Goal: Transaction & Acquisition: Purchase product/service

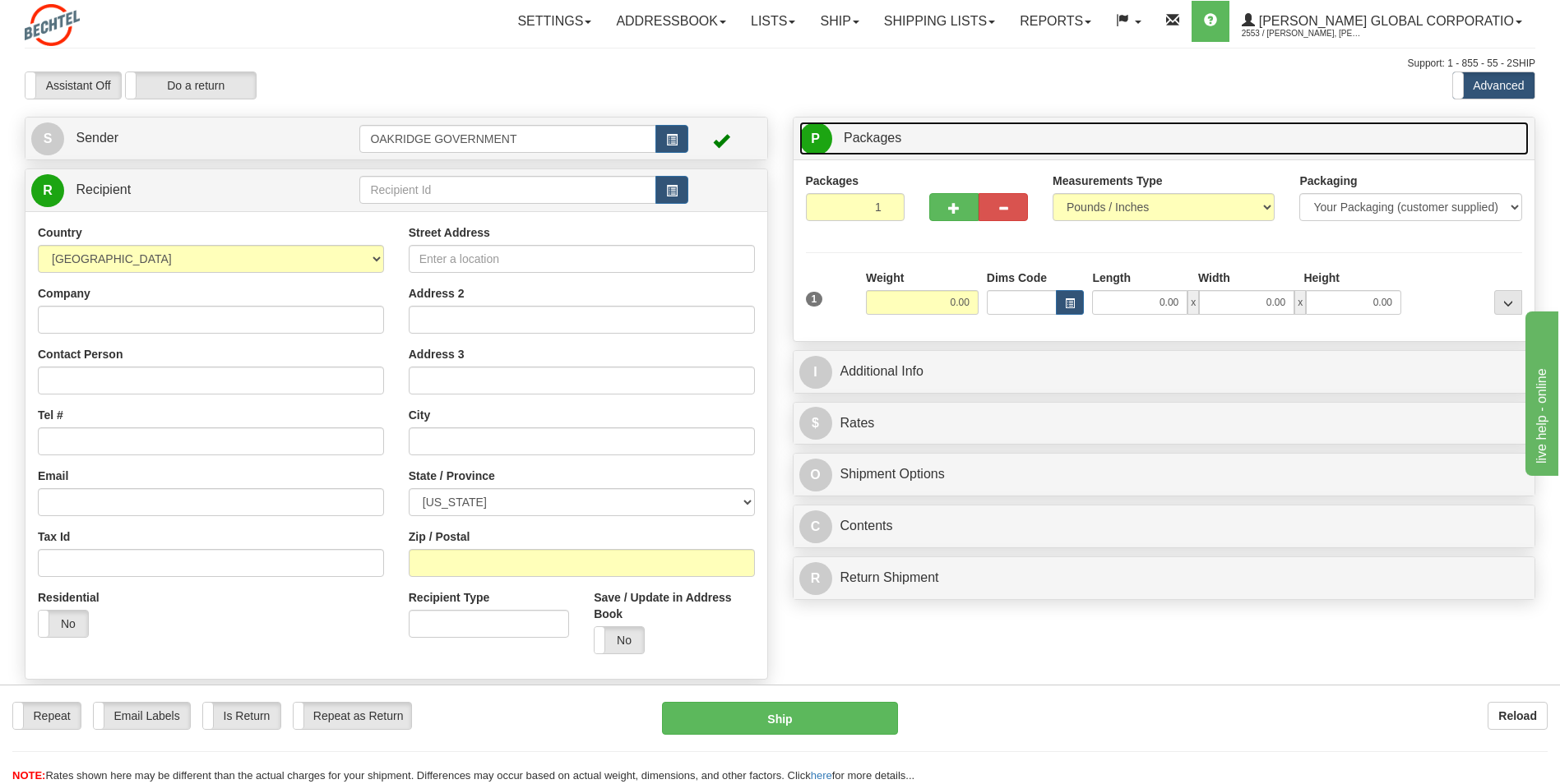
click at [1104, 136] on link "P Packages 1 Packages - Weight: 0.00 Lbs" at bounding box center [1164, 138] width 730 height 33
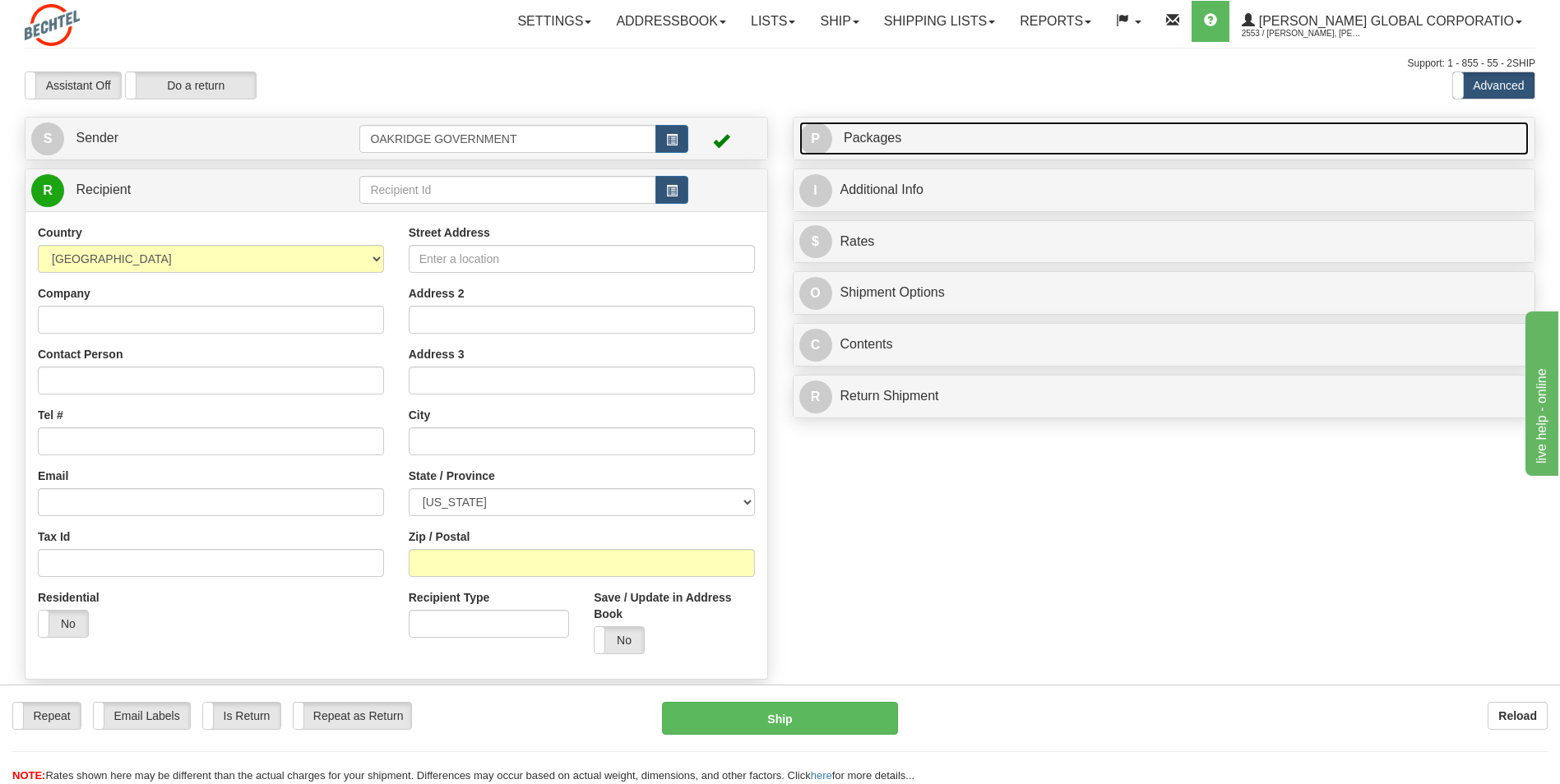
click at [950, 141] on link "P Packages 1 Packages - Weight: 0.00 Lbs" at bounding box center [1164, 138] width 730 height 33
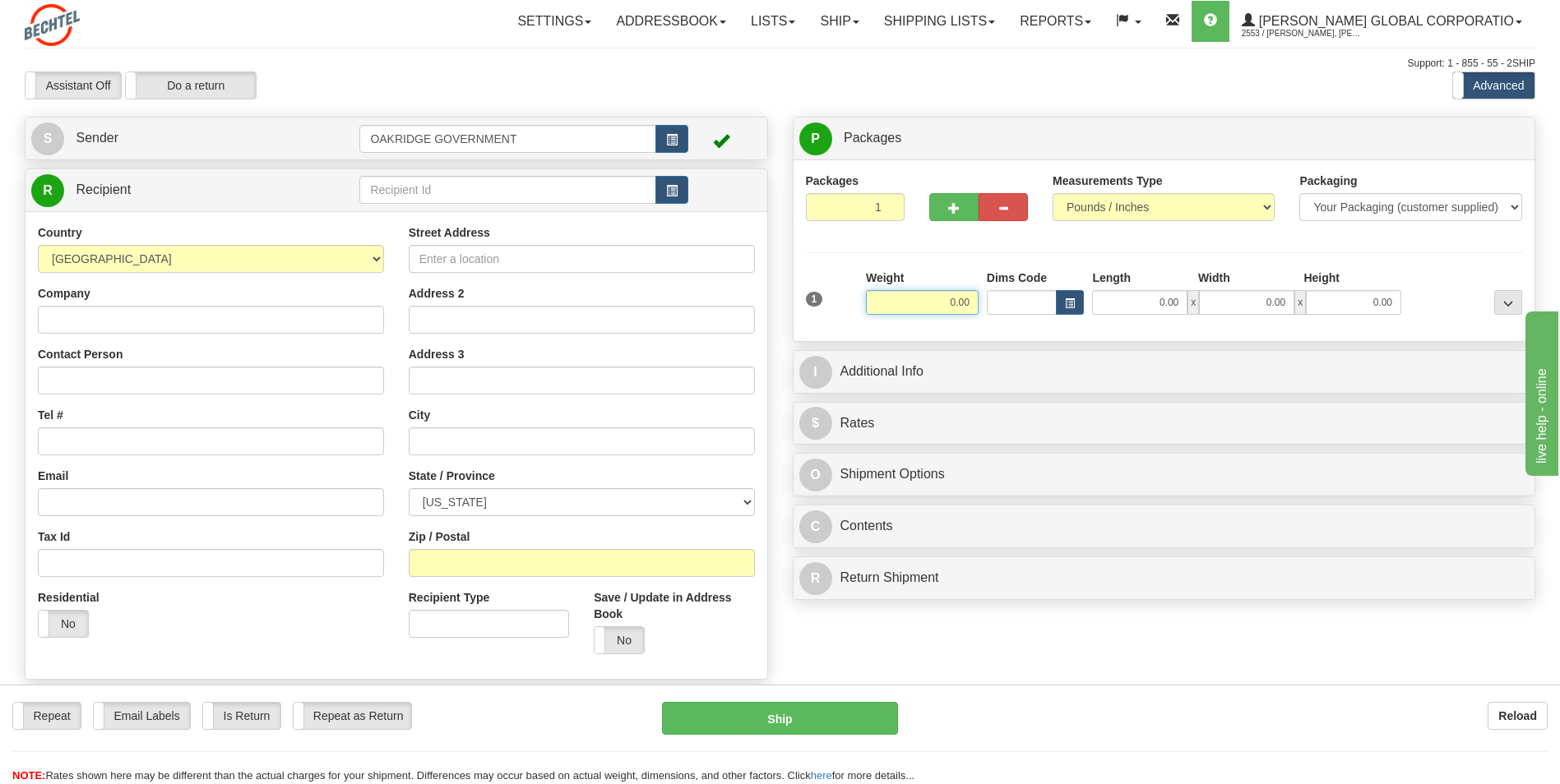
click at [933, 295] on input "0.00" at bounding box center [921, 302] width 113 height 24
type input "21.00"
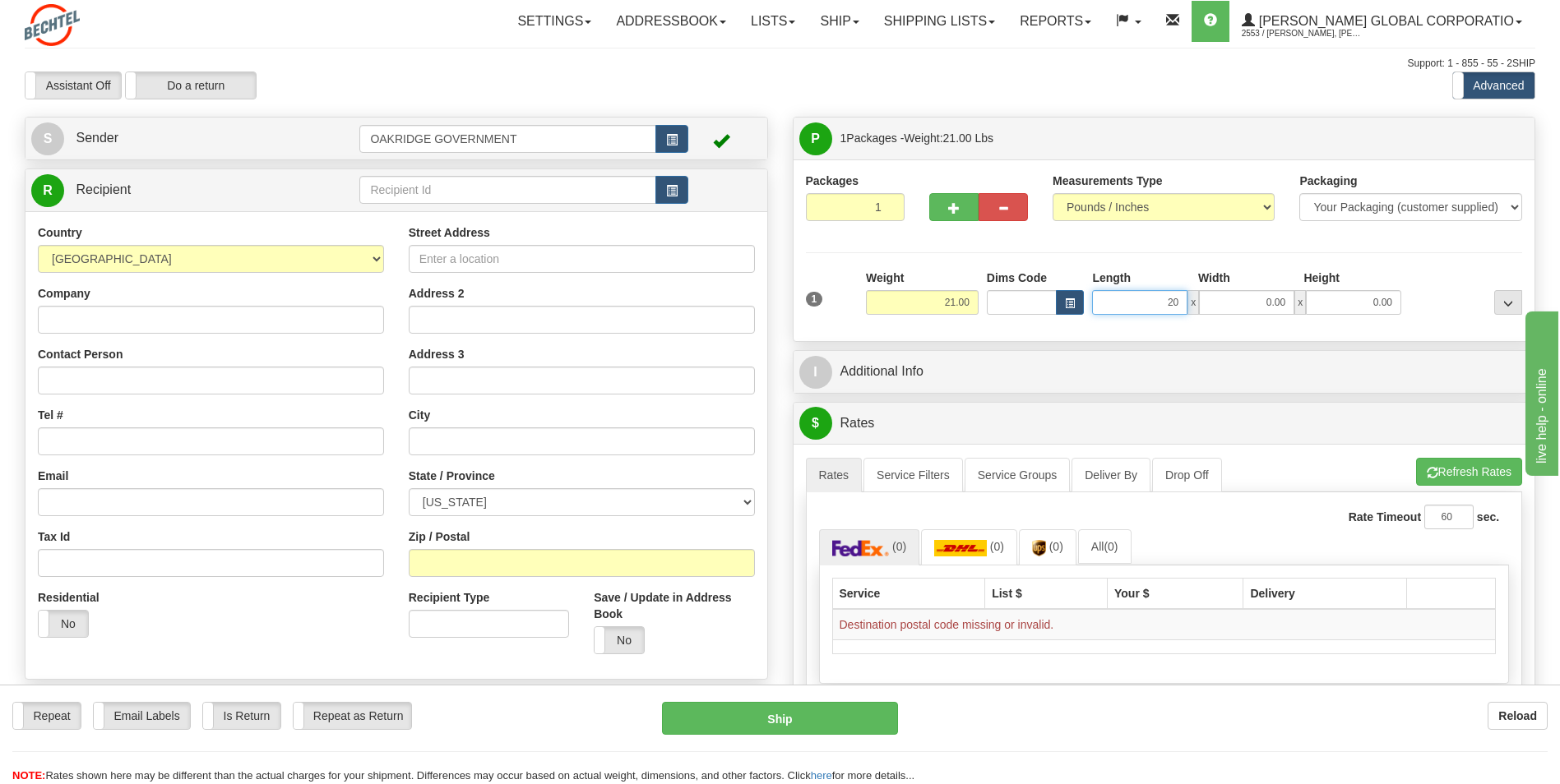
type input "20.00"
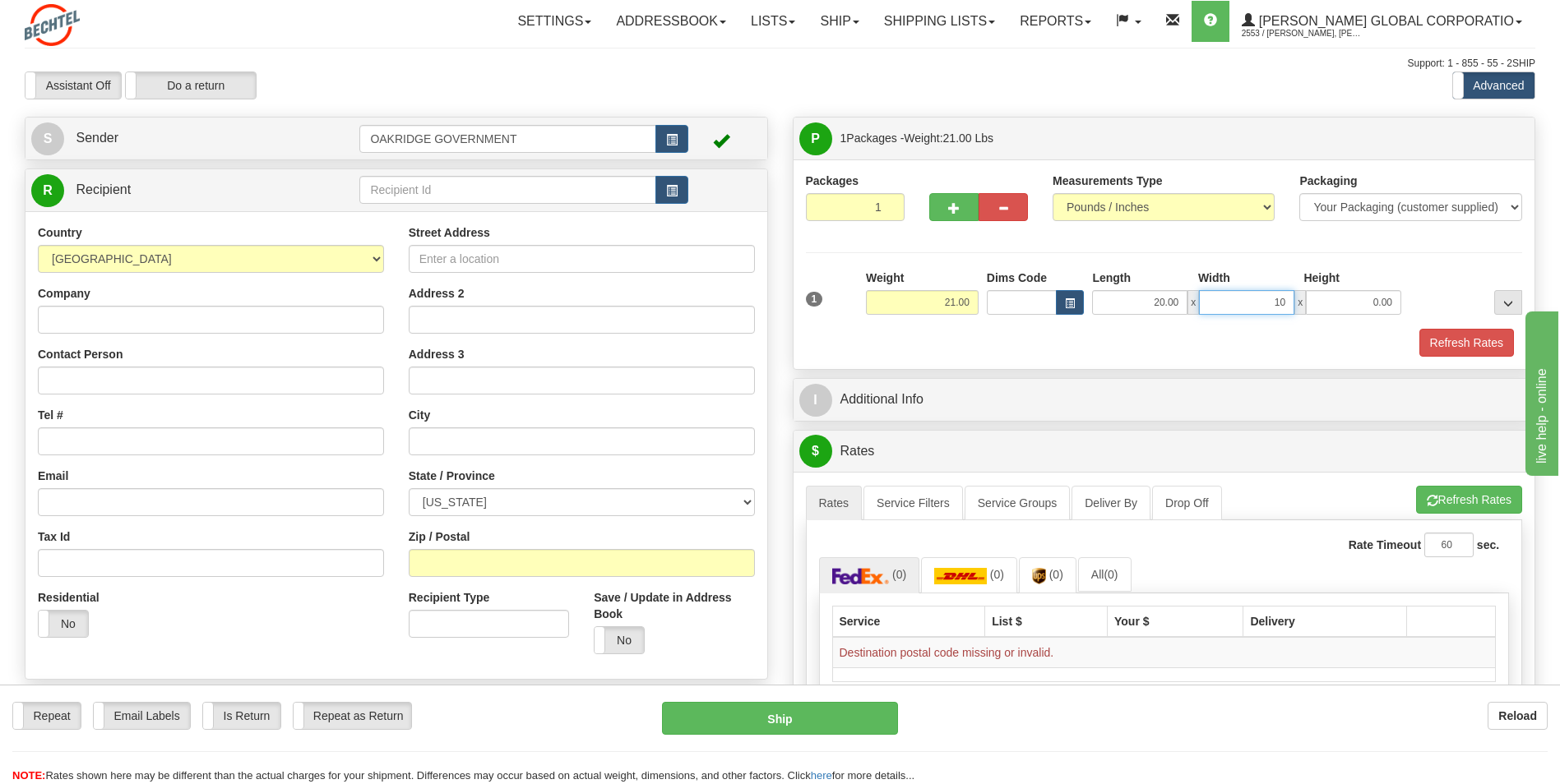
type input "10.00"
type input "8.00"
click at [1000, 342] on div "Refresh Rates" at bounding box center [1164, 342] width 725 height 28
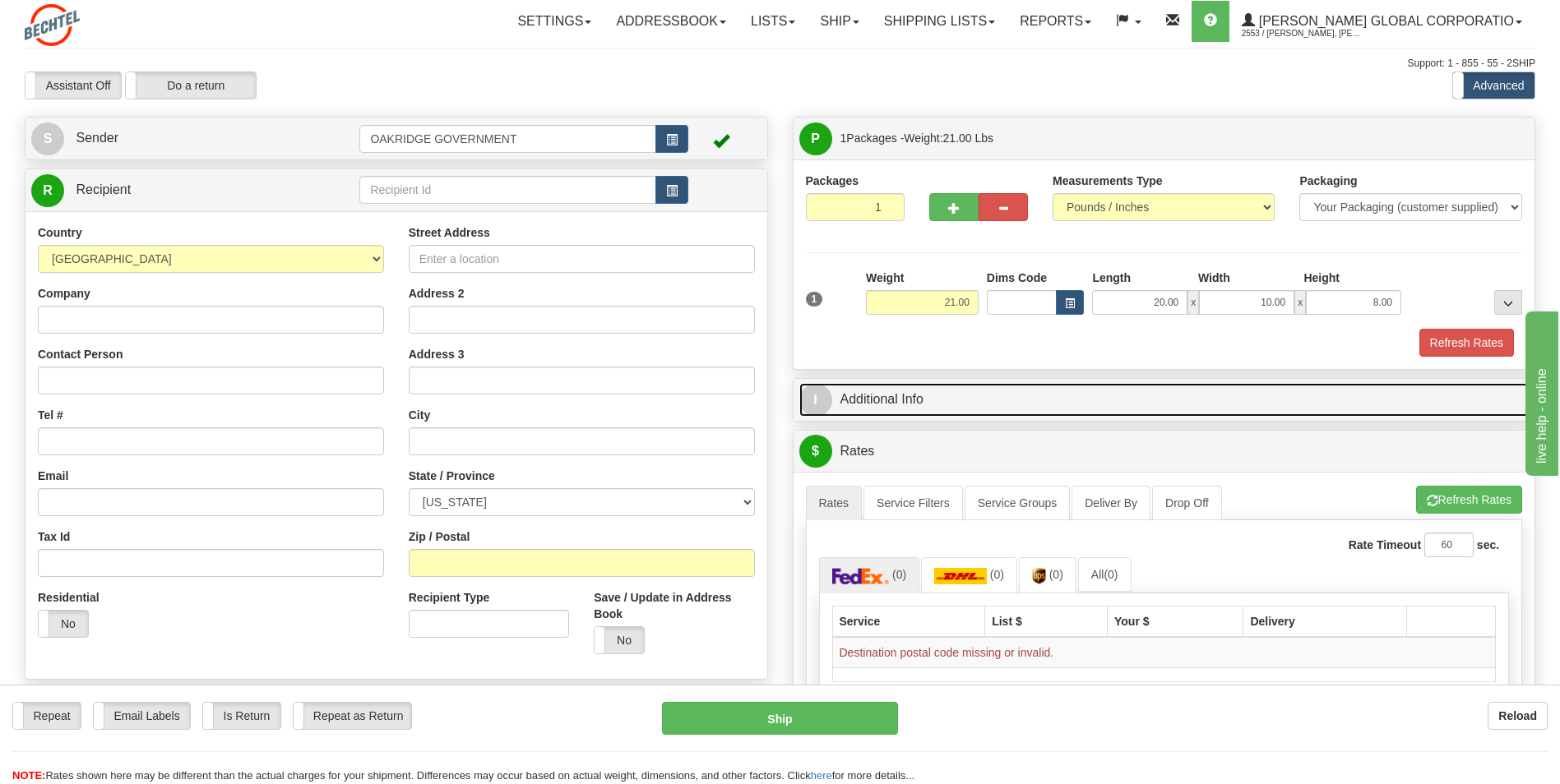
click at [947, 400] on link "I Additional Info" at bounding box center [1164, 400] width 730 height 33
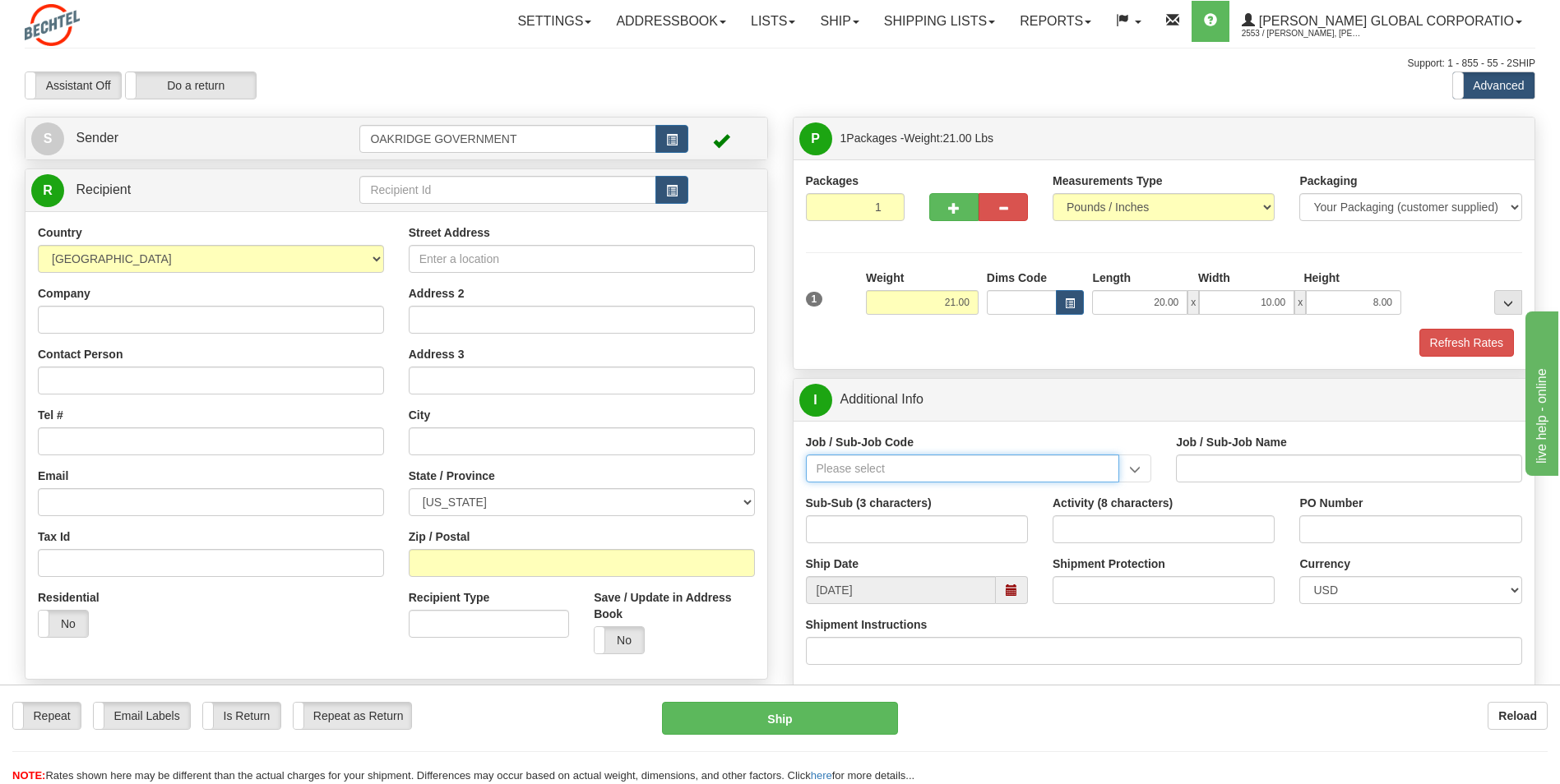
click at [879, 461] on input "Job / Sub-Job Code" at bounding box center [962, 468] width 314 height 28
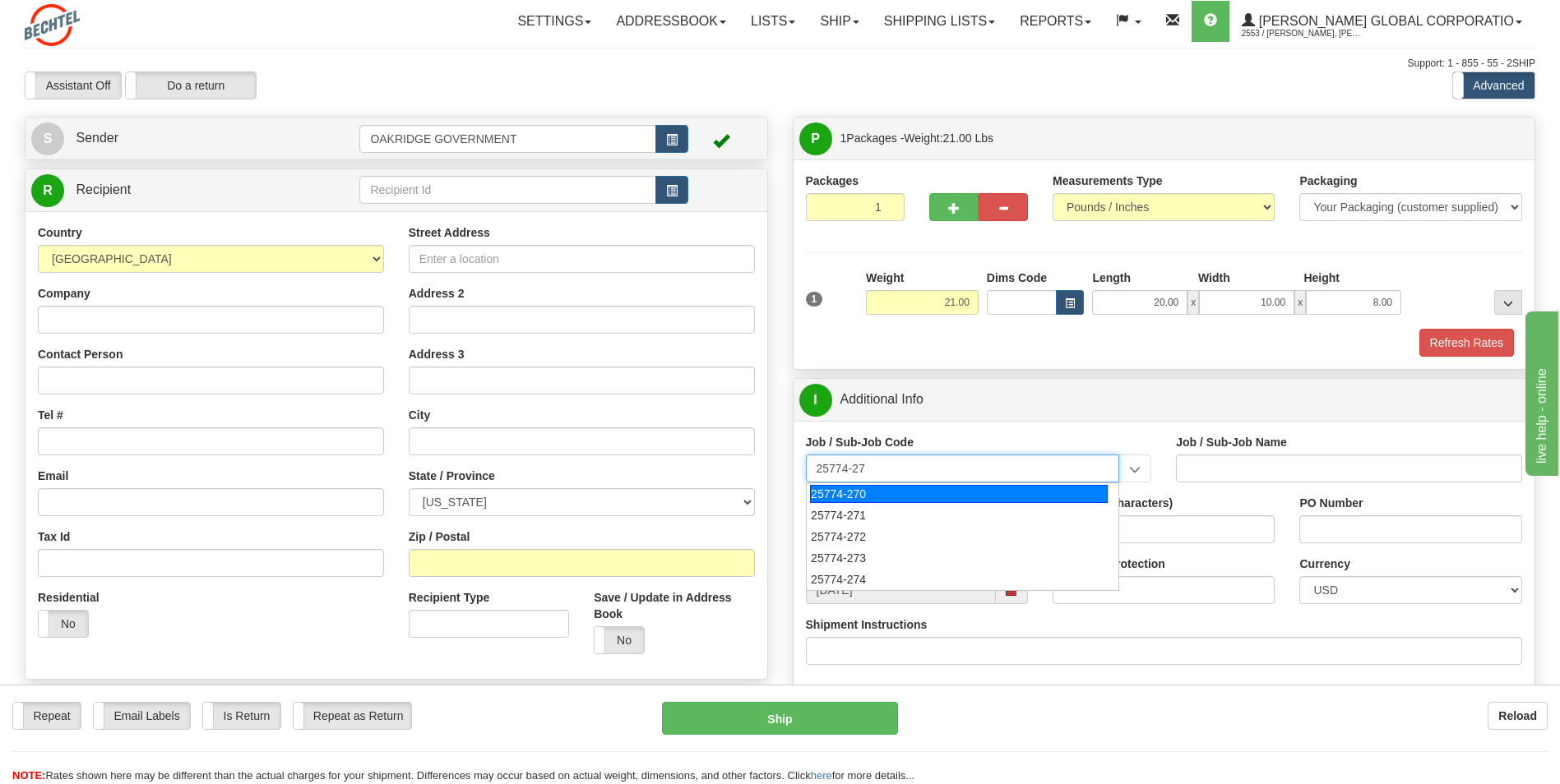
type input "25774-272"
click at [880, 494] on div "25774-272" at bounding box center [959, 494] width 298 height 18
type input "UPF - BNI ODCS NON-TAXABLE TO BNI- TAXABLE TO CNS"
type input "25774-272"
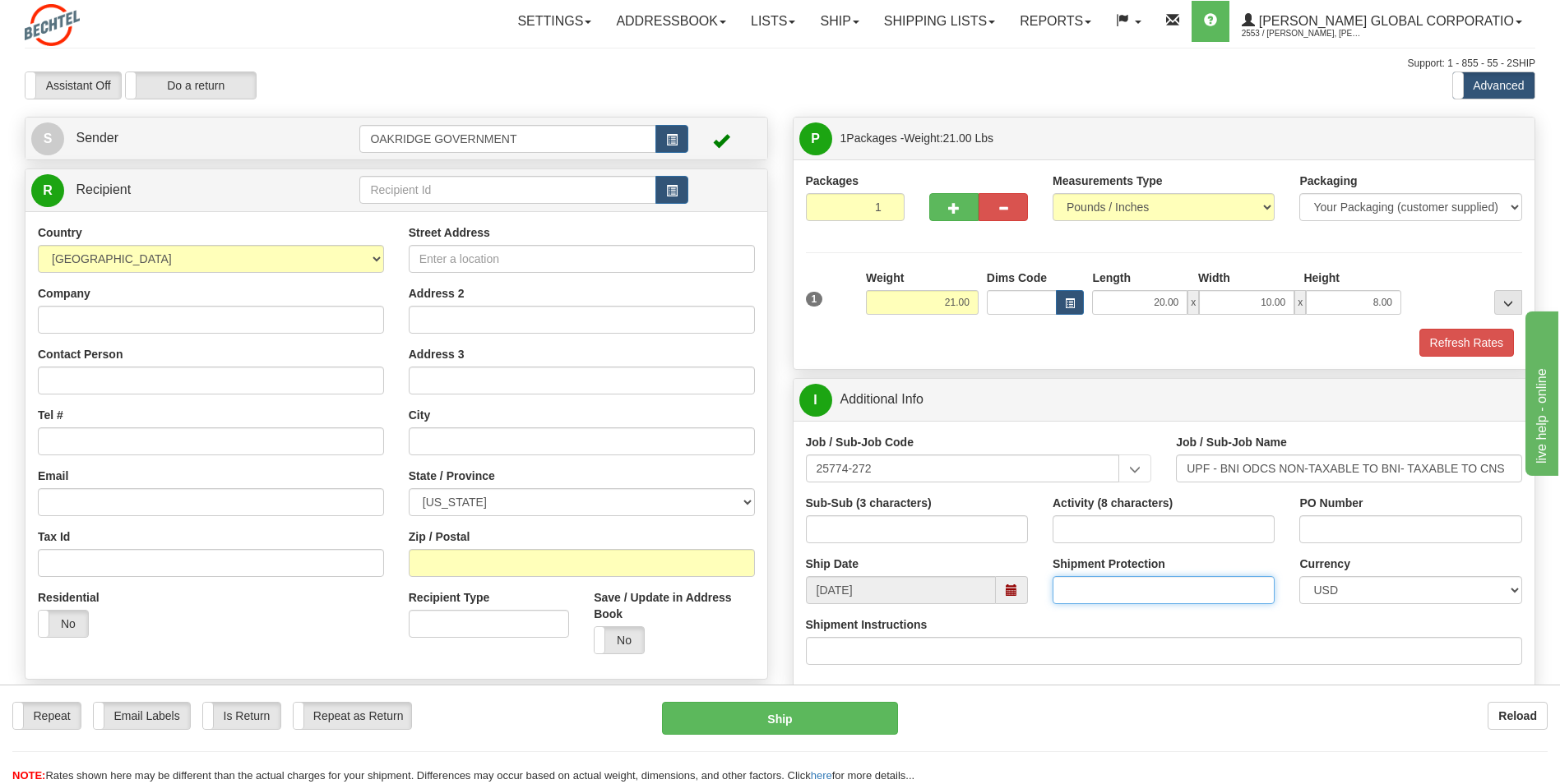
click at [1123, 586] on input "Shipment Protection" at bounding box center [1162, 590] width 222 height 28
type input "4242"
click at [1118, 572] on div "Shipment Protection 4242" at bounding box center [1162, 580] width 222 height 49
click at [1014, 582] on span at bounding box center [1012, 590] width 32 height 28
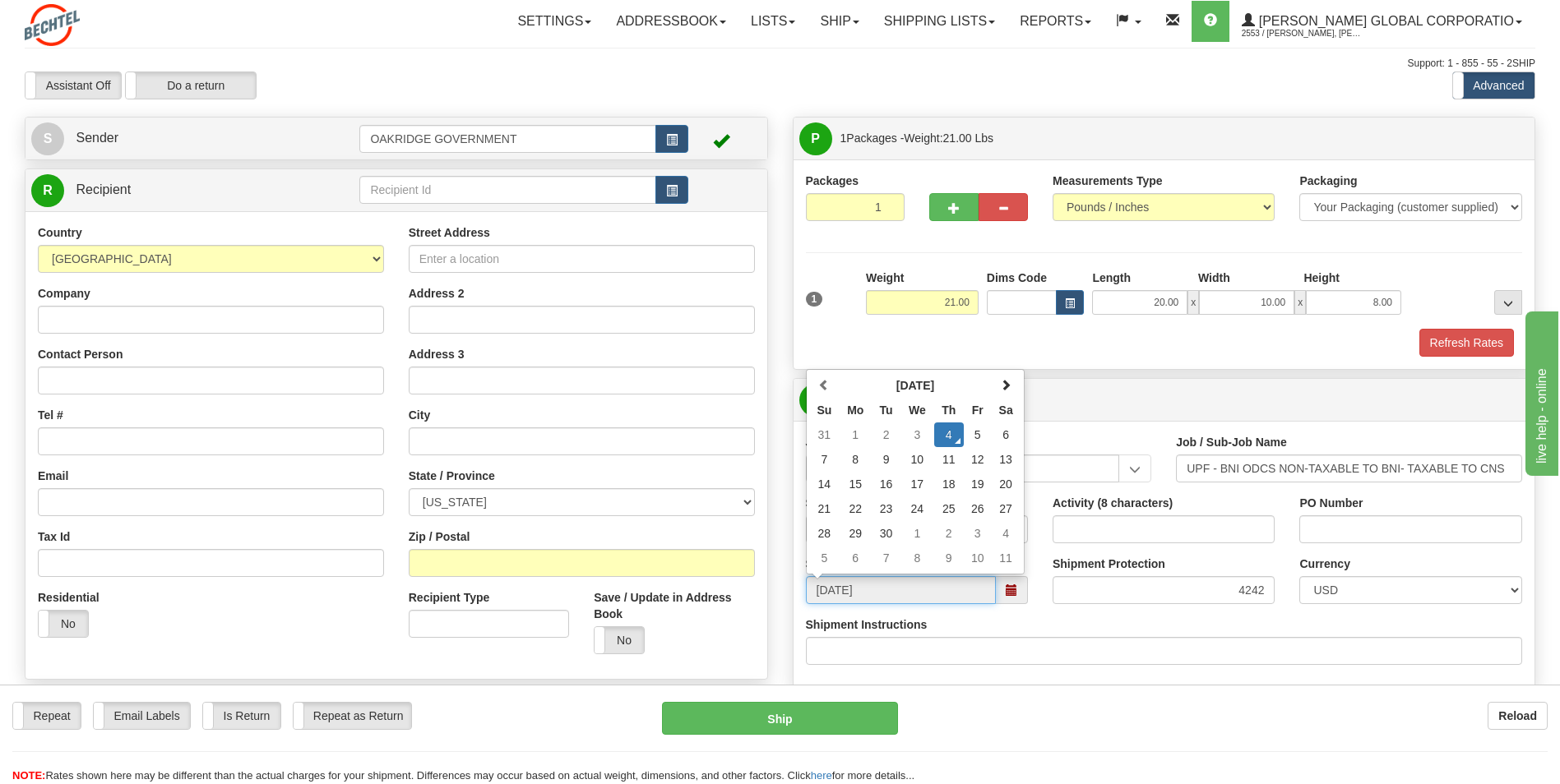
click at [947, 438] on td "4" at bounding box center [948, 434] width 29 height 24
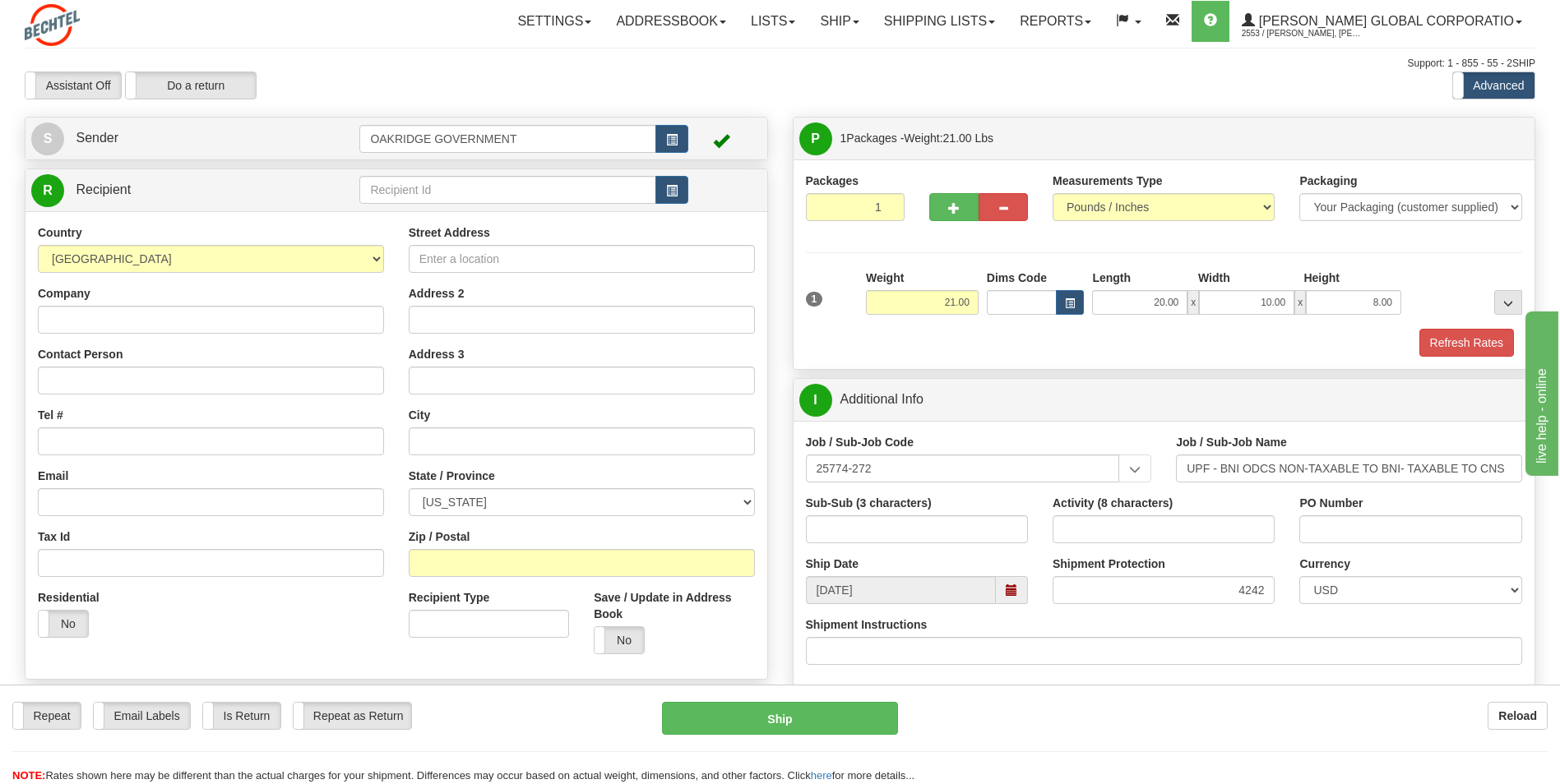
click at [1026, 495] on div "Sub-Sub (3 characters)" at bounding box center [916, 519] width 222 height 49
click at [583, 257] on input "Street Address" at bounding box center [582, 259] width 346 height 28
type input "1049 Triad Court"
type input "Applied Technical Services LLC"
type input "Jon Proctor"
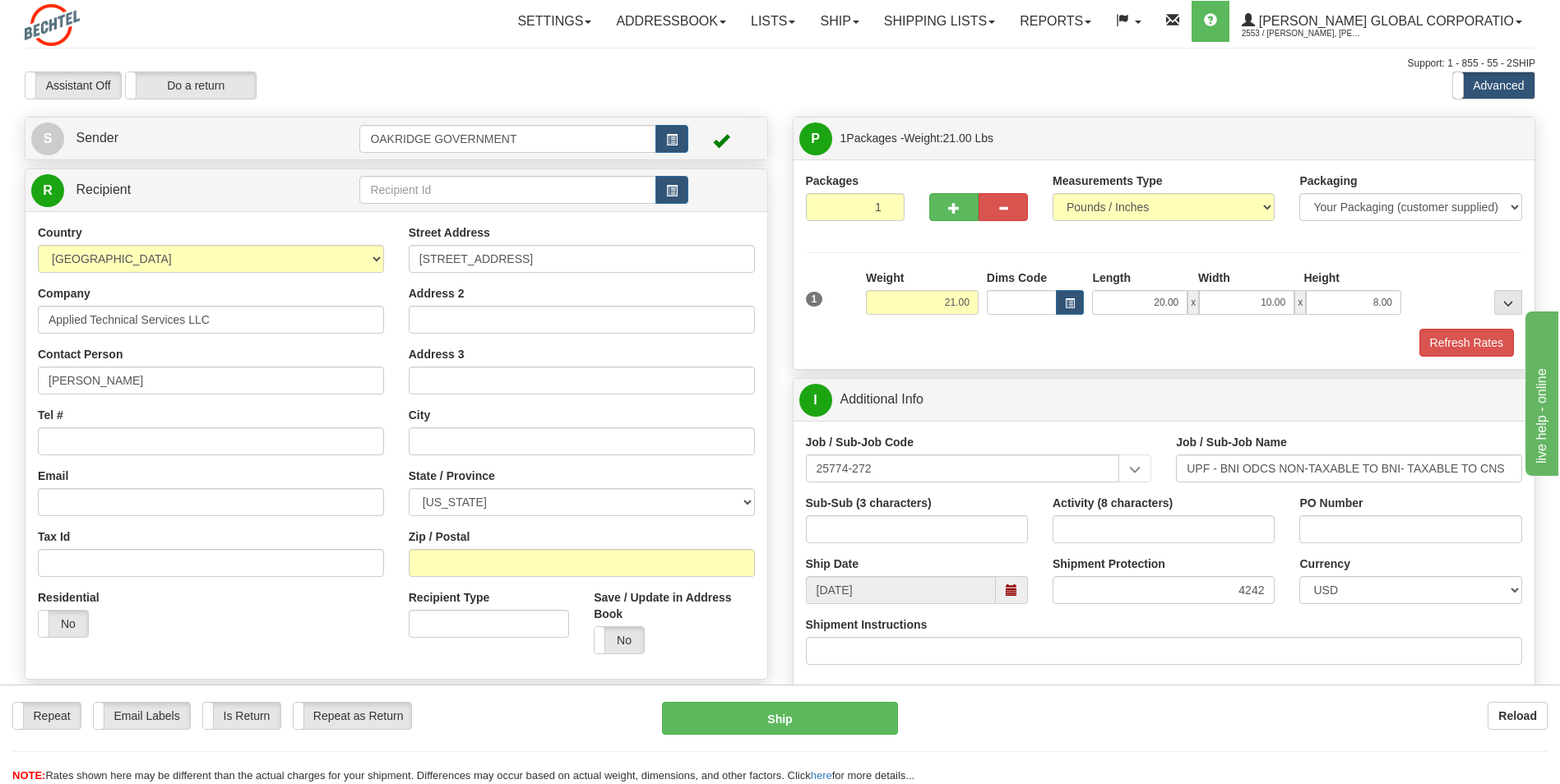
type input "Marietta"
select select "GA"
type input "30062"
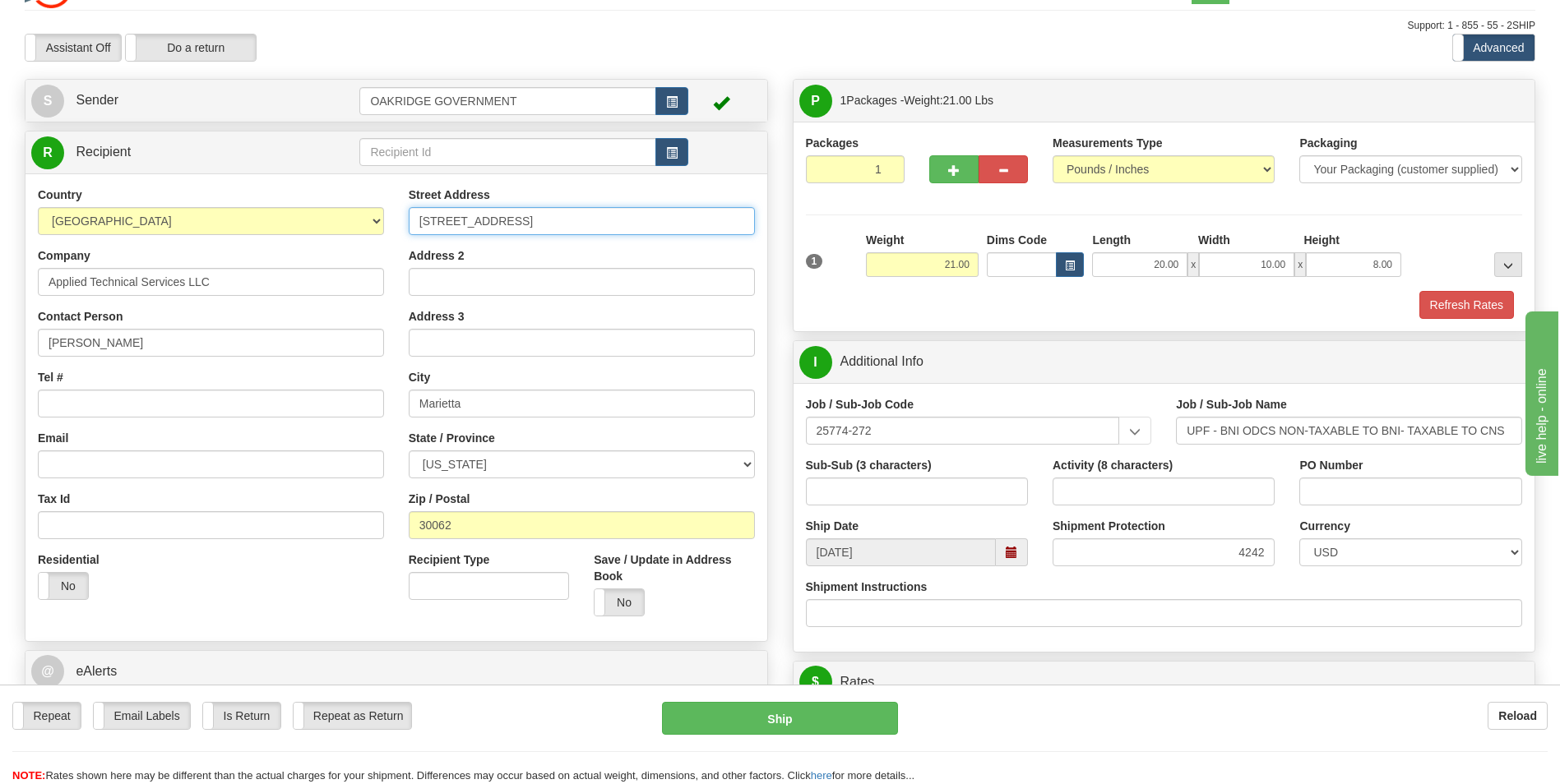
scroll to position [82, 0]
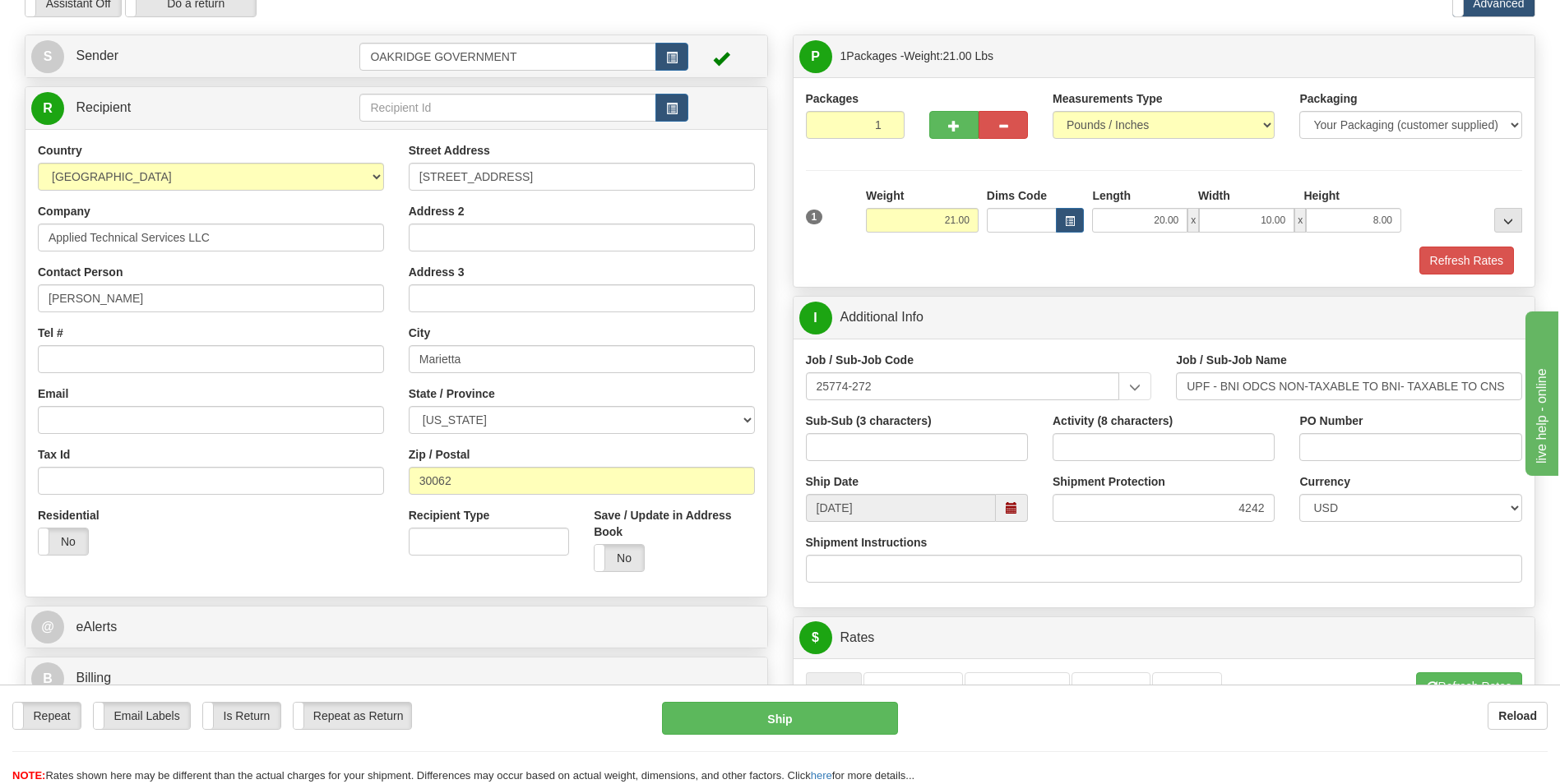
click at [237, 344] on div "Tel #" at bounding box center [211, 349] width 346 height 49
click at [232, 351] on input "Tel #" at bounding box center [211, 359] width 346 height 28
type input "7706569654"
click at [786, 479] on div "P Packages 1 Packages - Weight: 21.00 Lbs Shipment Level Shipm. Package Level P…" at bounding box center [1164, 731] width 768 height 1395
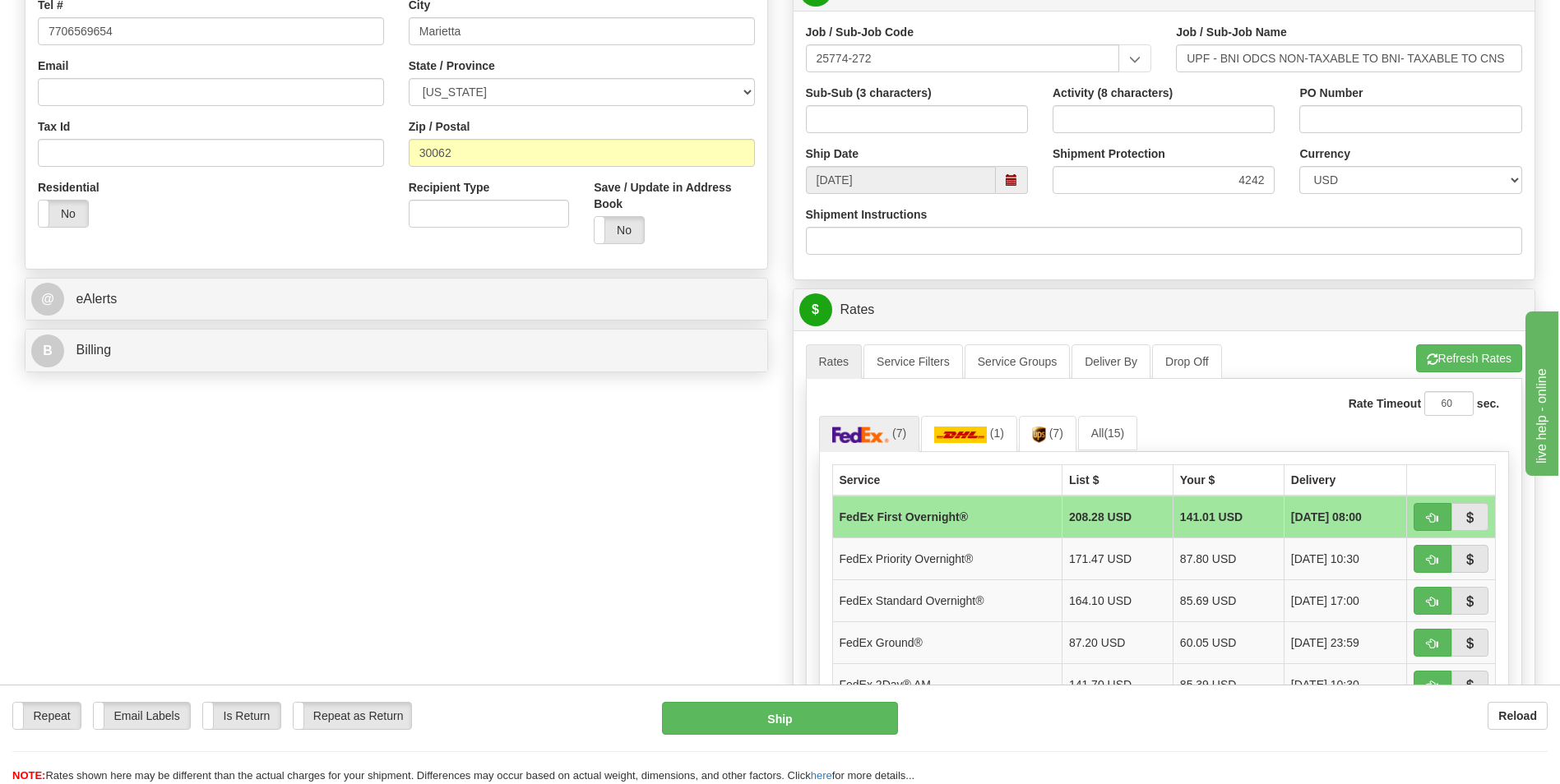
scroll to position [411, 0]
click at [1027, 438] on link "(7)" at bounding box center [1047, 433] width 58 height 35
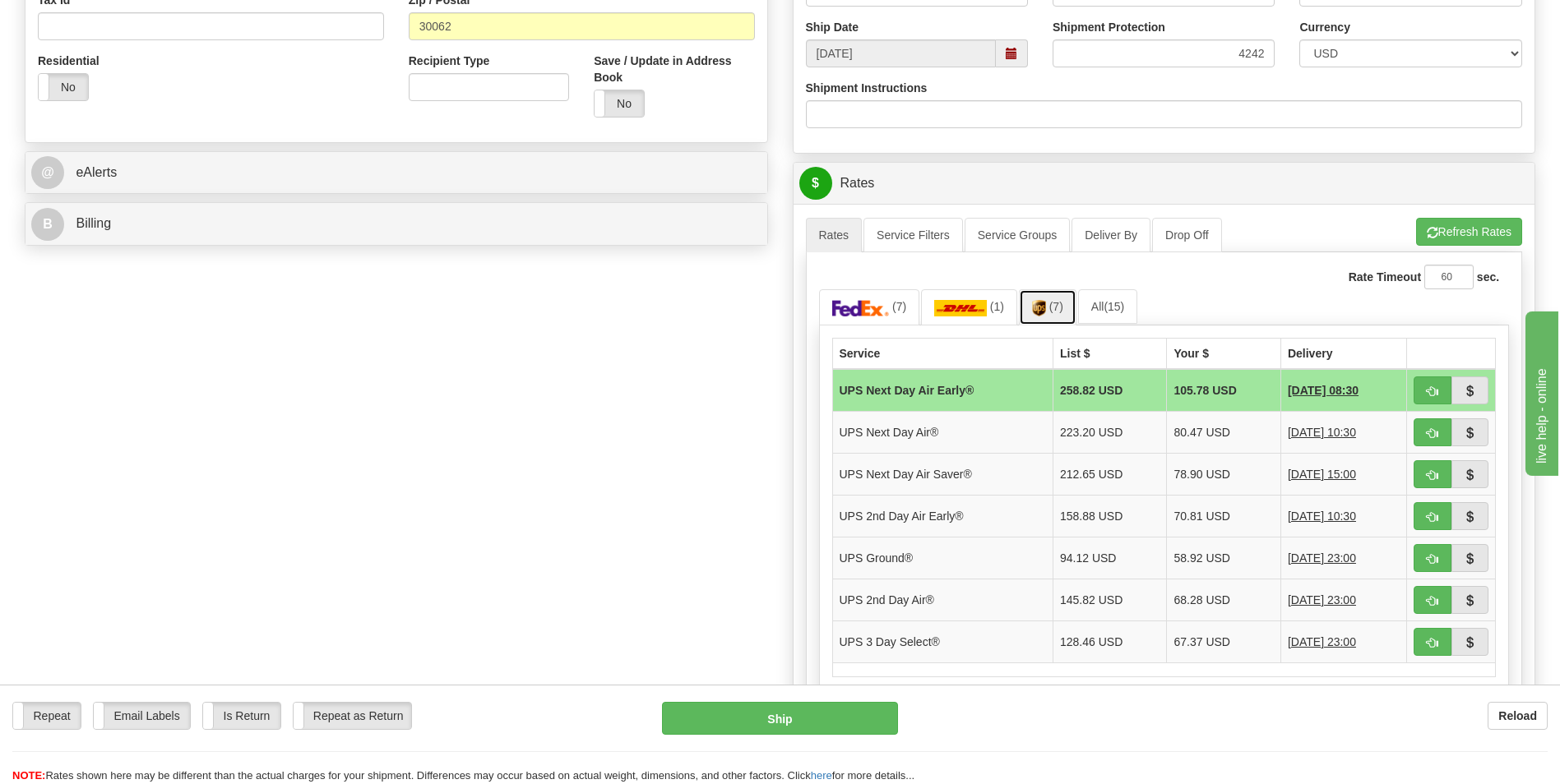
scroll to position [576, 0]
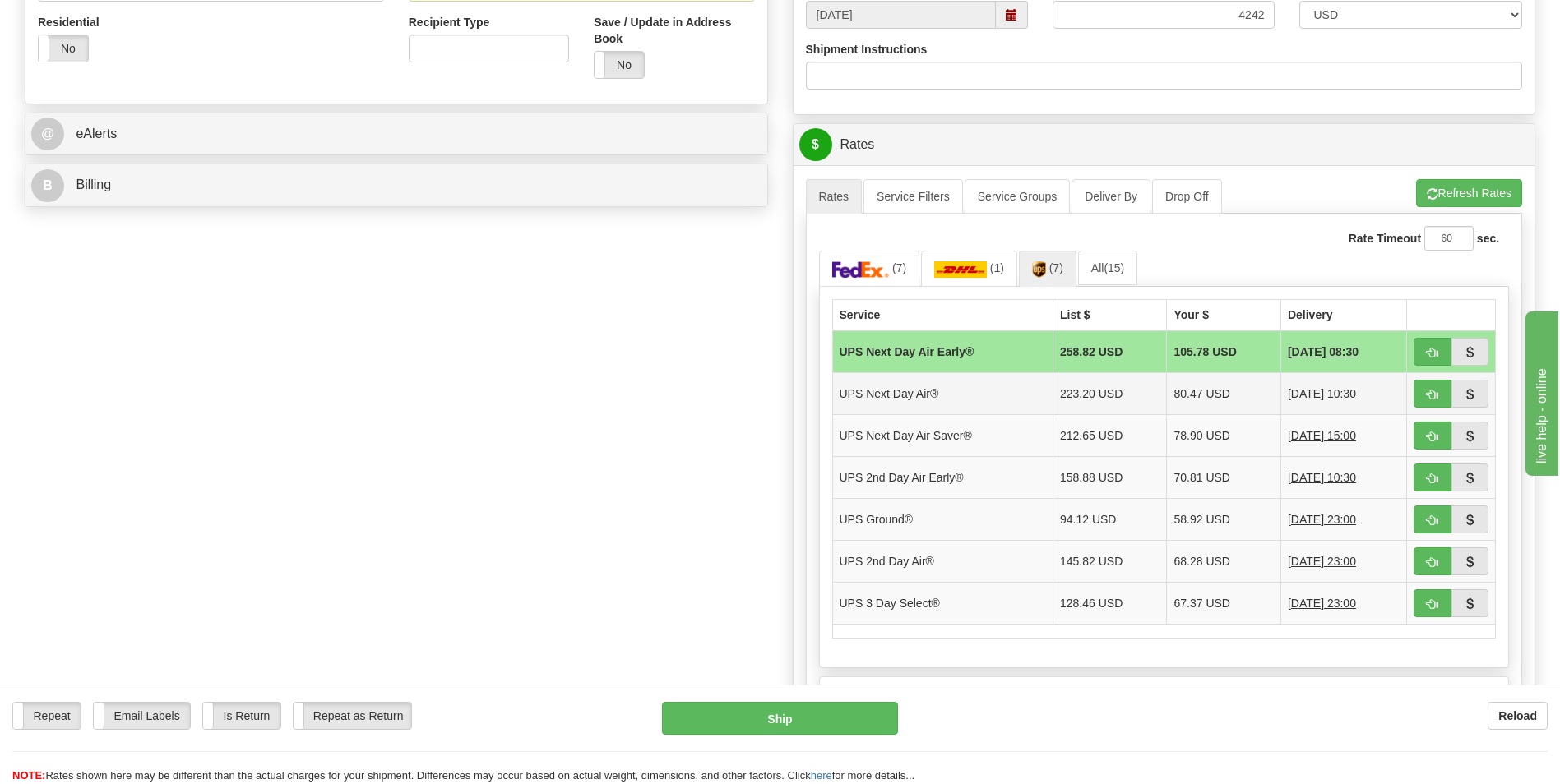
click at [952, 391] on td "UPS Next Day Air®" at bounding box center [942, 393] width 221 height 42
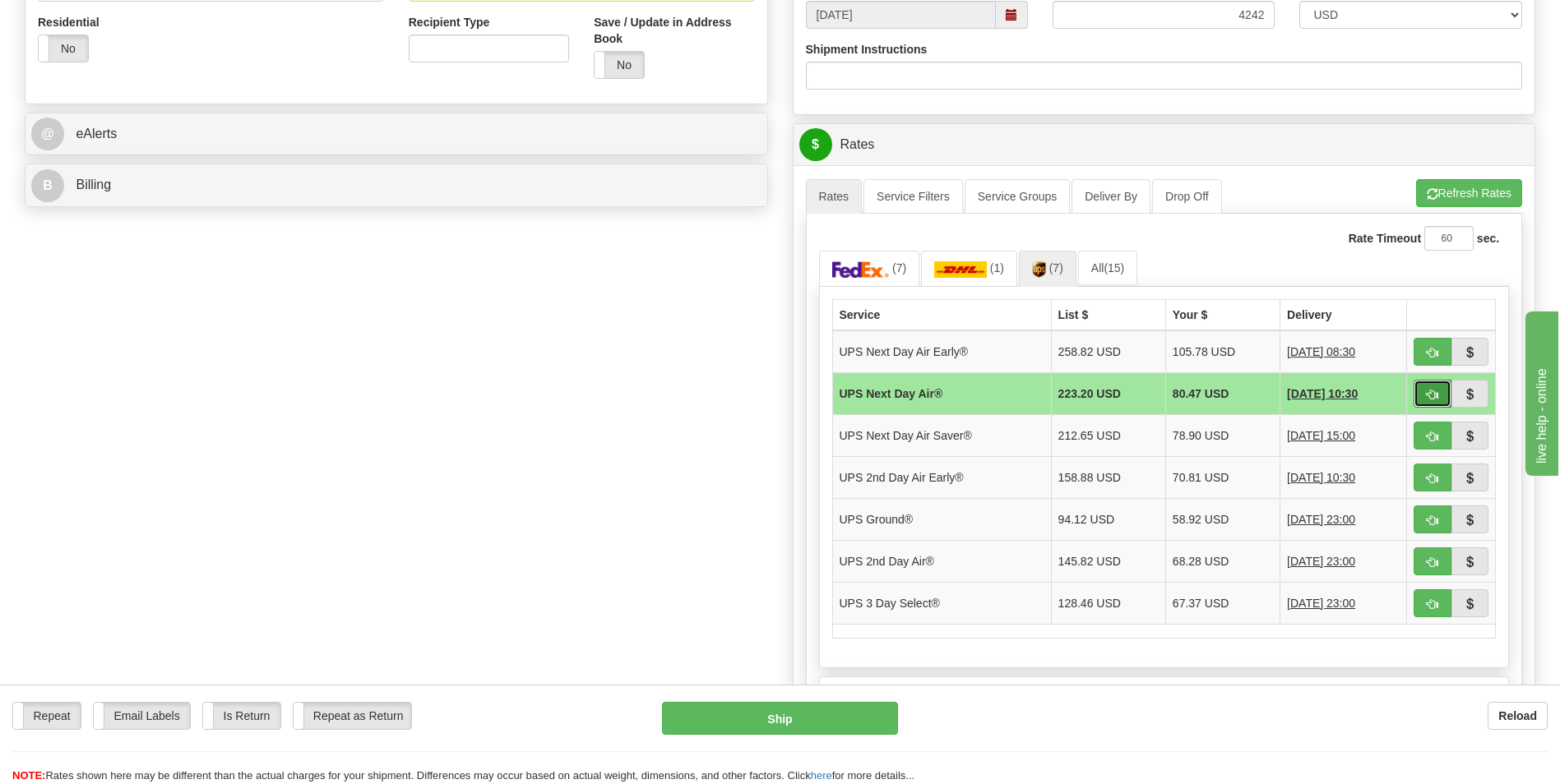
click at [1424, 387] on button "button" at bounding box center [1432, 393] width 38 height 28
type input "01"
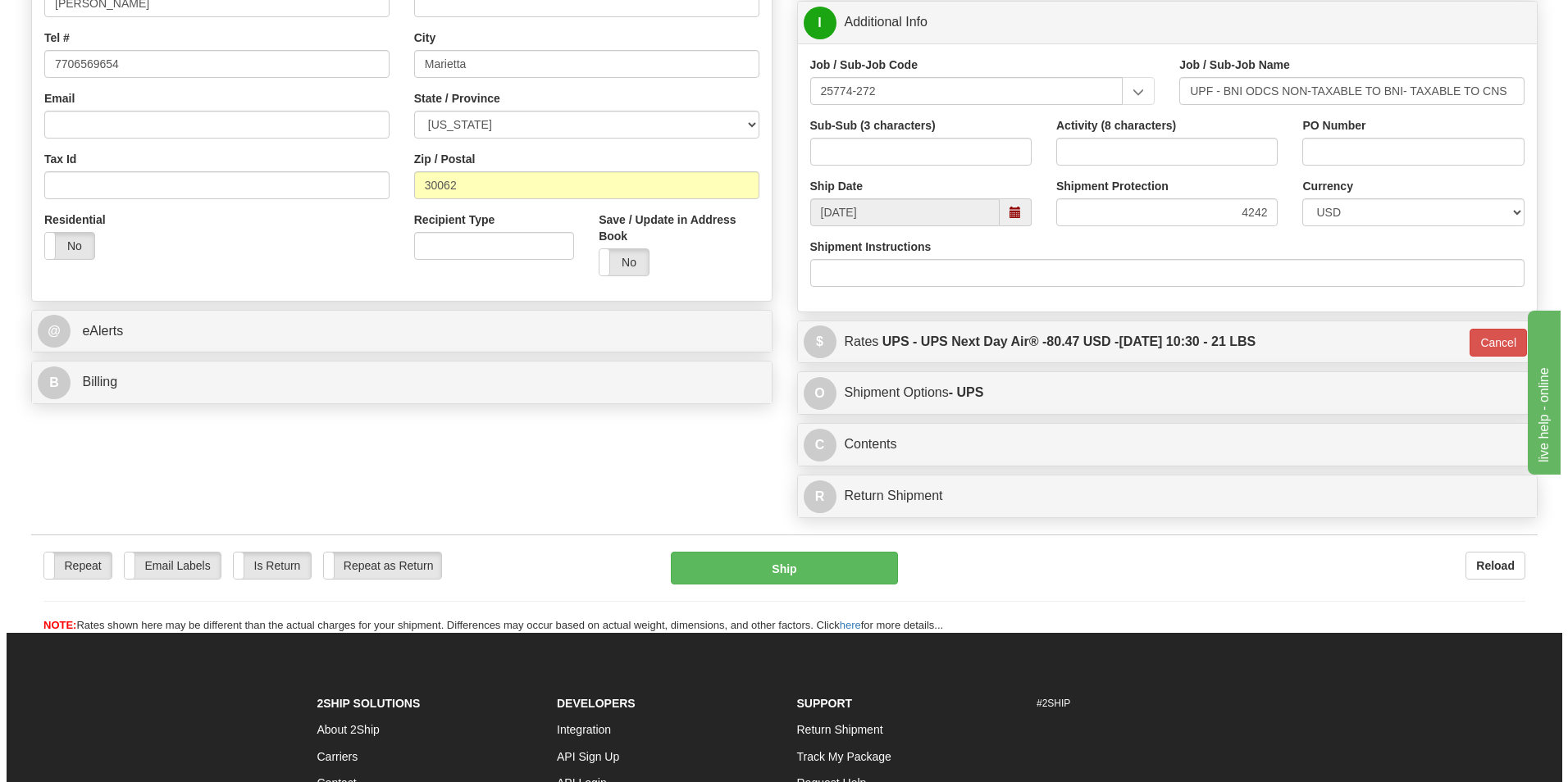
scroll to position [396, 0]
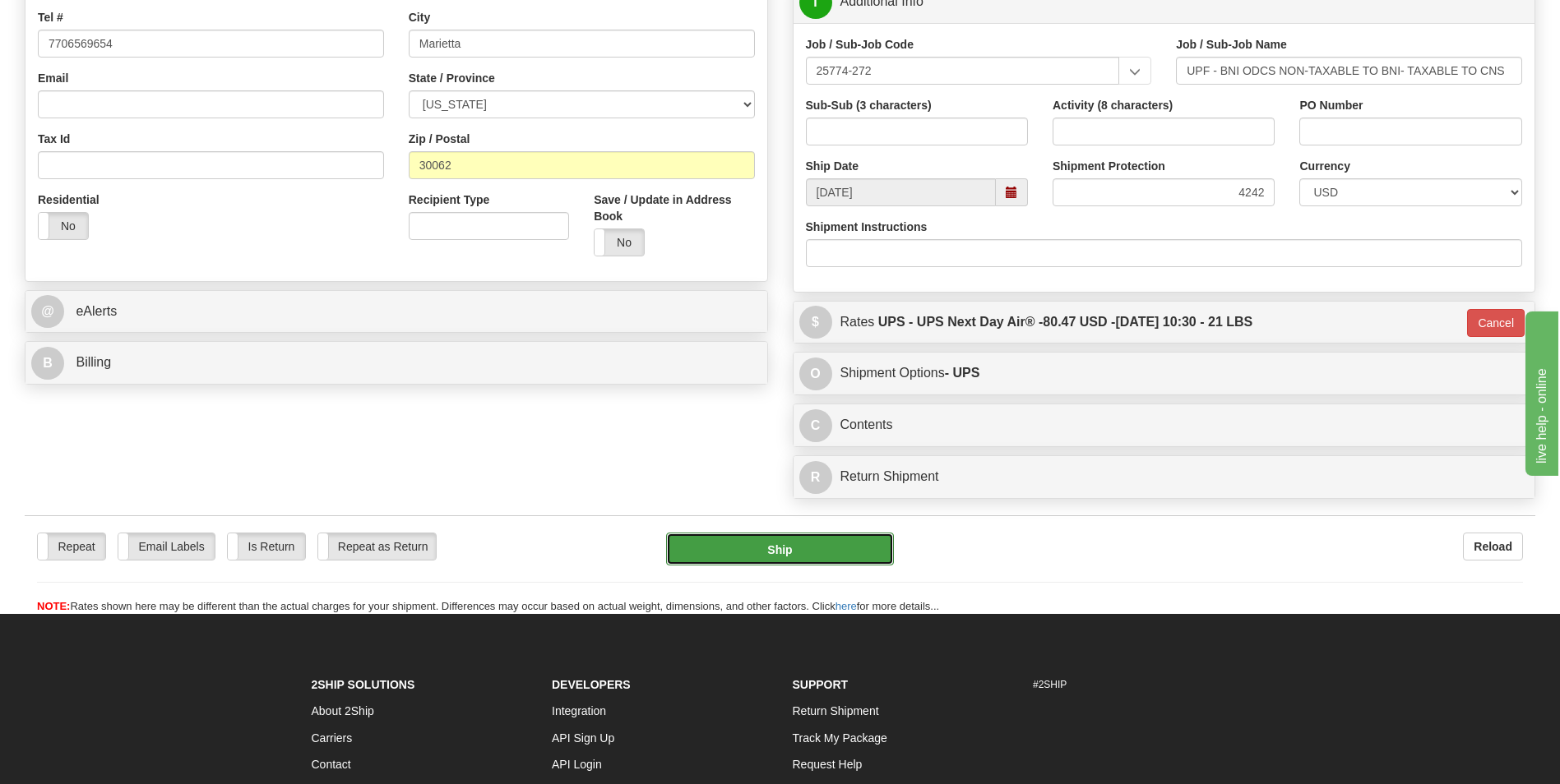
click at [732, 537] on button "Ship" at bounding box center [779, 549] width 227 height 33
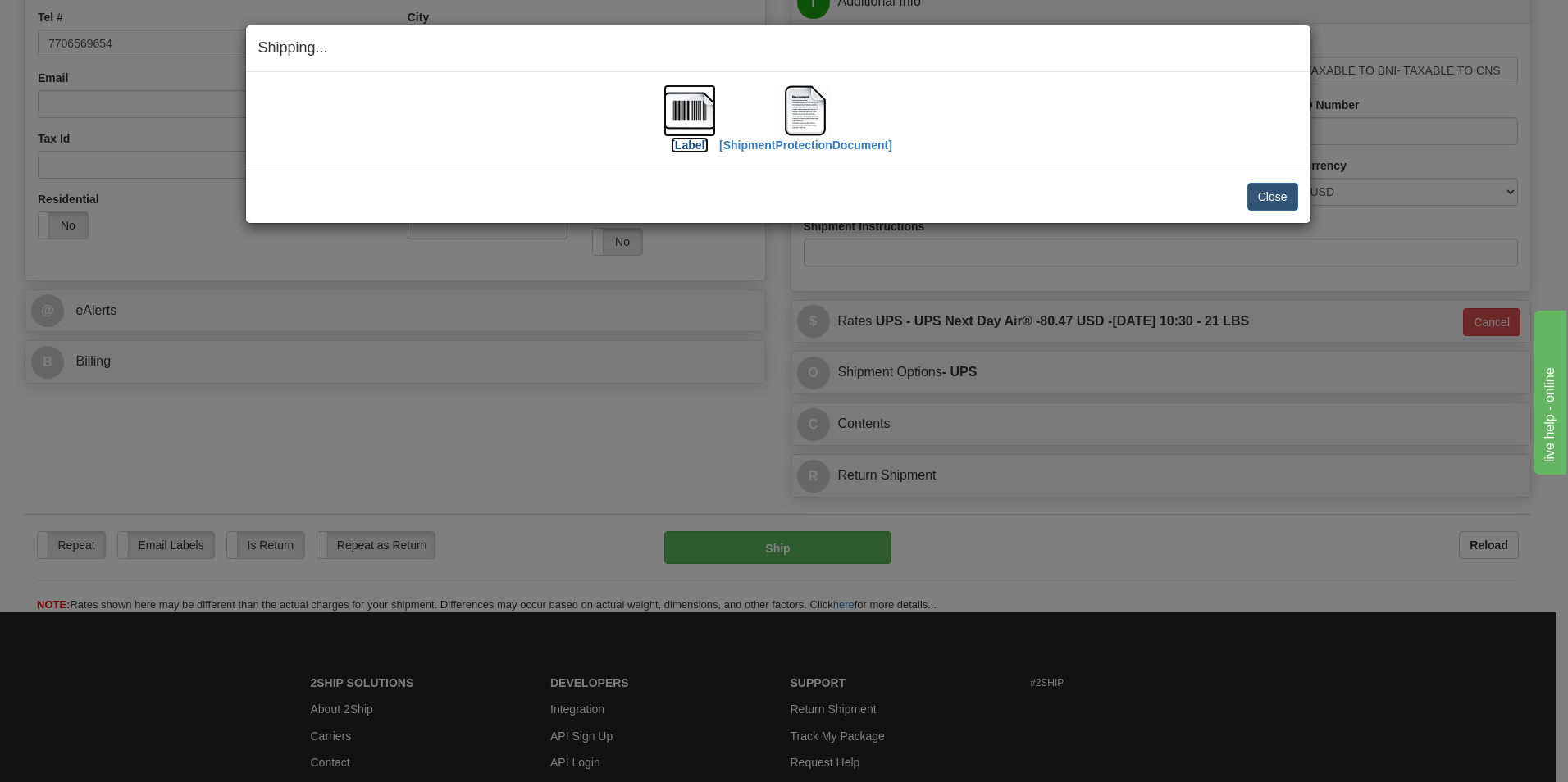
click at [688, 128] on img at bounding box center [690, 110] width 53 height 53
click at [800, 129] on img at bounding box center [805, 110] width 53 height 53
click at [1166, 543] on div "Shipping... Your SHIPMENT will EXPIRE in [Label] [ShipmentProtectionDocument] I…" at bounding box center [784, 391] width 1568 height 782
click at [1272, 194] on button "Close" at bounding box center [1272, 196] width 51 height 28
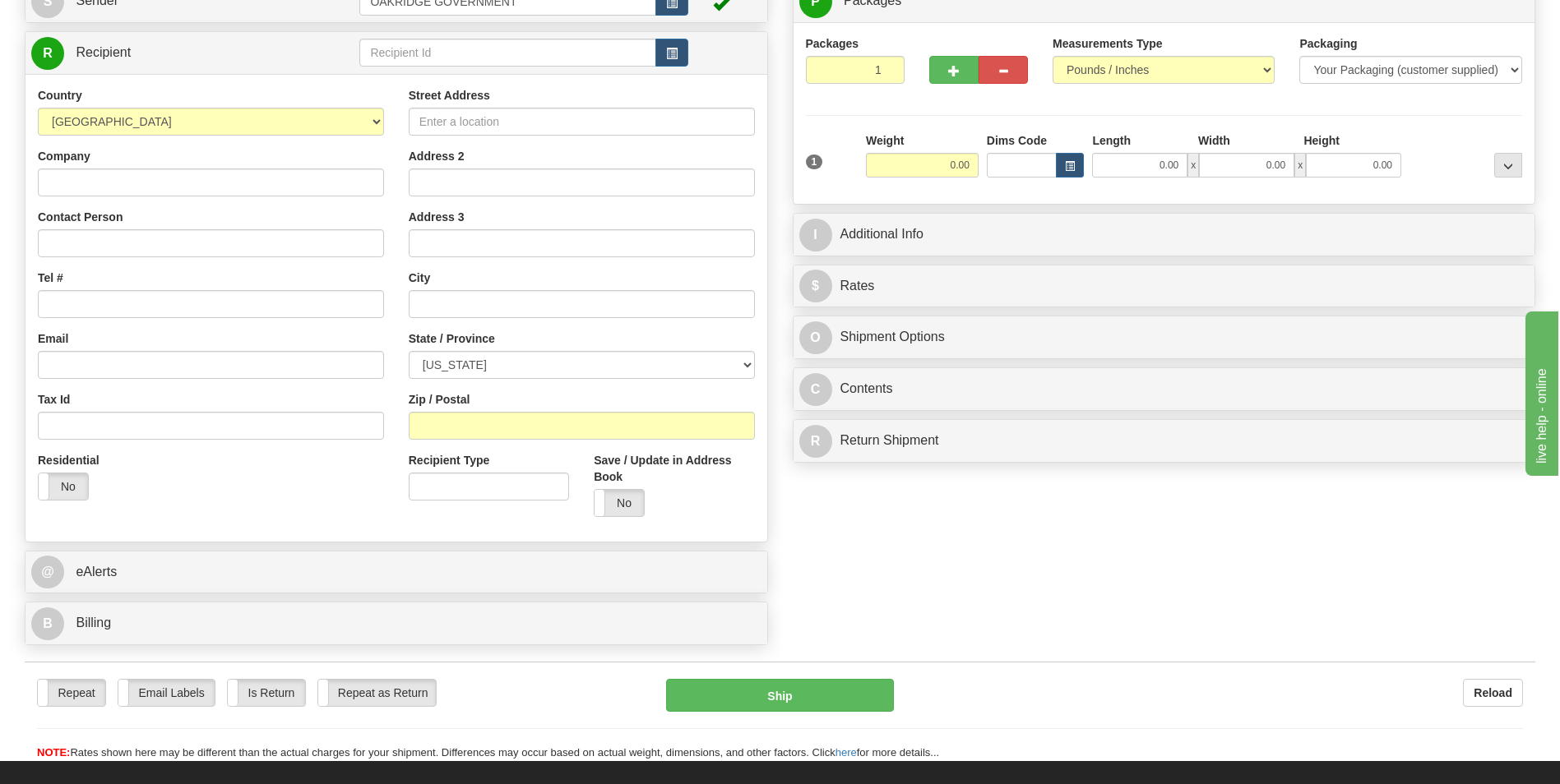
scroll to position [82, 0]
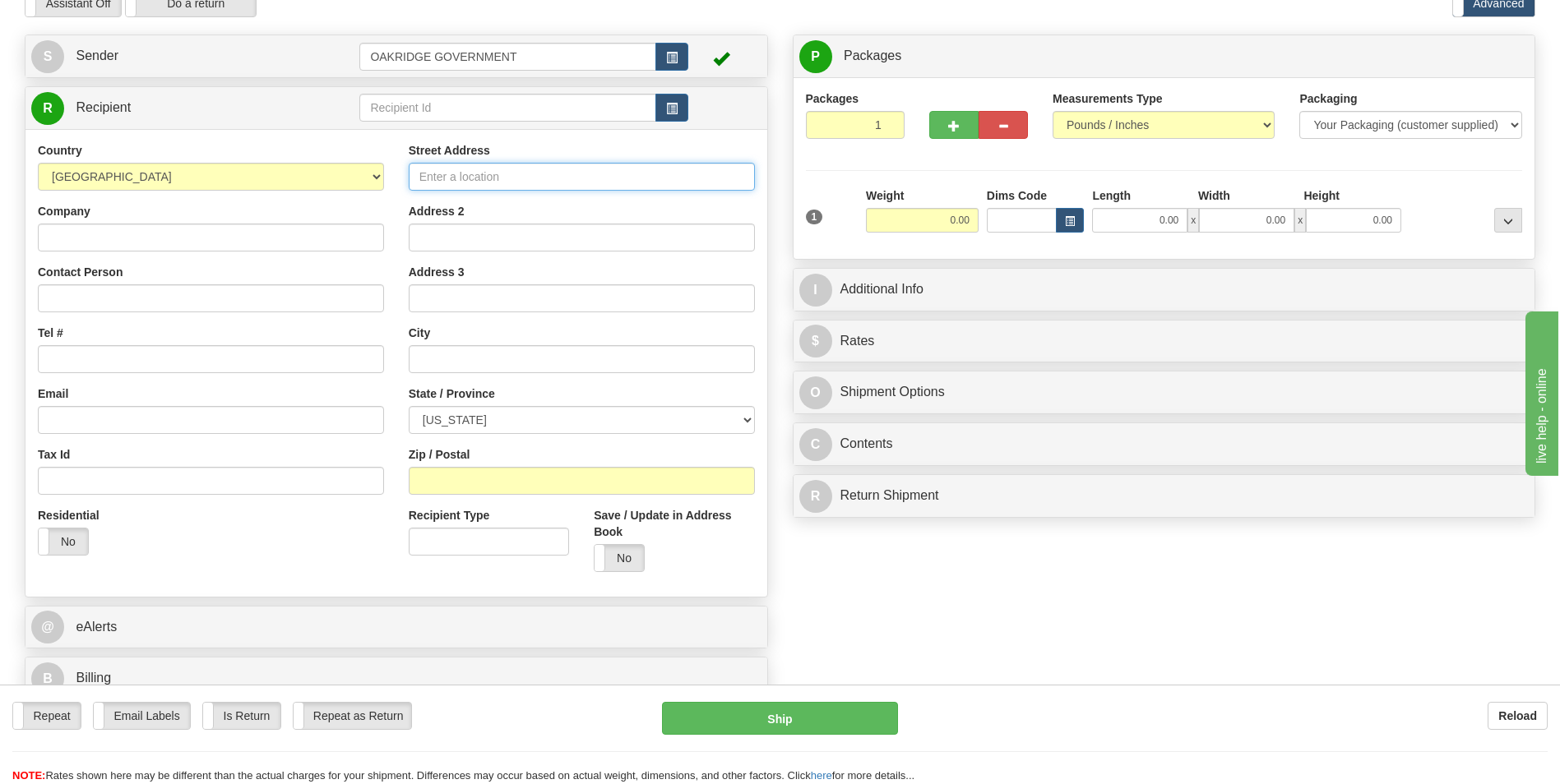
click at [505, 172] on input "Street Address" at bounding box center [582, 177] width 346 height 28
type input "[STREET_ADDRESS]"
click at [443, 249] on input "Address 2" at bounding box center [582, 237] width 346 height 28
click at [387, 259] on div "Country [GEOGRAPHIC_DATA] [GEOGRAPHIC_DATA] [GEOGRAPHIC_DATA] [GEOGRAPHIC_DATA]…" at bounding box center [210, 355] width 371 height 426
click at [444, 361] on input "text" at bounding box center [582, 359] width 346 height 28
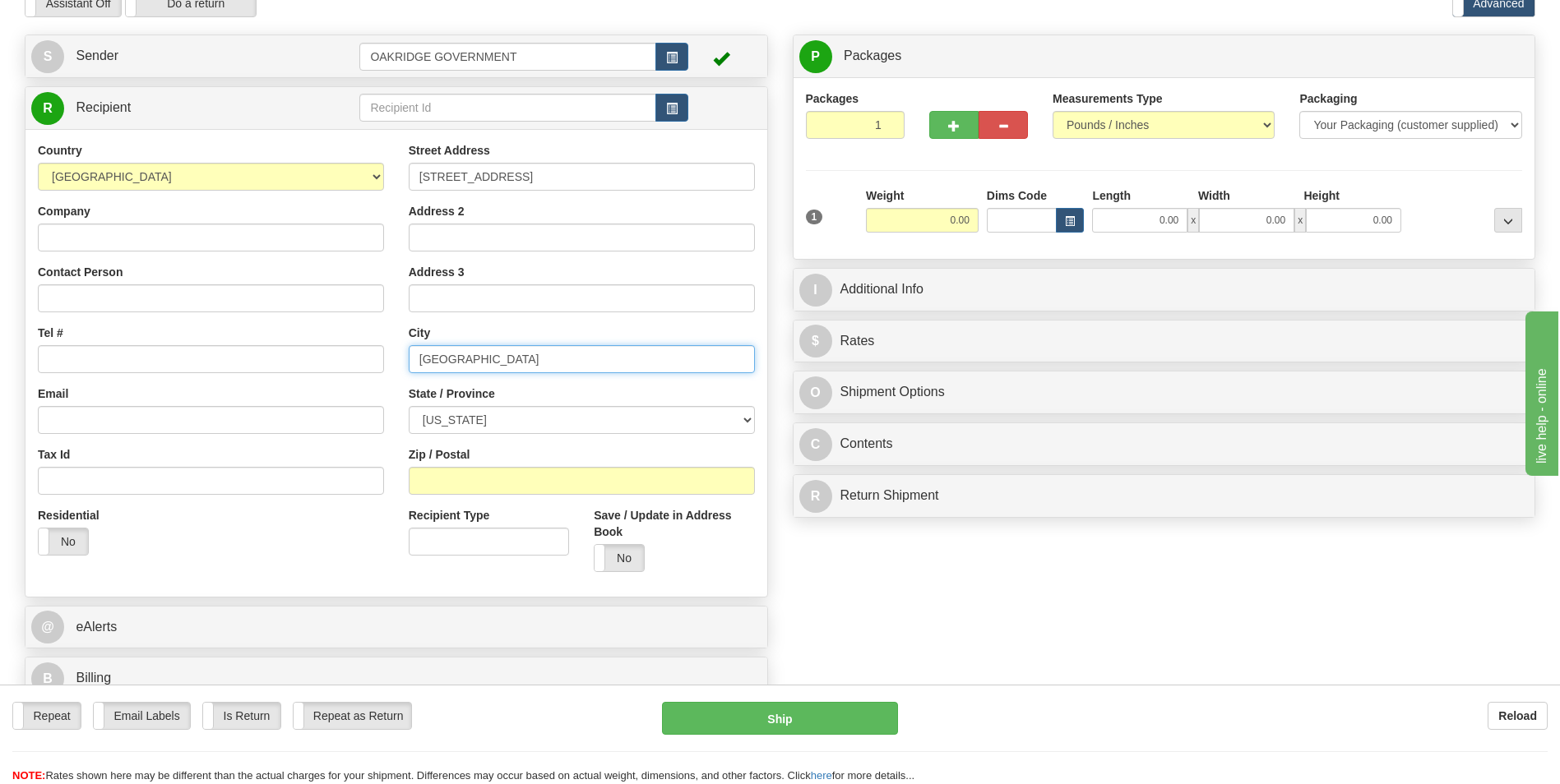
type input "[GEOGRAPHIC_DATA]"
select select "MA"
type input "01983"
click at [325, 547] on div "Residential Yes No" at bounding box center [210, 537] width 371 height 61
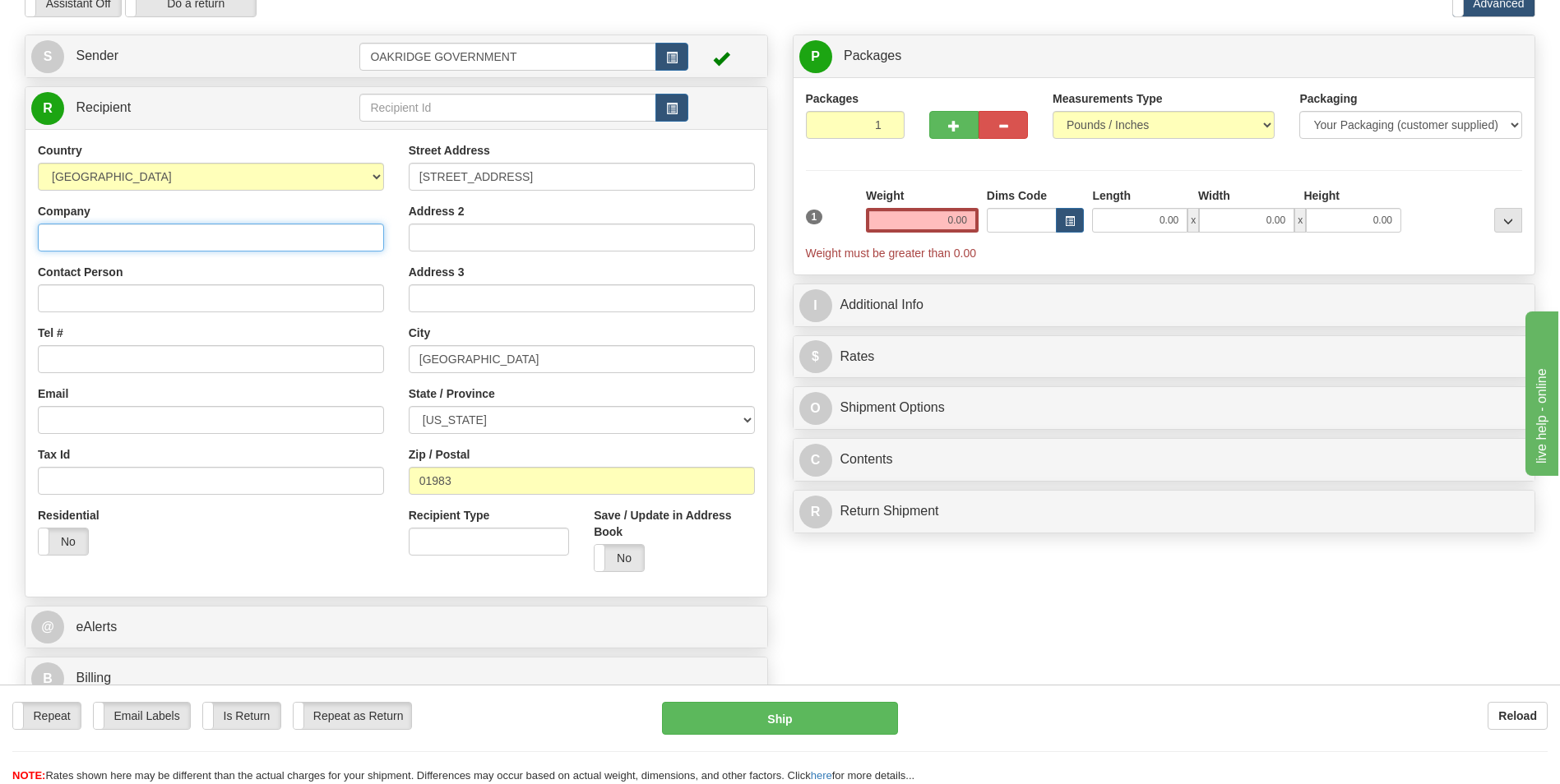
click at [149, 233] on input "Company" at bounding box center [211, 237] width 346 height 28
type input "In-Place Machining Co"
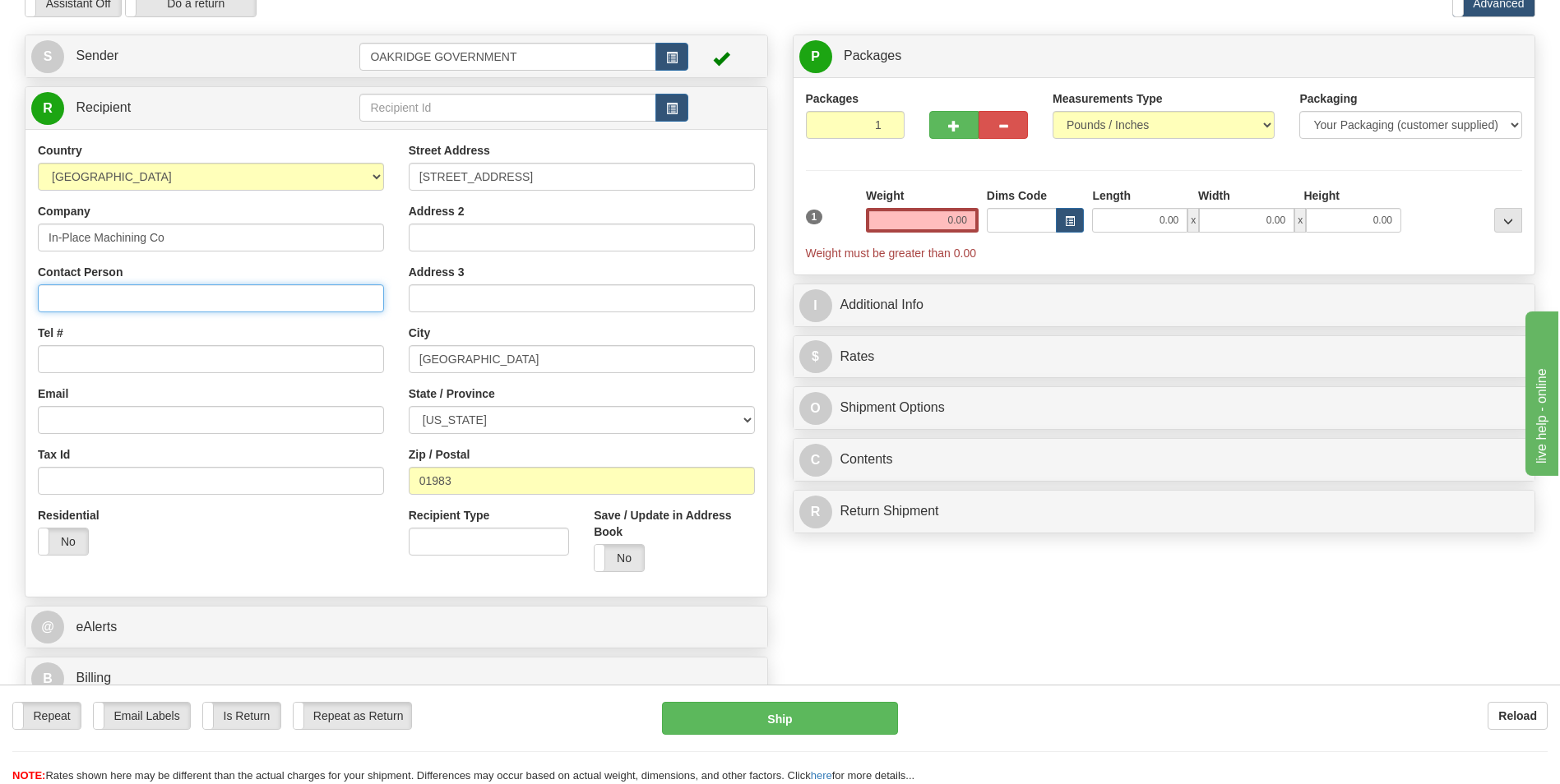
click at [105, 290] on input "Contact Person" at bounding box center [211, 298] width 346 height 28
click at [42, 297] on input "Contact Person" at bounding box center [211, 298] width 346 height 28
click at [142, 286] on input "Contact Person" at bounding box center [211, 298] width 346 height 28
click at [156, 269] on div "Contact Person" at bounding box center [211, 288] width 346 height 49
click at [59, 301] on input "Contact Person" at bounding box center [211, 298] width 346 height 28
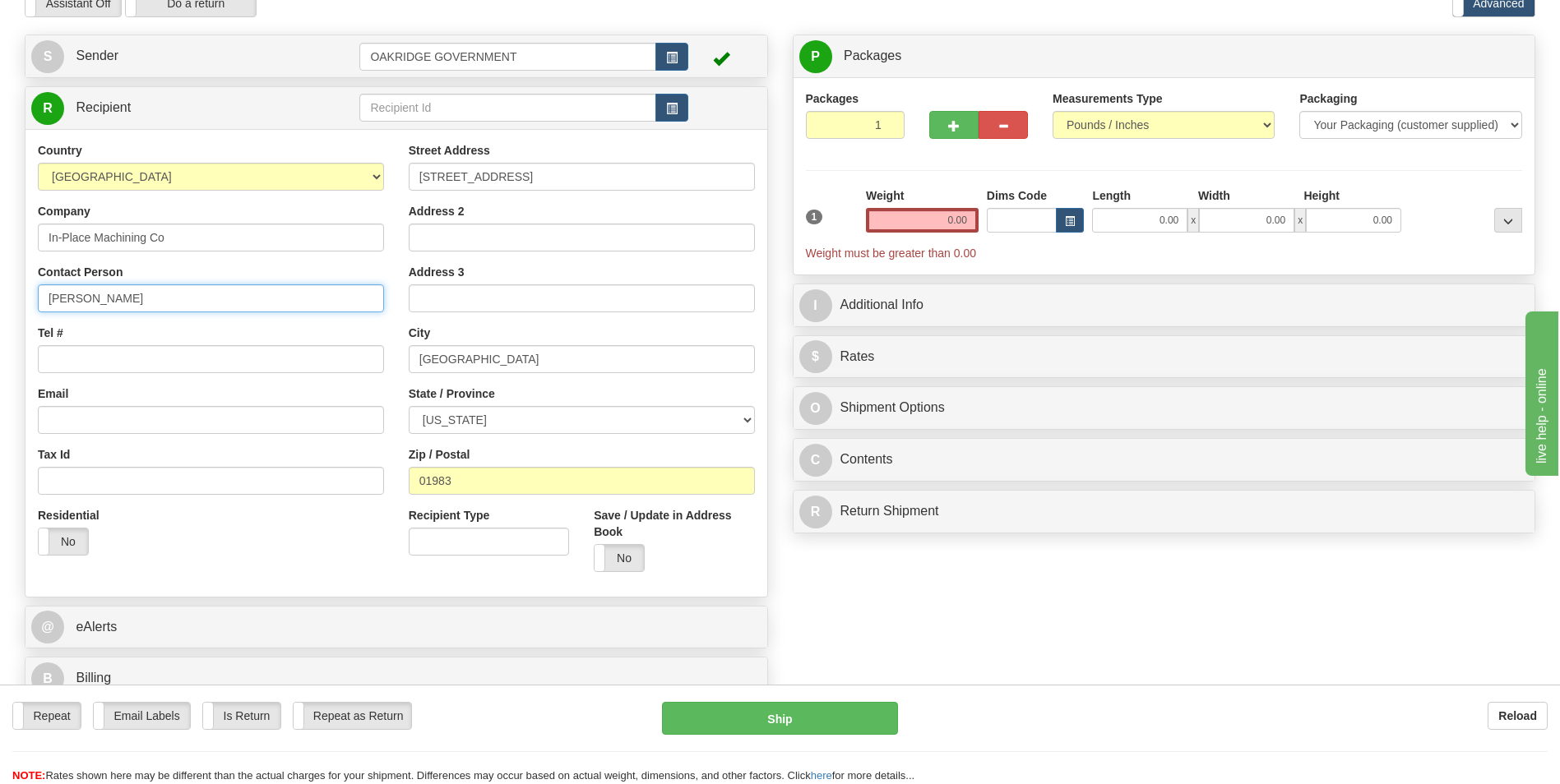
type input "[PERSON_NAME]"
click at [80, 366] on input "Tel #" at bounding box center [211, 359] width 346 height 28
type input "5138134219"
click at [82, 388] on div "Email" at bounding box center [211, 410] width 346 height 49
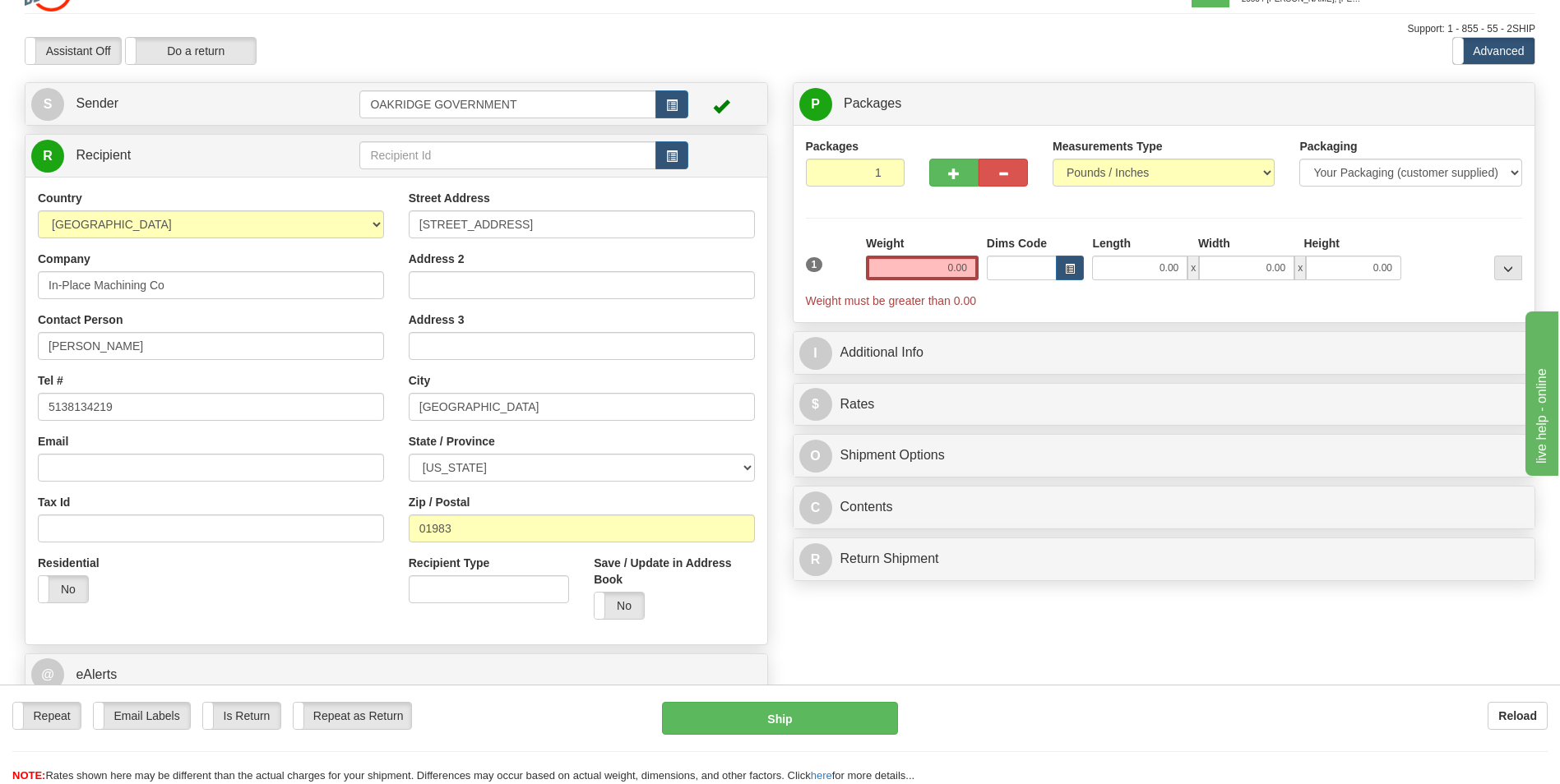
scroll to position [0, 0]
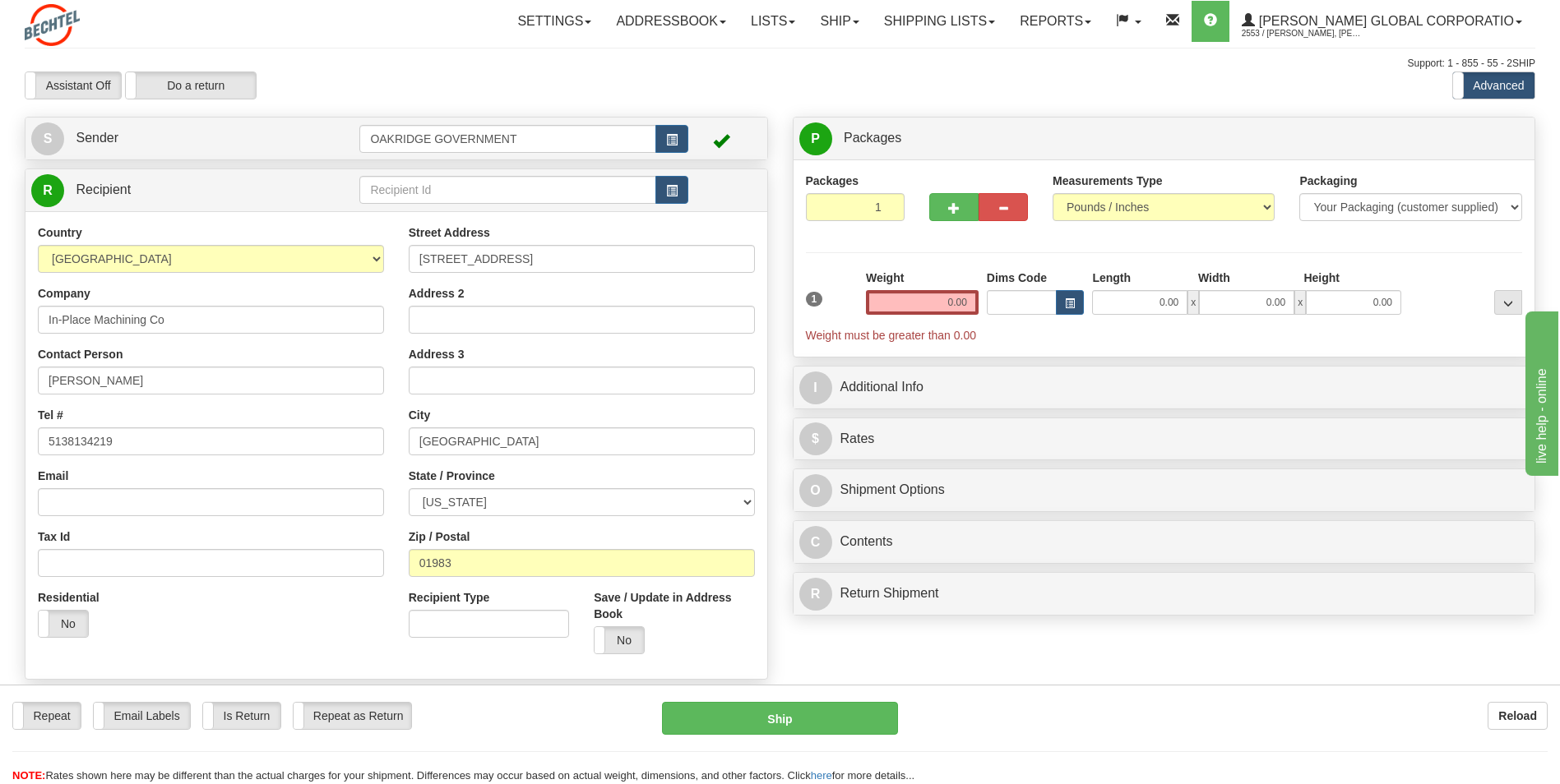
click at [815, 260] on div "Packages 1 1 Measurements Type" at bounding box center [1164, 258] width 717 height 172
click at [917, 301] on input "0.00" at bounding box center [921, 302] width 113 height 24
type input "0.00"
click at [946, 210] on button "button" at bounding box center [953, 207] width 49 height 28
type input "2"
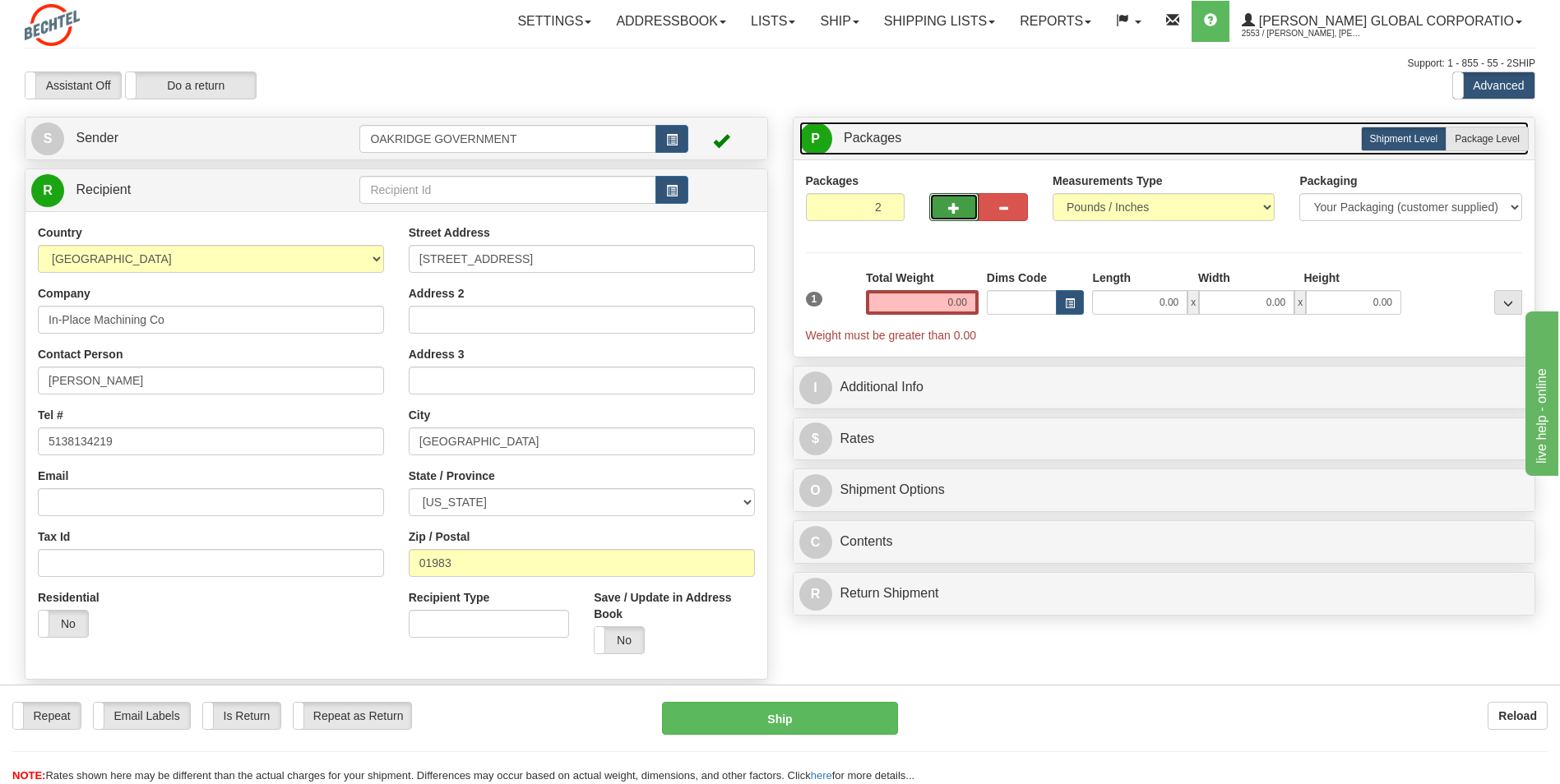
click at [1463, 151] on link "P Packages 2 Packages - Weight: 0.00 Lbs" at bounding box center [1164, 138] width 730 height 33
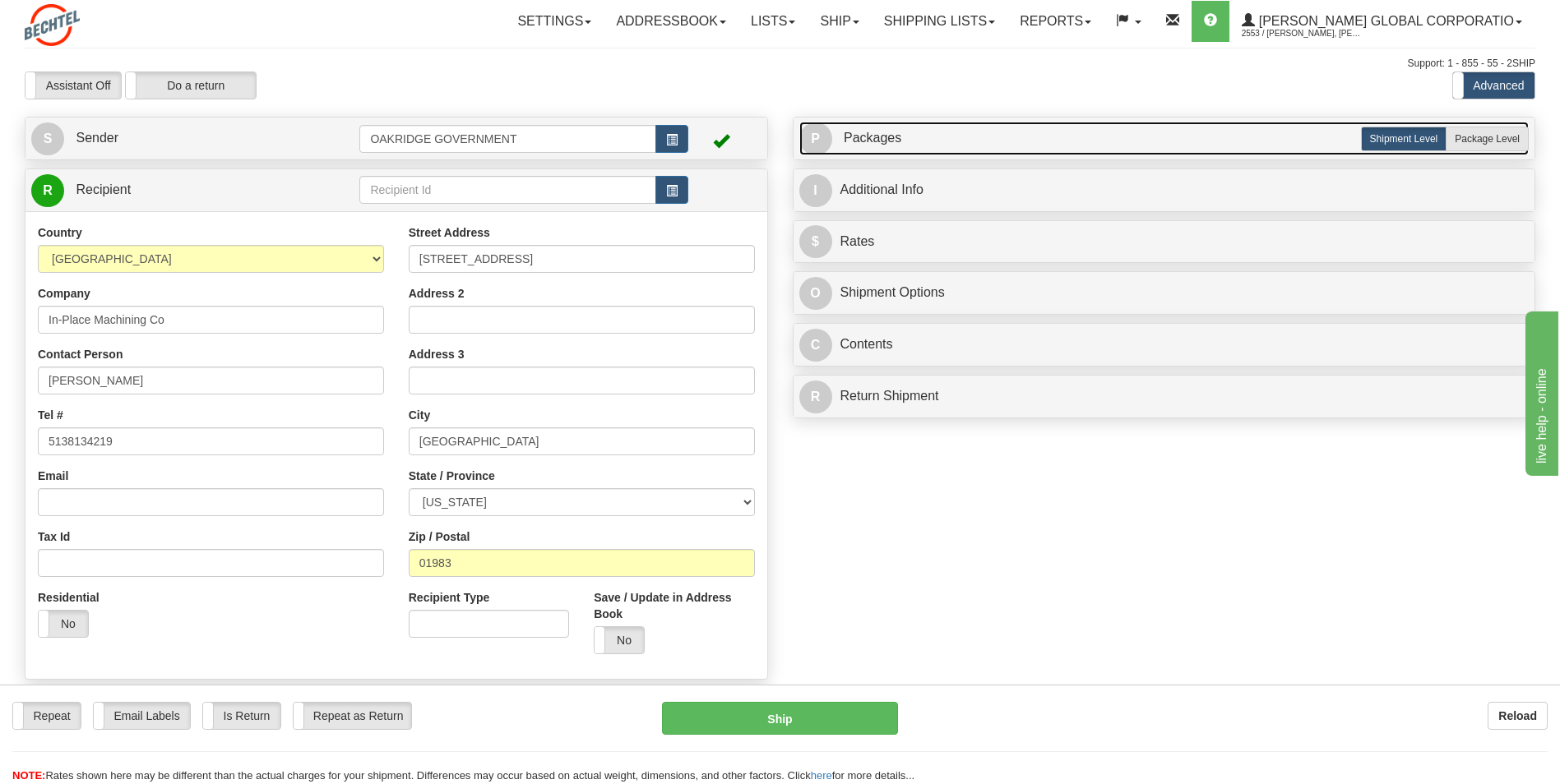
click at [911, 146] on link "P Packages 2 Packages - Weight: 0.00 Lbs" at bounding box center [1164, 138] width 730 height 33
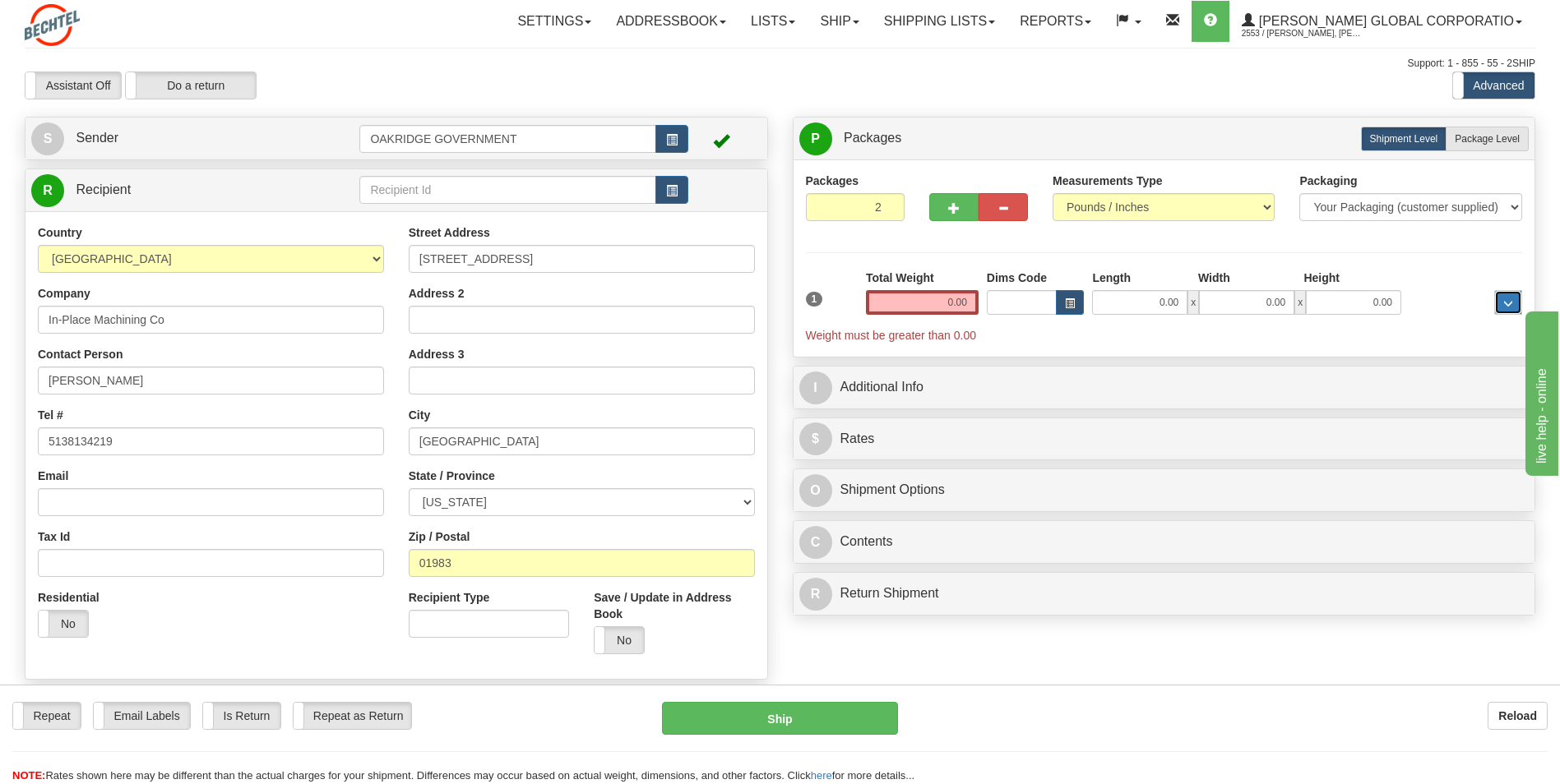
click at [1498, 306] on button "..." at bounding box center [1507, 302] width 28 height 24
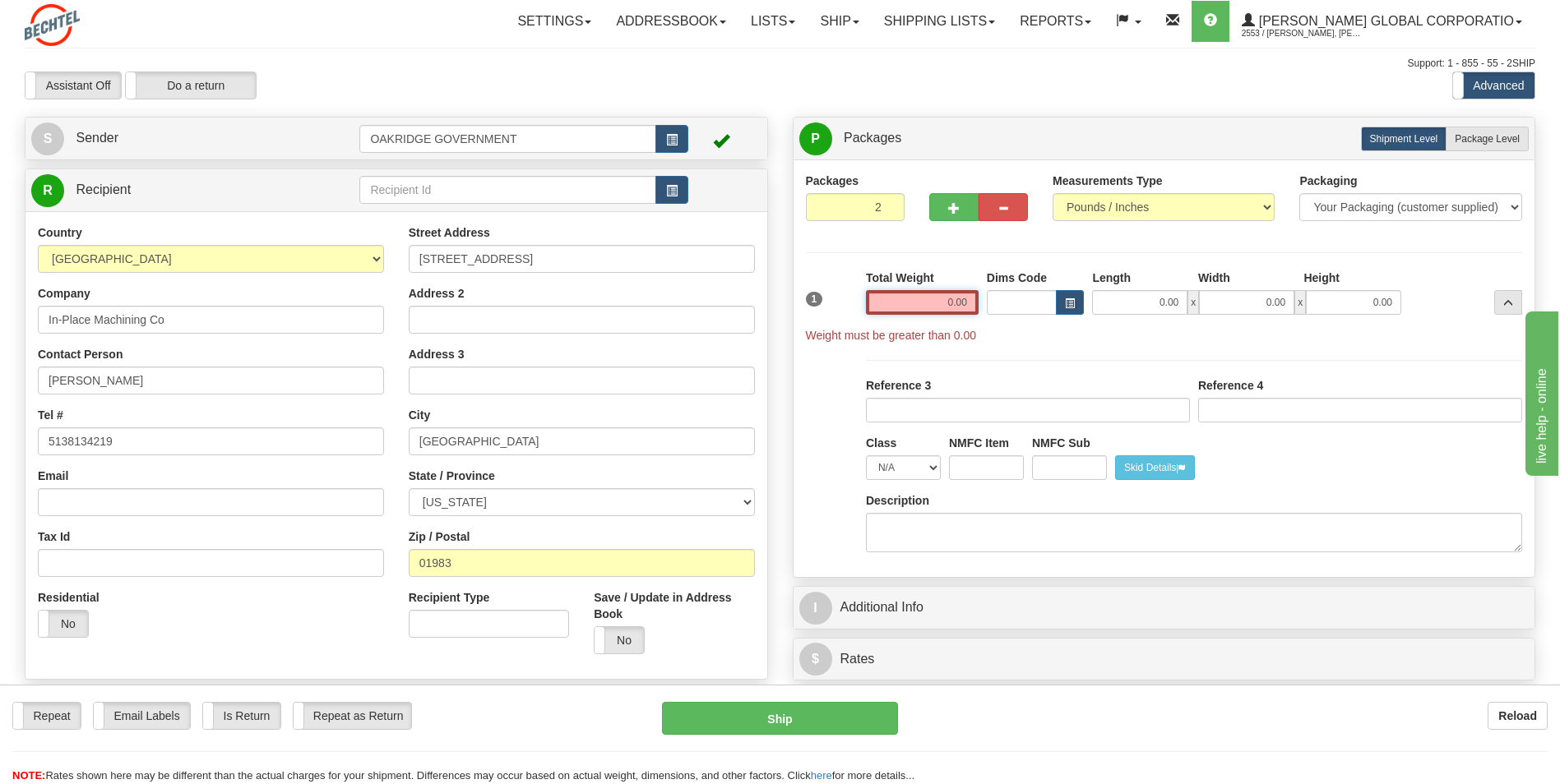
click at [935, 297] on input "0.00" at bounding box center [921, 302] width 113 height 24
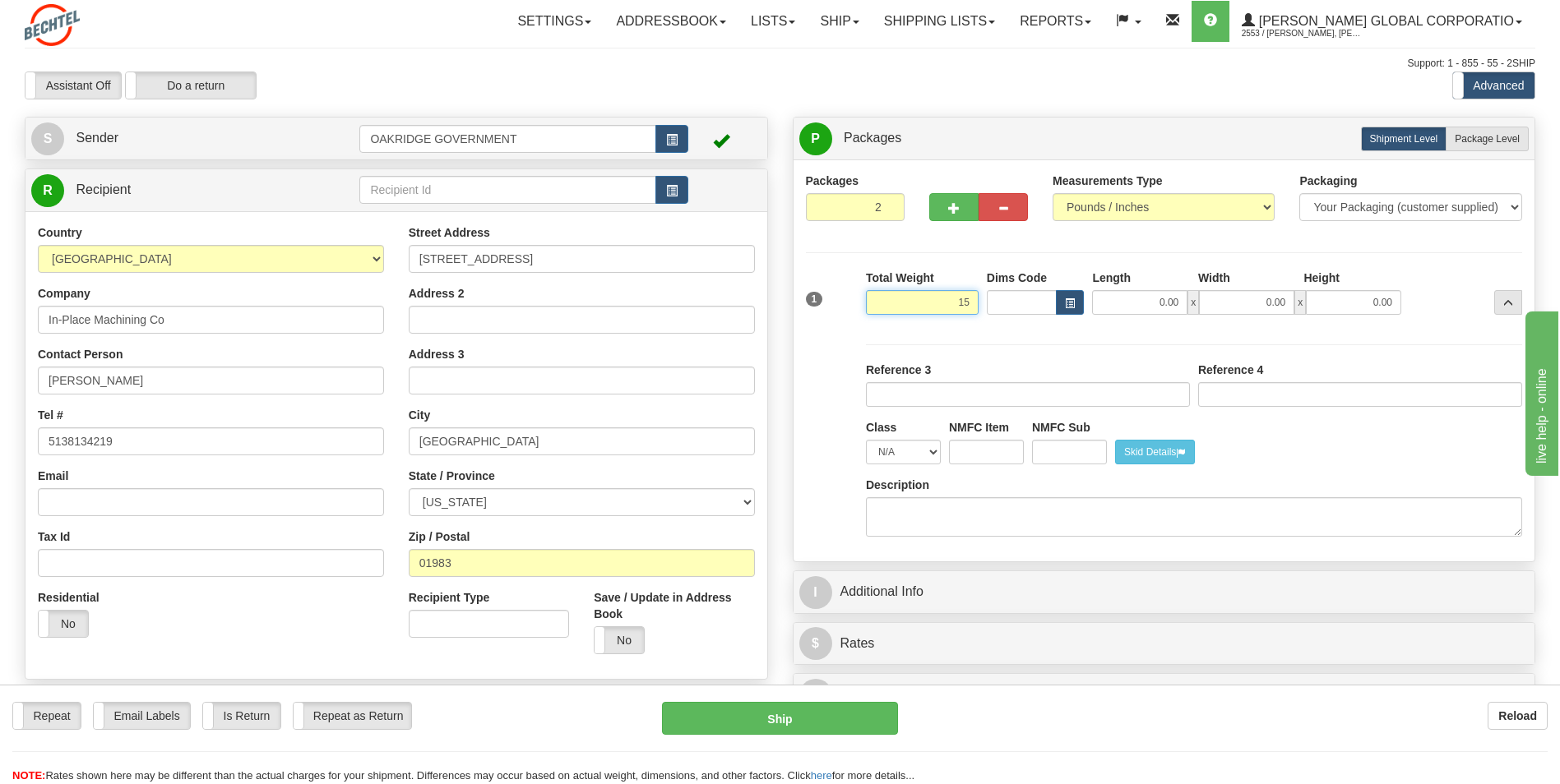
type input "1"
type input "21.00"
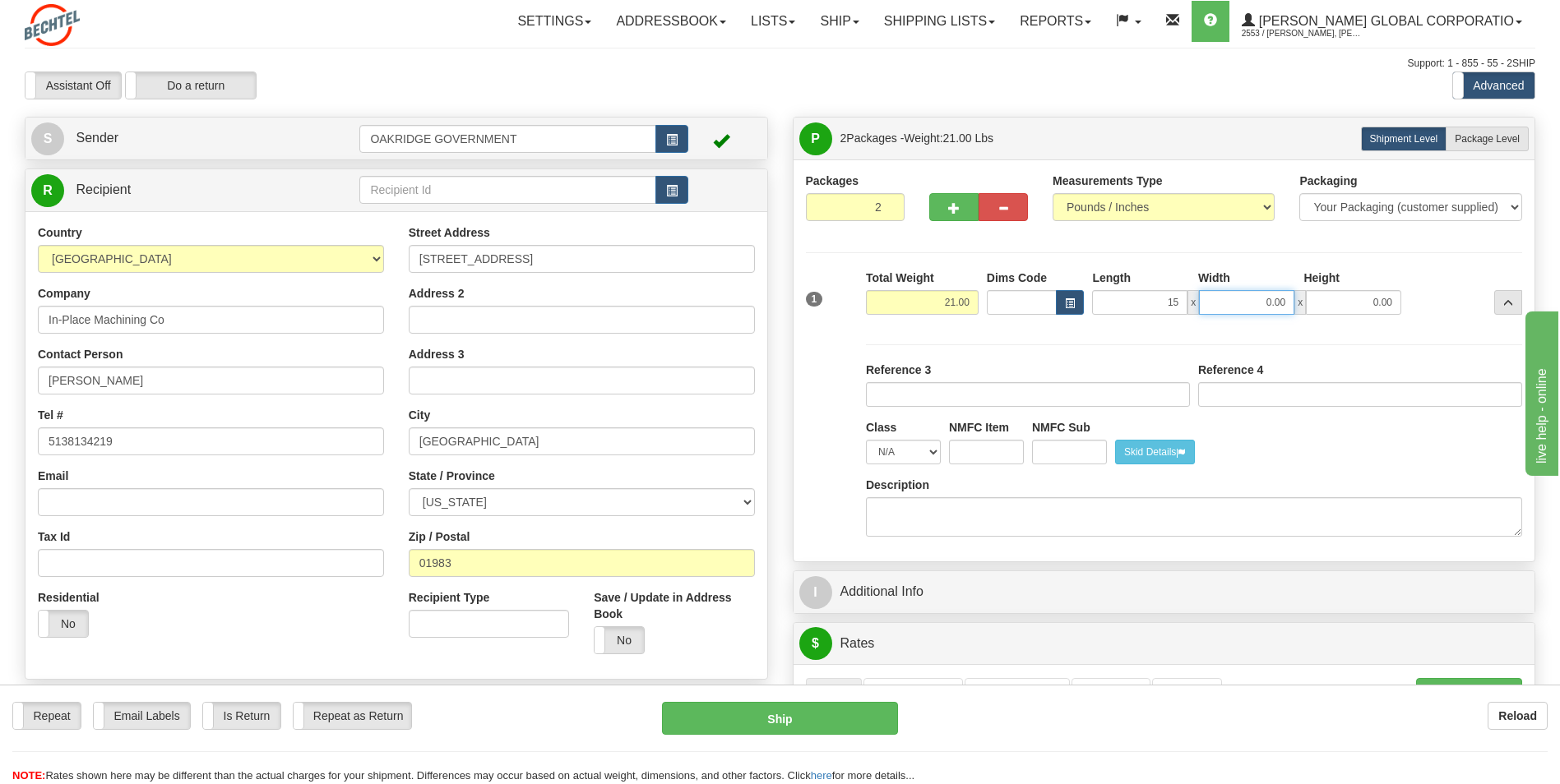
type input "15.00"
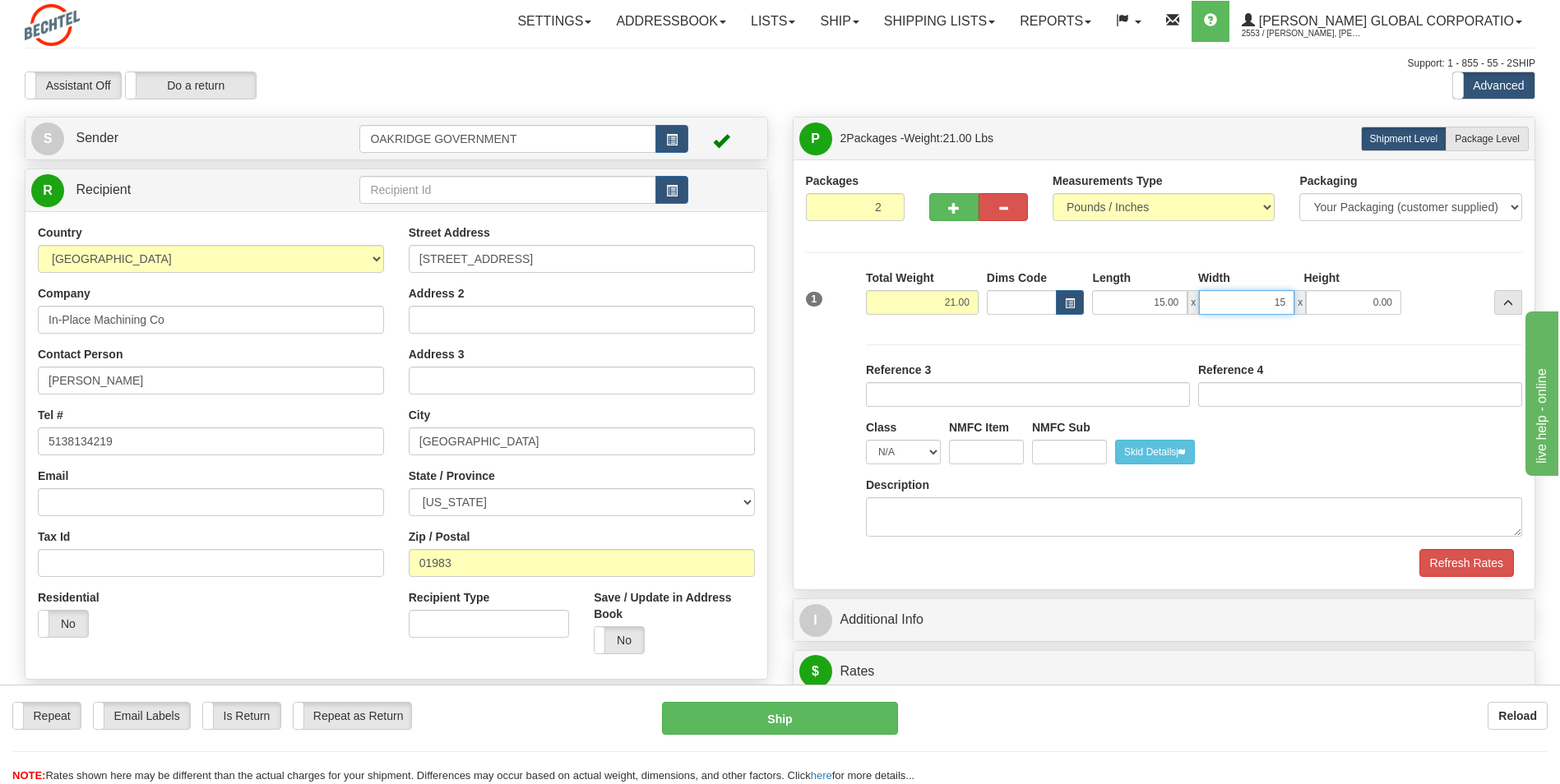
type input "15.00"
type input "22.00"
click at [933, 340] on div "Packaging Your Packaging (customer supplied) Envelope (carrier supplied) Pack (…" at bounding box center [1194, 438] width 665 height 221
click at [967, 327] on div at bounding box center [1164, 327] width 725 height 1
drag, startPoint x: 981, startPoint y: 427, endPoint x: 1001, endPoint y: 422, distance: 20.6
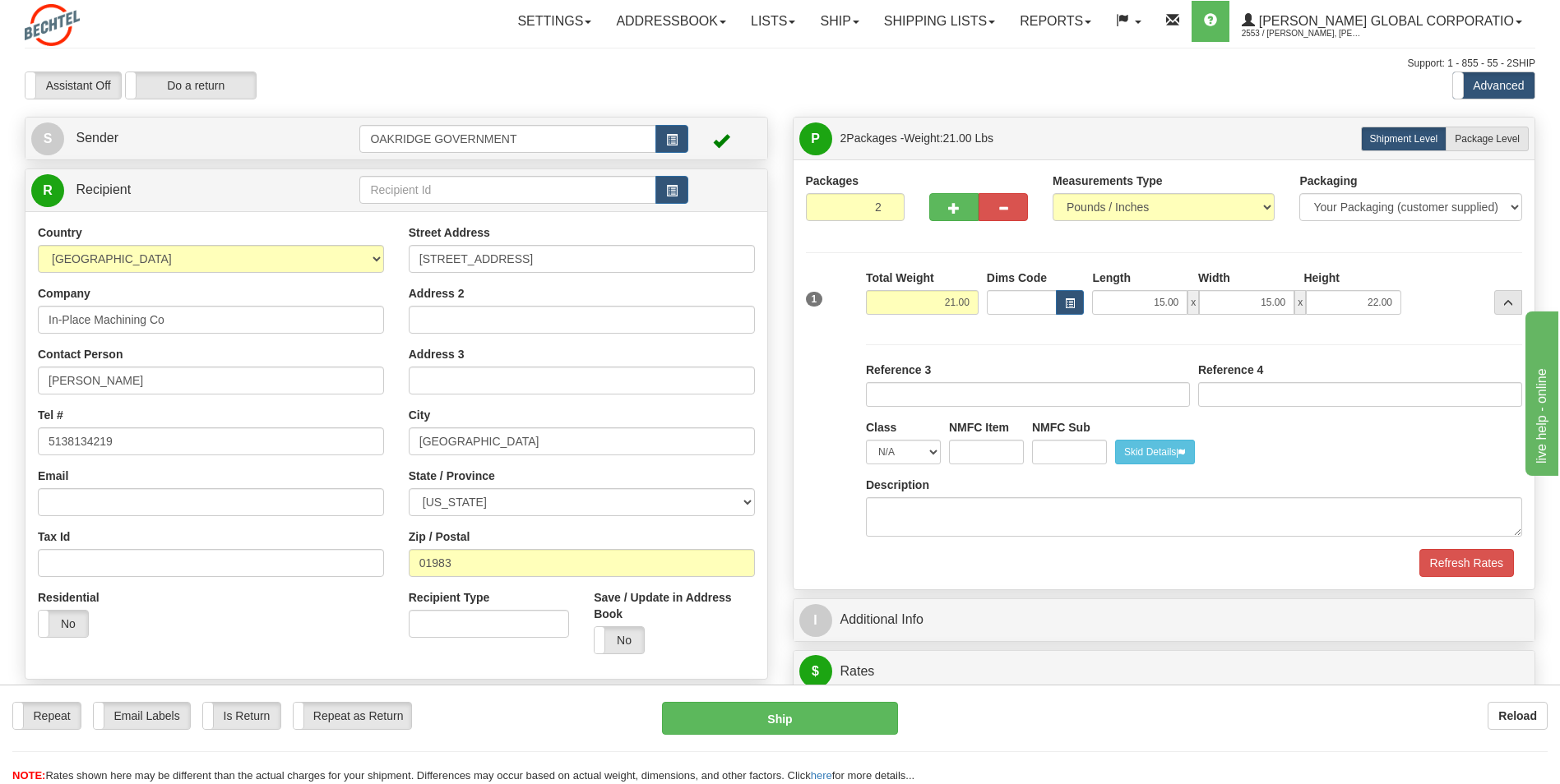
click at [982, 427] on label "NMFC Item" at bounding box center [979, 428] width 60 height 17
click at [982, 440] on input "NMFC Item" at bounding box center [986, 452] width 74 height 24
click at [1504, 312] on button "..." at bounding box center [1507, 302] width 28 height 24
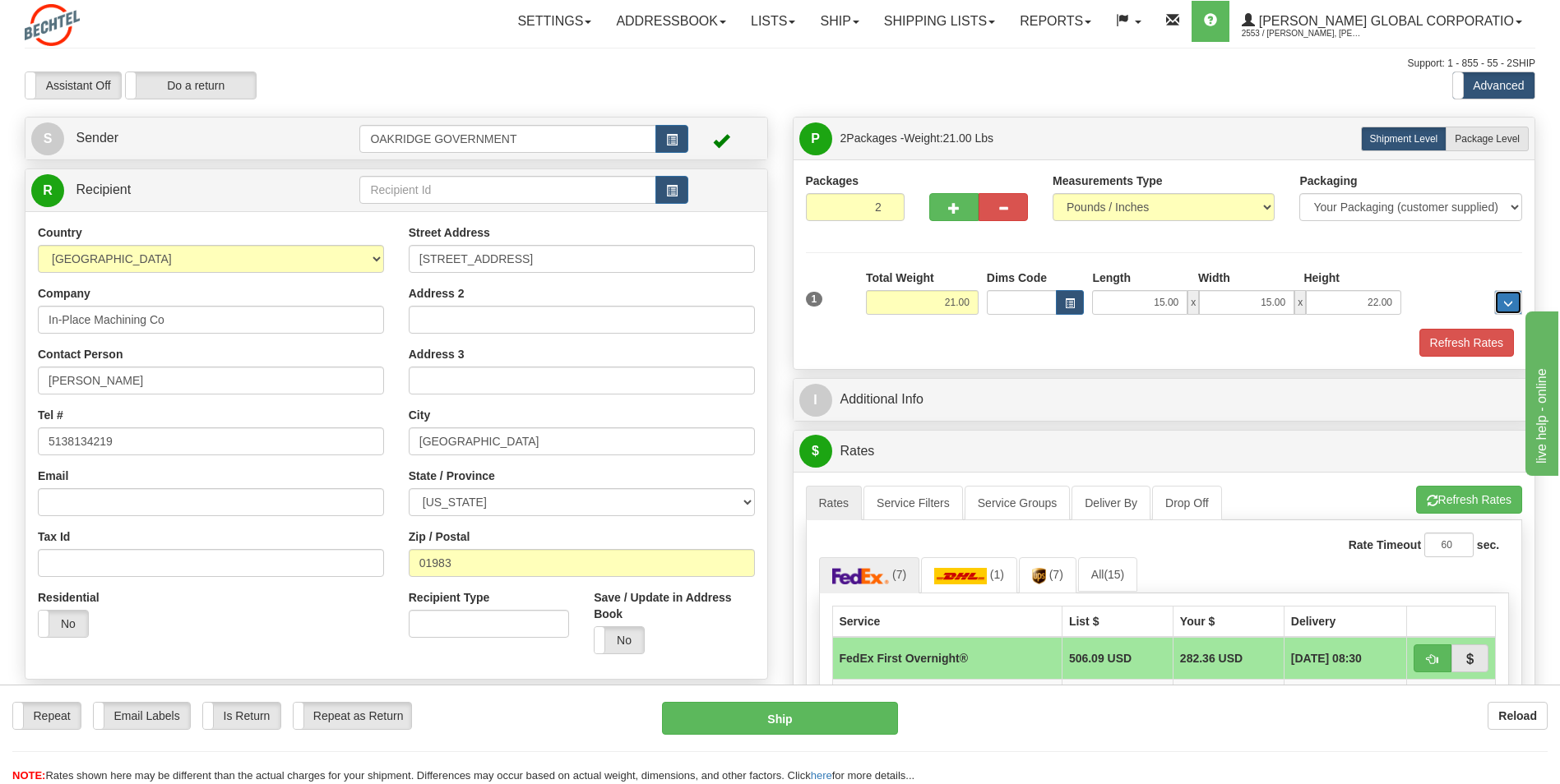
click at [1504, 302] on span "..." at bounding box center [1508, 304] width 10 height 9
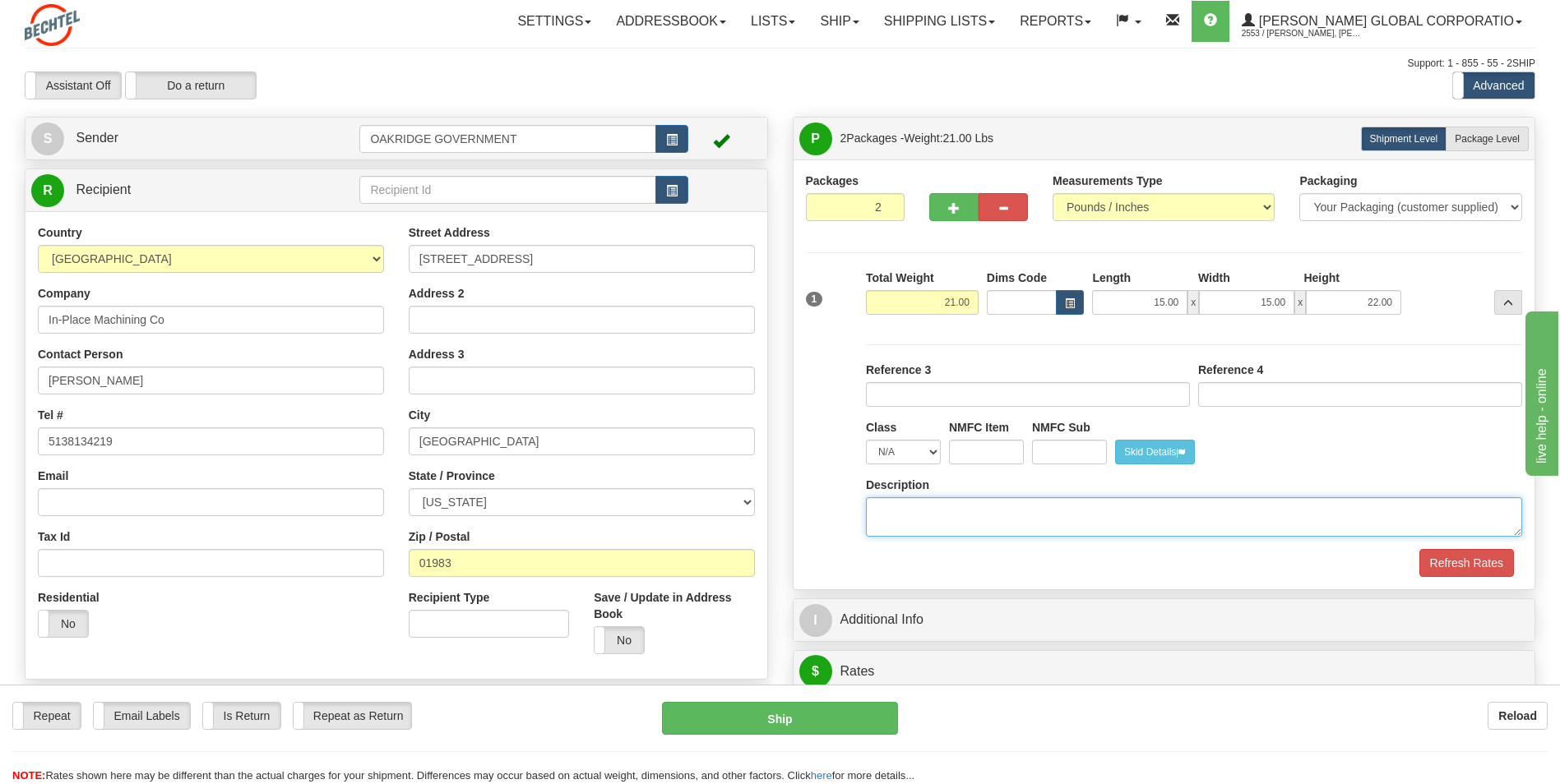
click at [956, 500] on textarea "Description" at bounding box center [1193, 516] width 656 height 39
click at [1455, 146] on label "Package Level Pack.." at bounding box center [1486, 138] width 83 height 24
radio input "true"
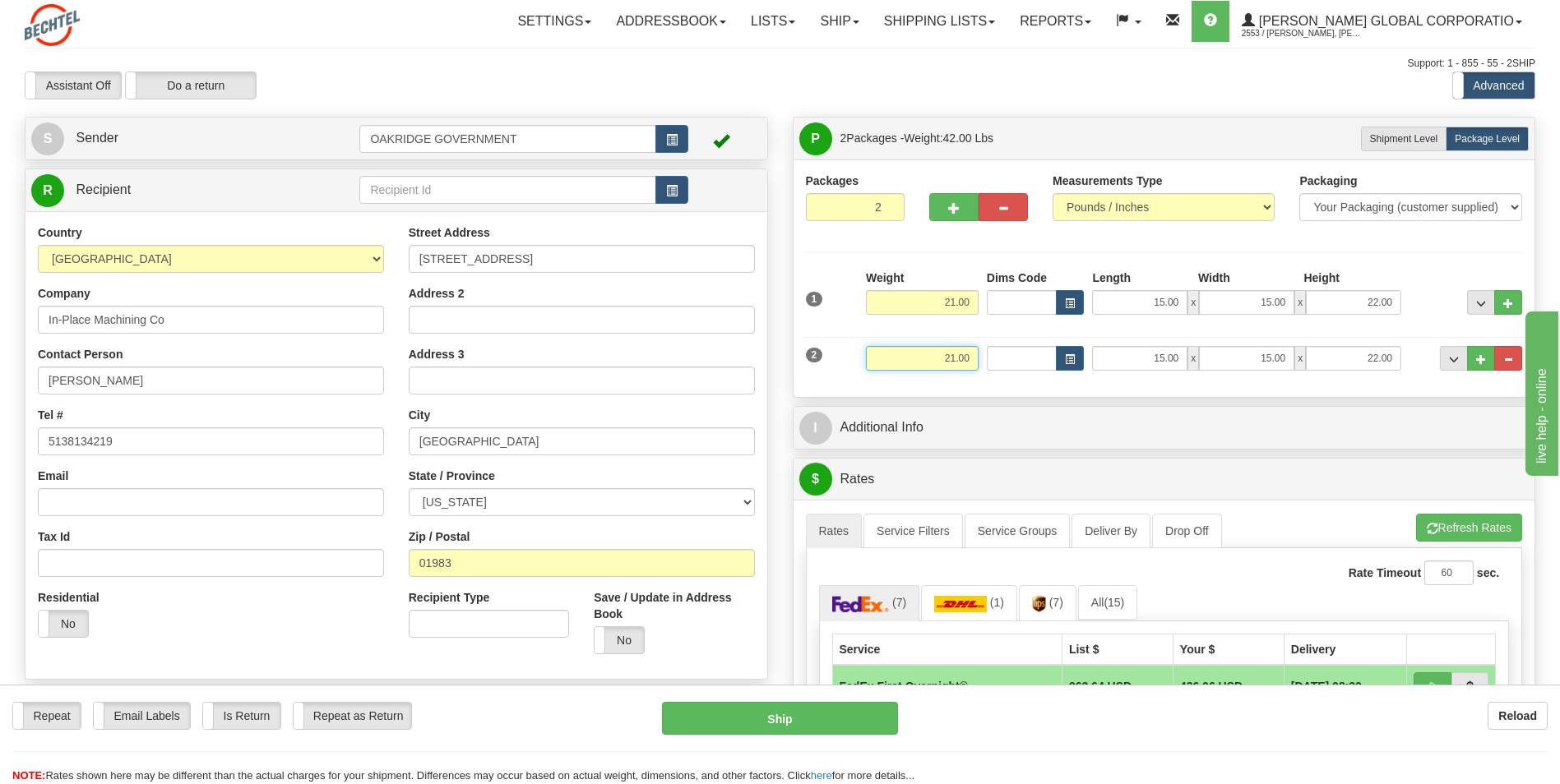
drag, startPoint x: 968, startPoint y: 359, endPoint x: 931, endPoint y: 359, distance: 37.0
click at [931, 359] on input "21.00" at bounding box center [921, 358] width 113 height 24
click at [972, 361] on input "13.75" at bounding box center [921, 358] width 113 height 24
type input "13.00"
type input "21.00"
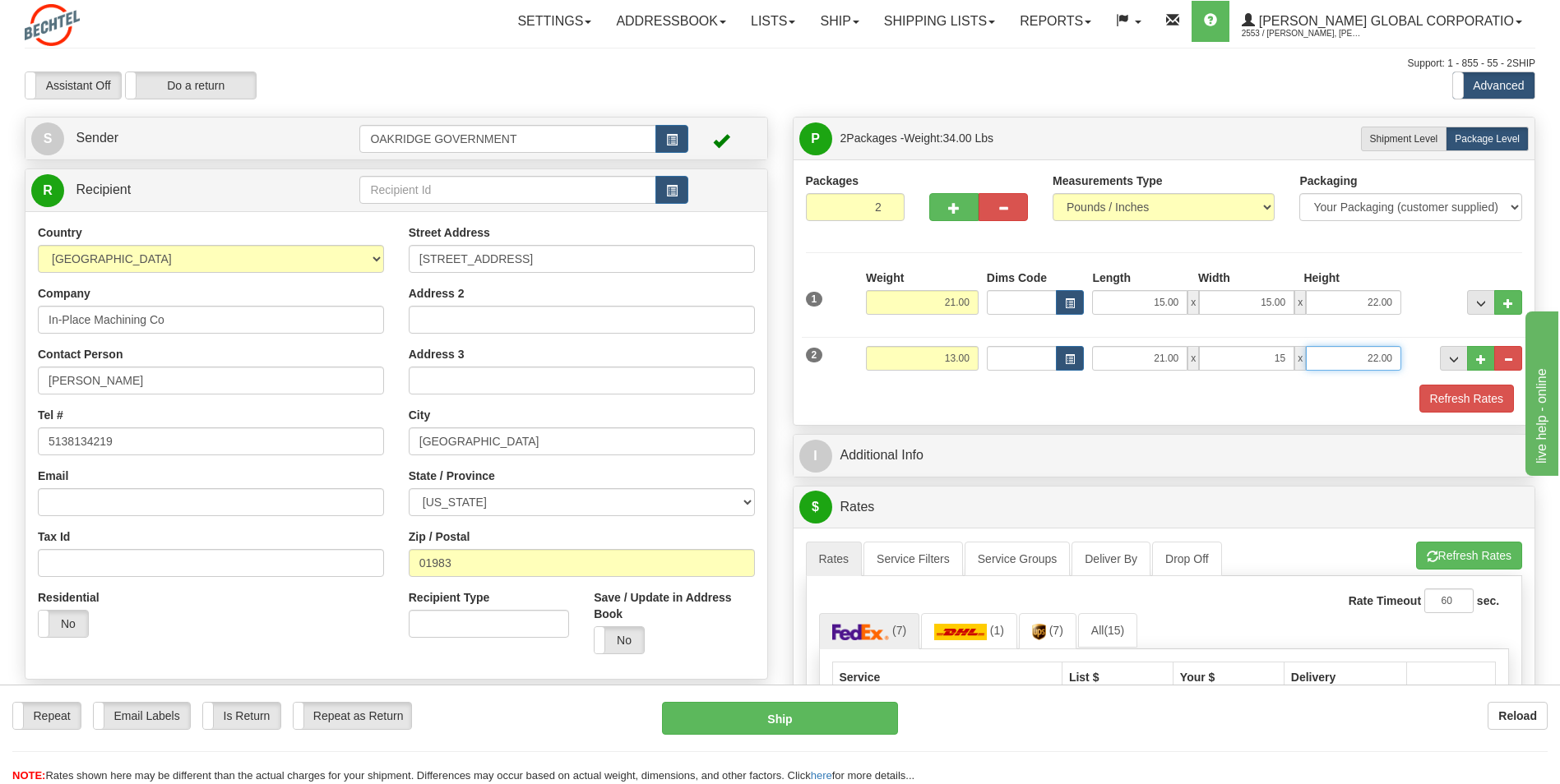
type input "15.00"
type input "8.00"
click at [967, 402] on div "Refresh Rates" at bounding box center [1164, 398] width 725 height 28
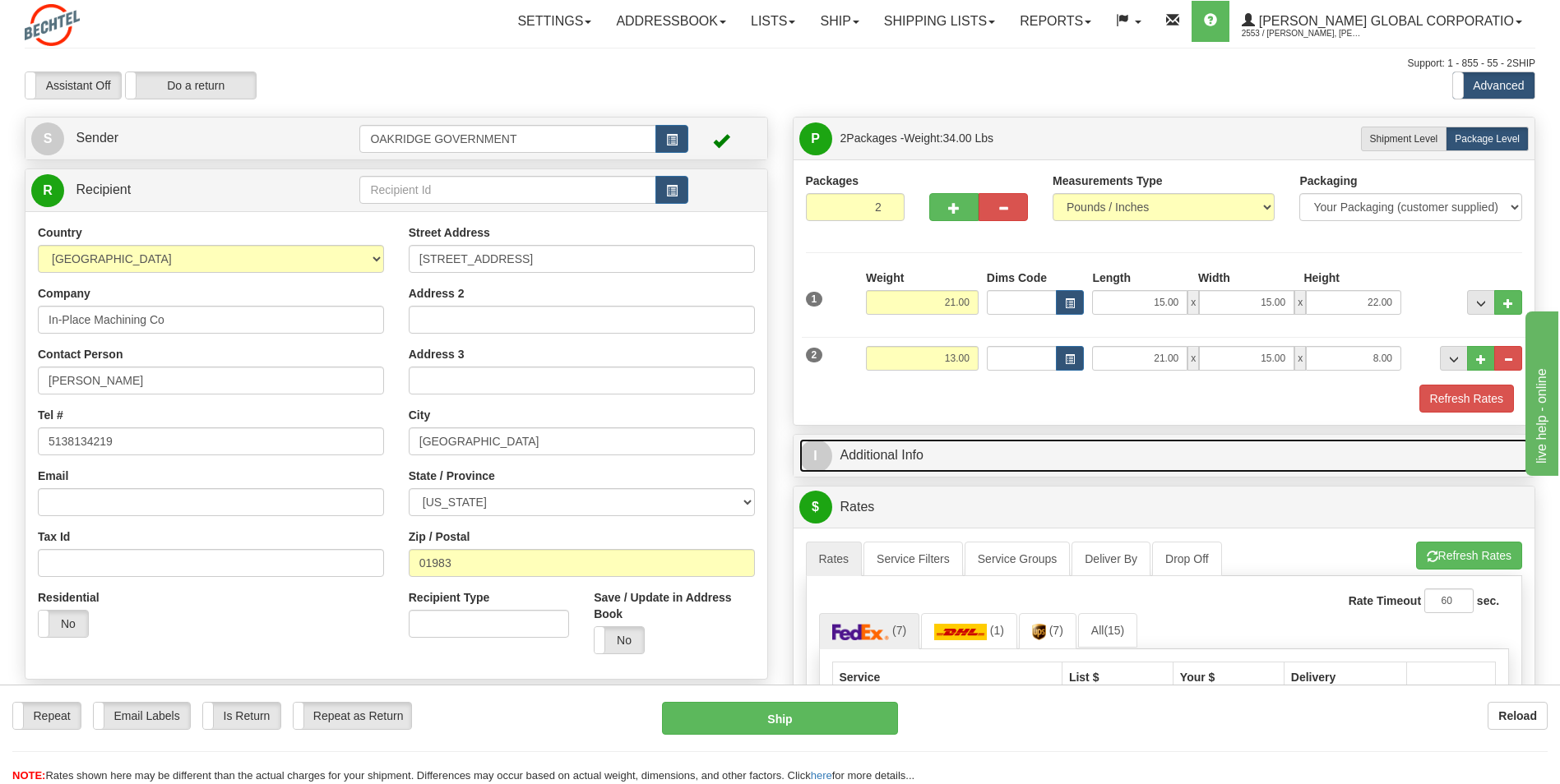
click at [1120, 453] on link "I Additional Info" at bounding box center [1164, 456] width 730 height 33
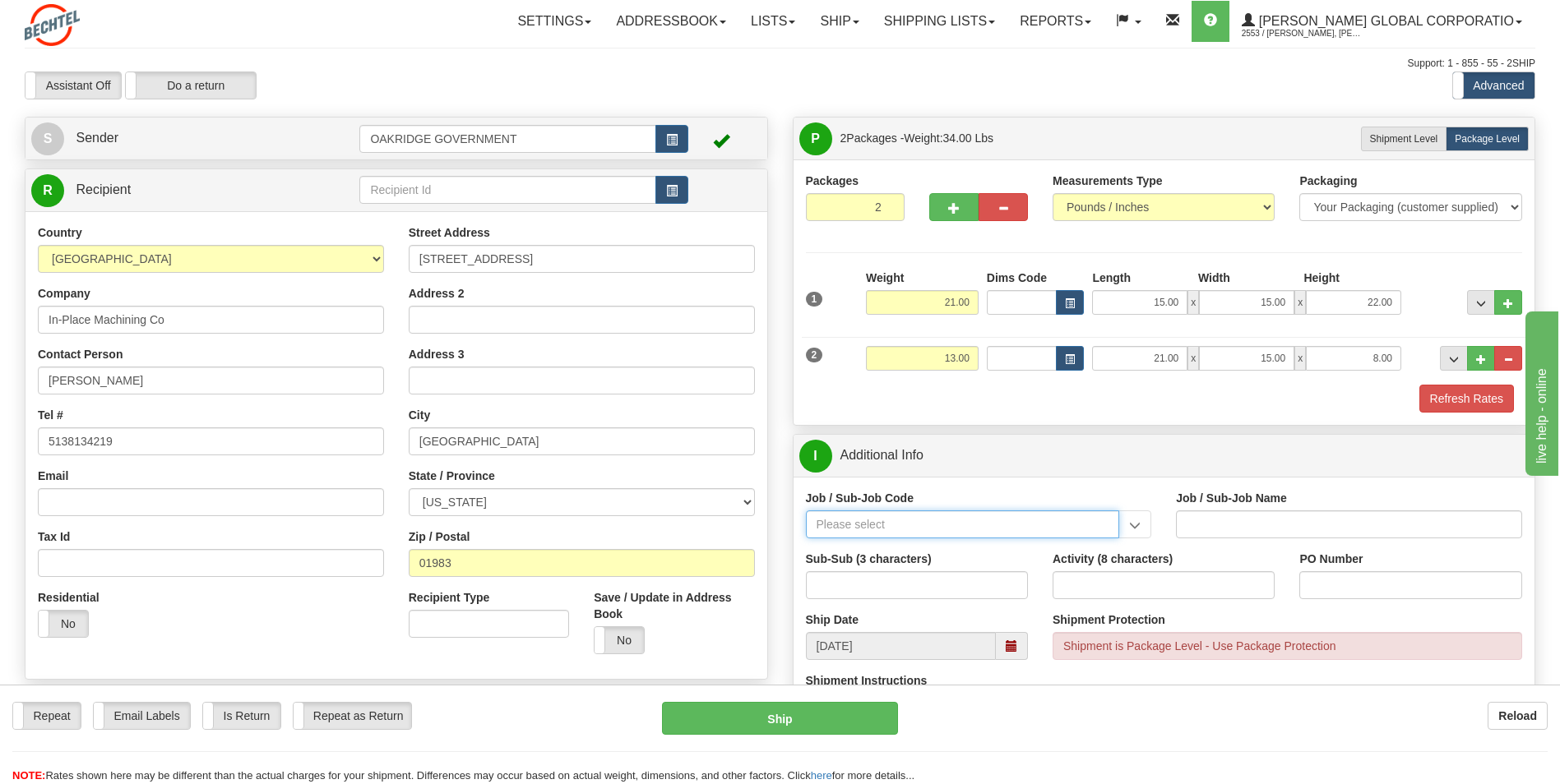
click at [957, 524] on input "Job / Sub-Job Code" at bounding box center [962, 524] width 314 height 28
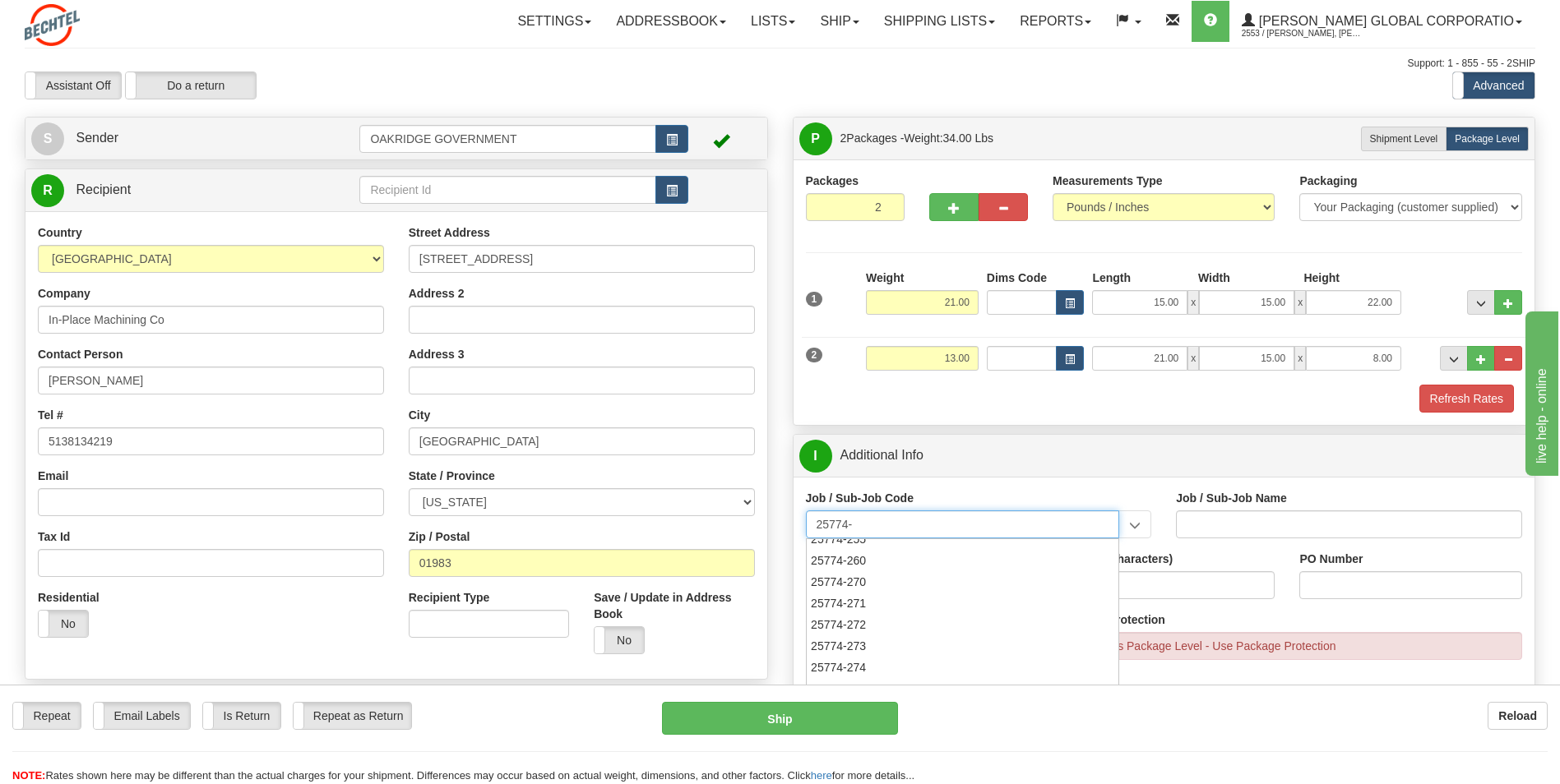
scroll to position [332, 0]
click at [876, 617] on div "25774-272" at bounding box center [959, 624] width 298 height 18
type input "25774-272"
type input "UPF - BNI ODCS NON-TAXABLE TO BNI- TAXABLE TO CNS"
type input "25774-272"
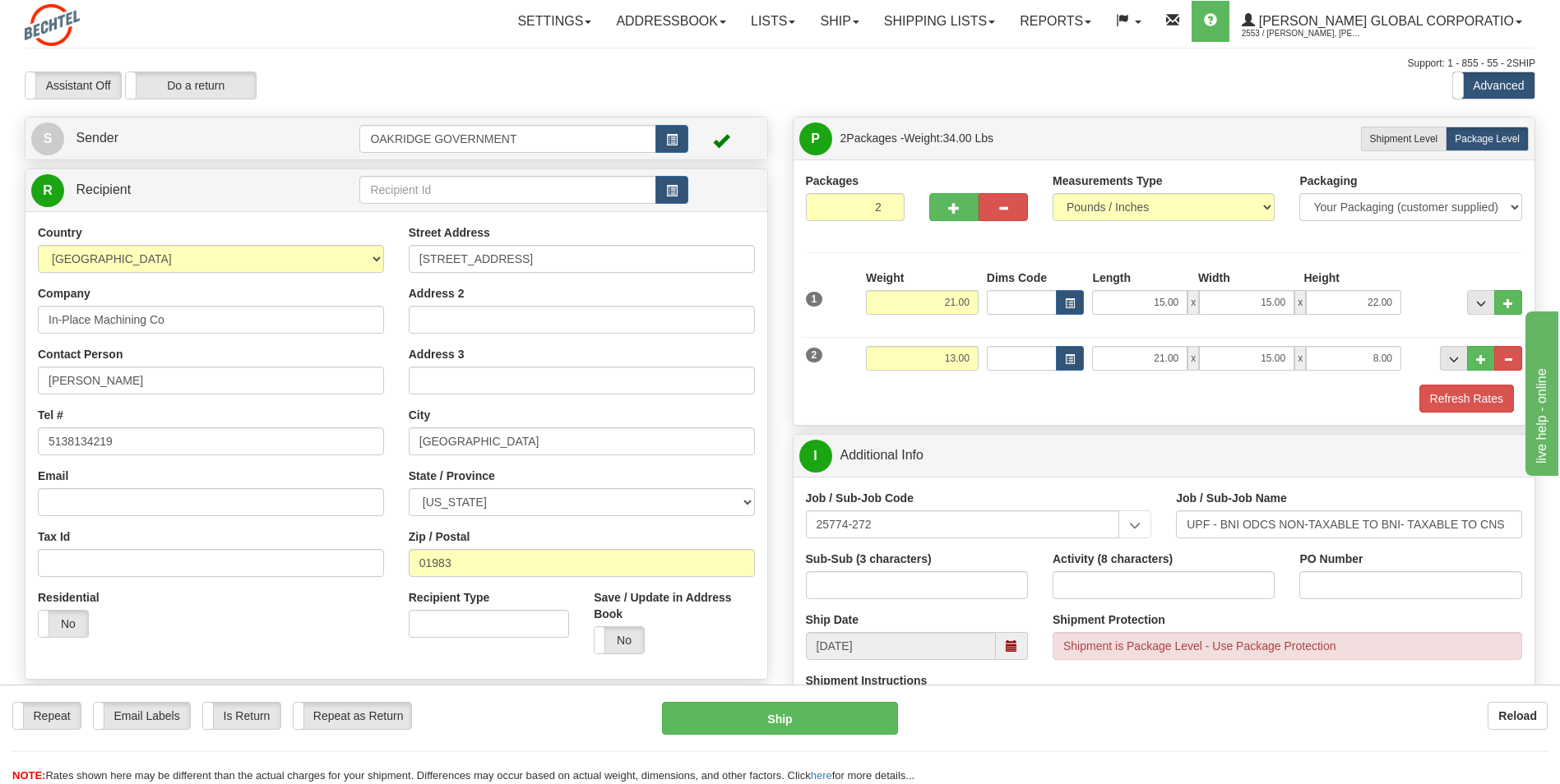
click at [1060, 500] on div "Job / Sub-Job Code 25774-272 25774-200 25774-201 25774-205 25774-210 25774-215 …" at bounding box center [979, 514] width 346 height 49
click at [1013, 549] on div "Job / Sub-Job Code 25774-272 25774-200 25774-201 25774-205 25774-210 25774-215 …" at bounding box center [978, 520] width 371 height 61
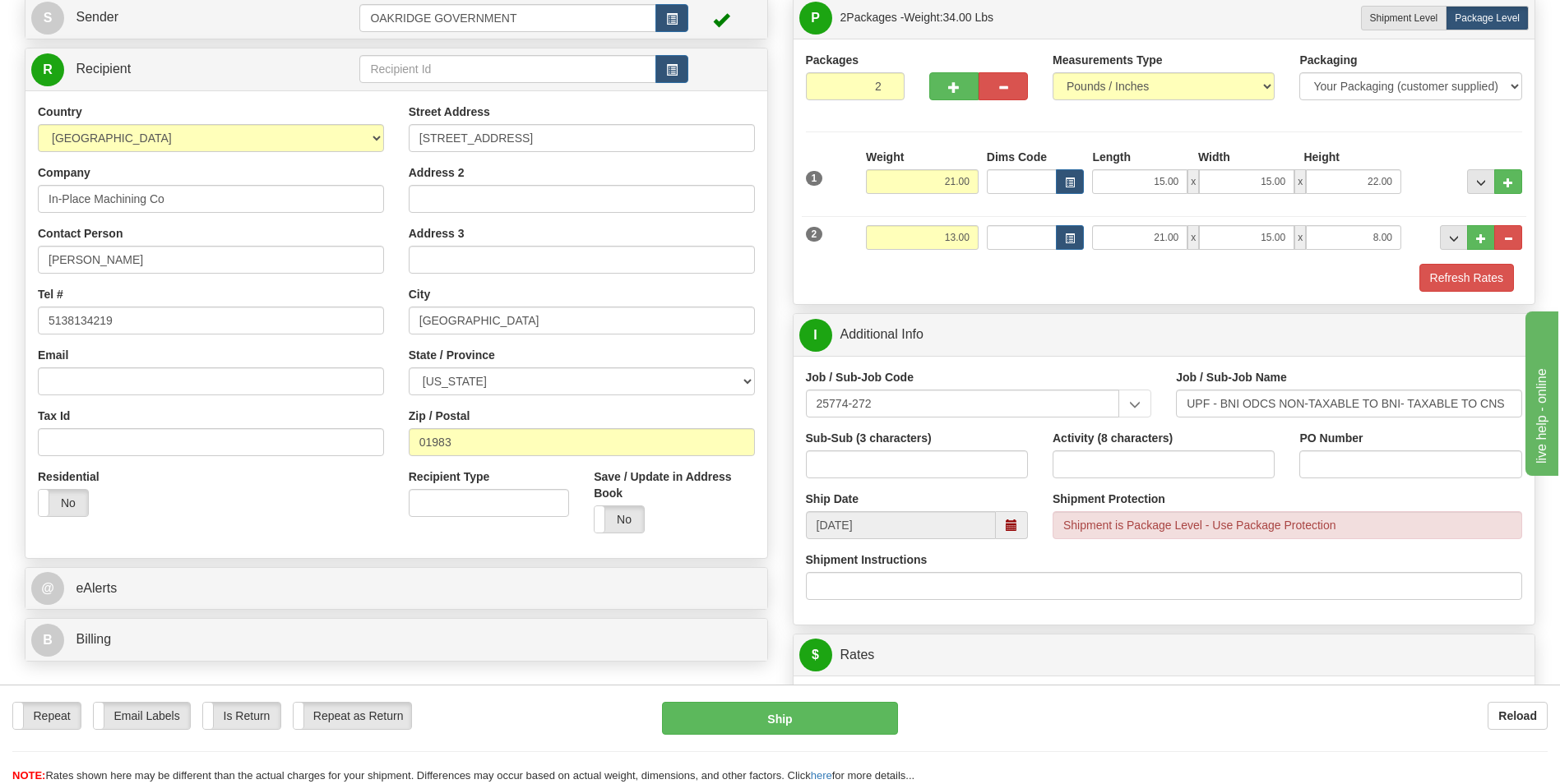
scroll to position [164, 0]
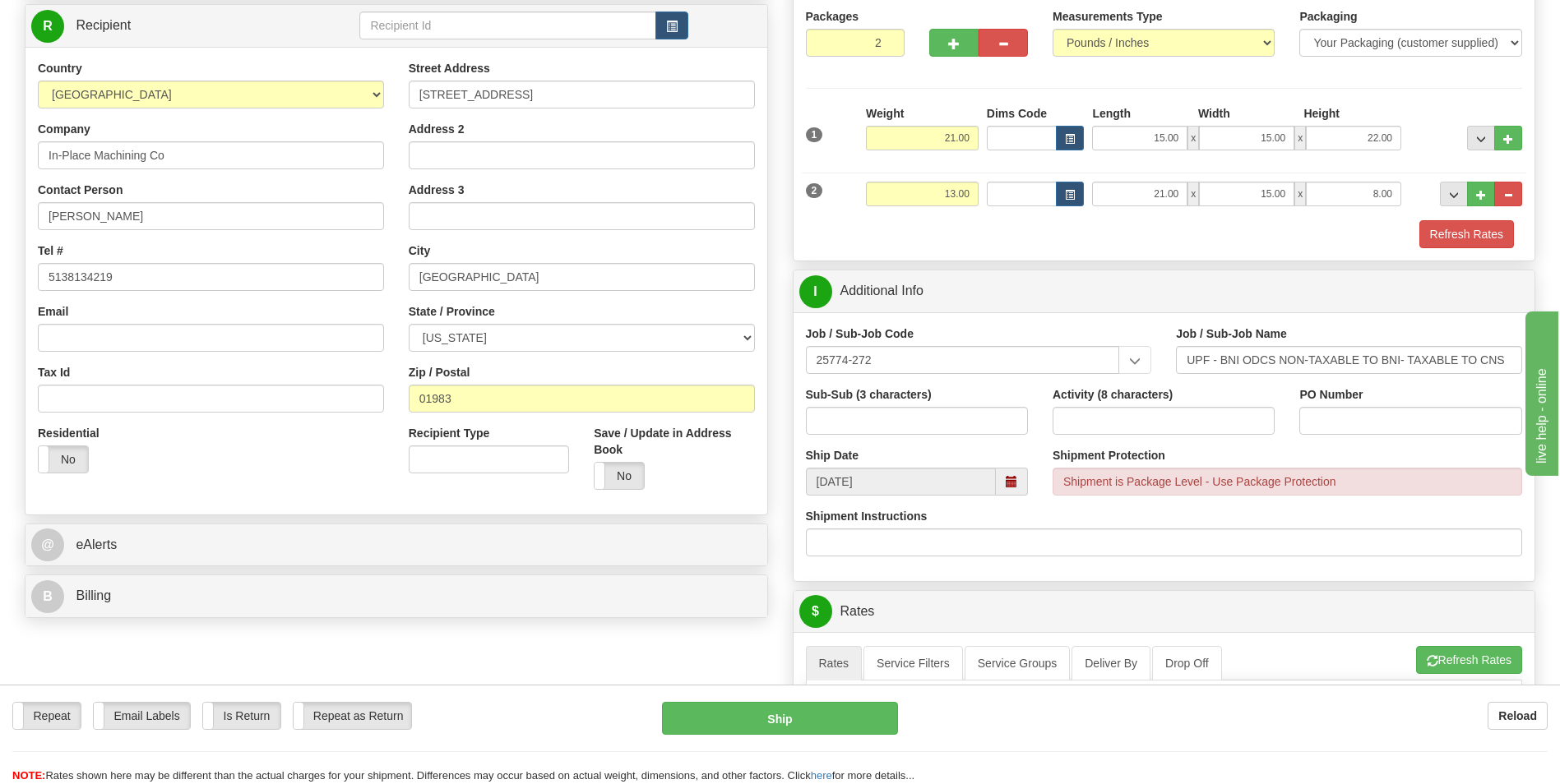
click at [1159, 484] on div "Shipment is Package Level - Use Package Protection" at bounding box center [1286, 481] width 470 height 28
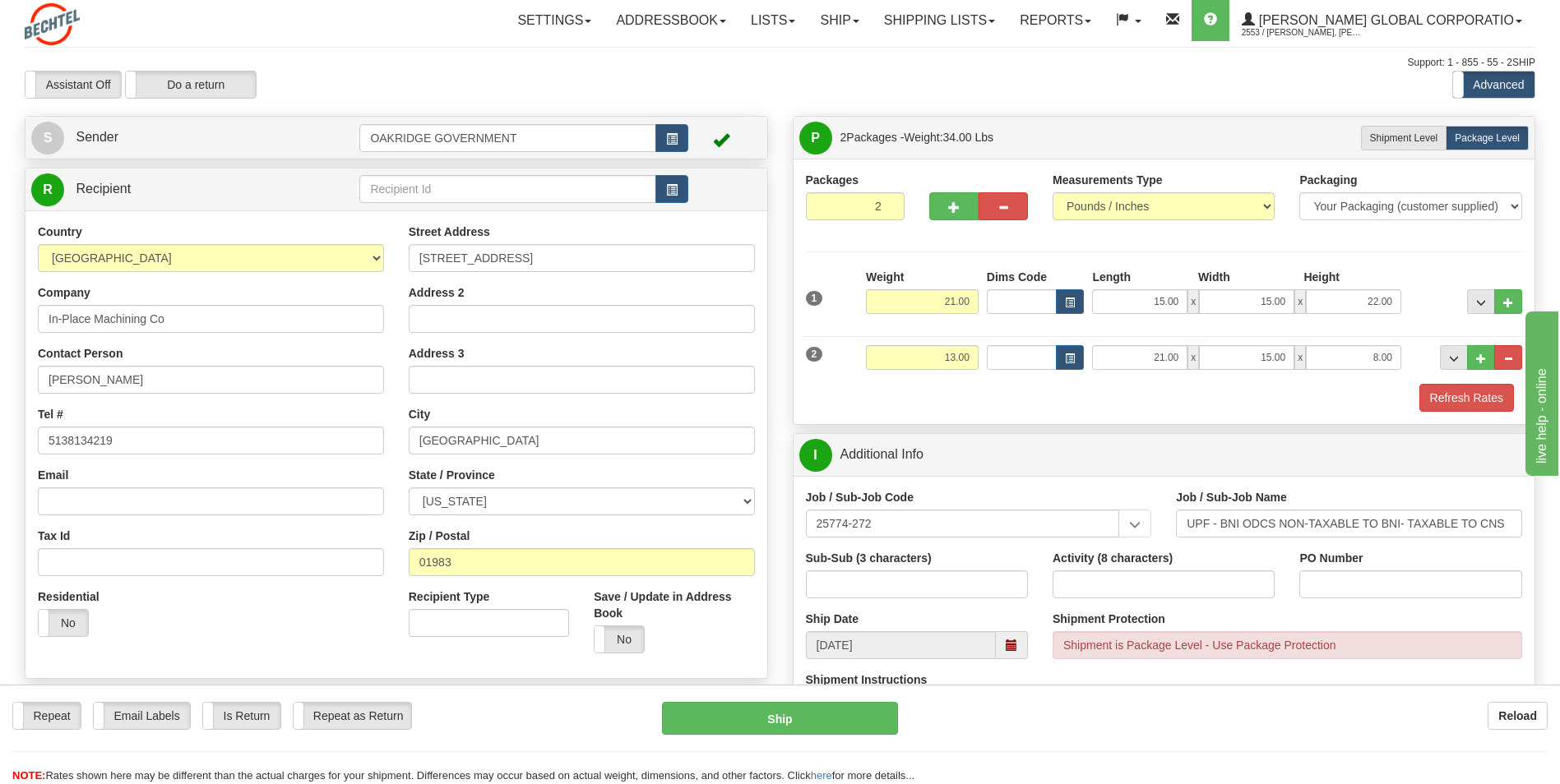
scroll to position [0, 0]
click at [1478, 295] on button "..." at bounding box center [1480, 302] width 28 height 24
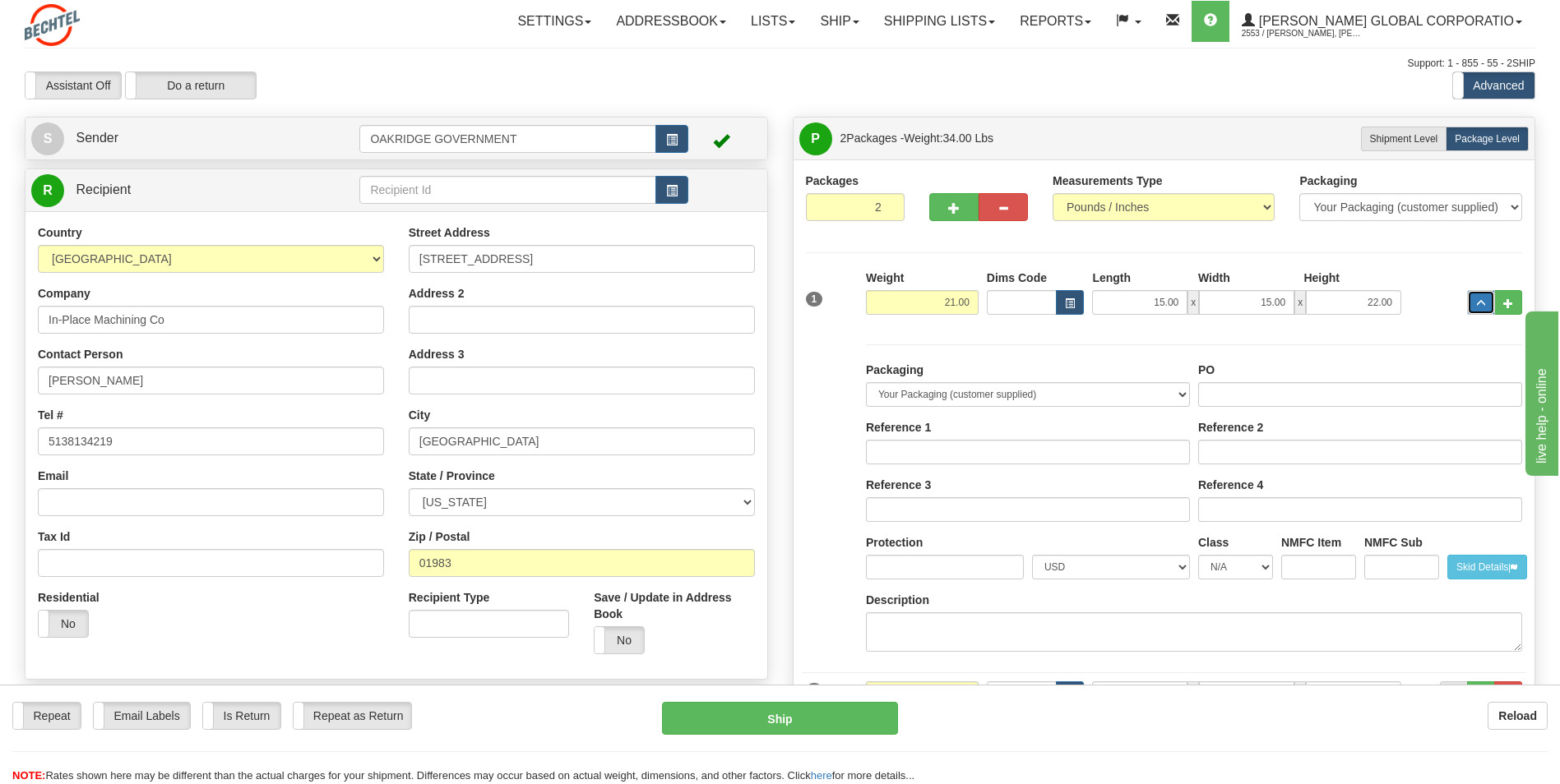
scroll to position [82, 0]
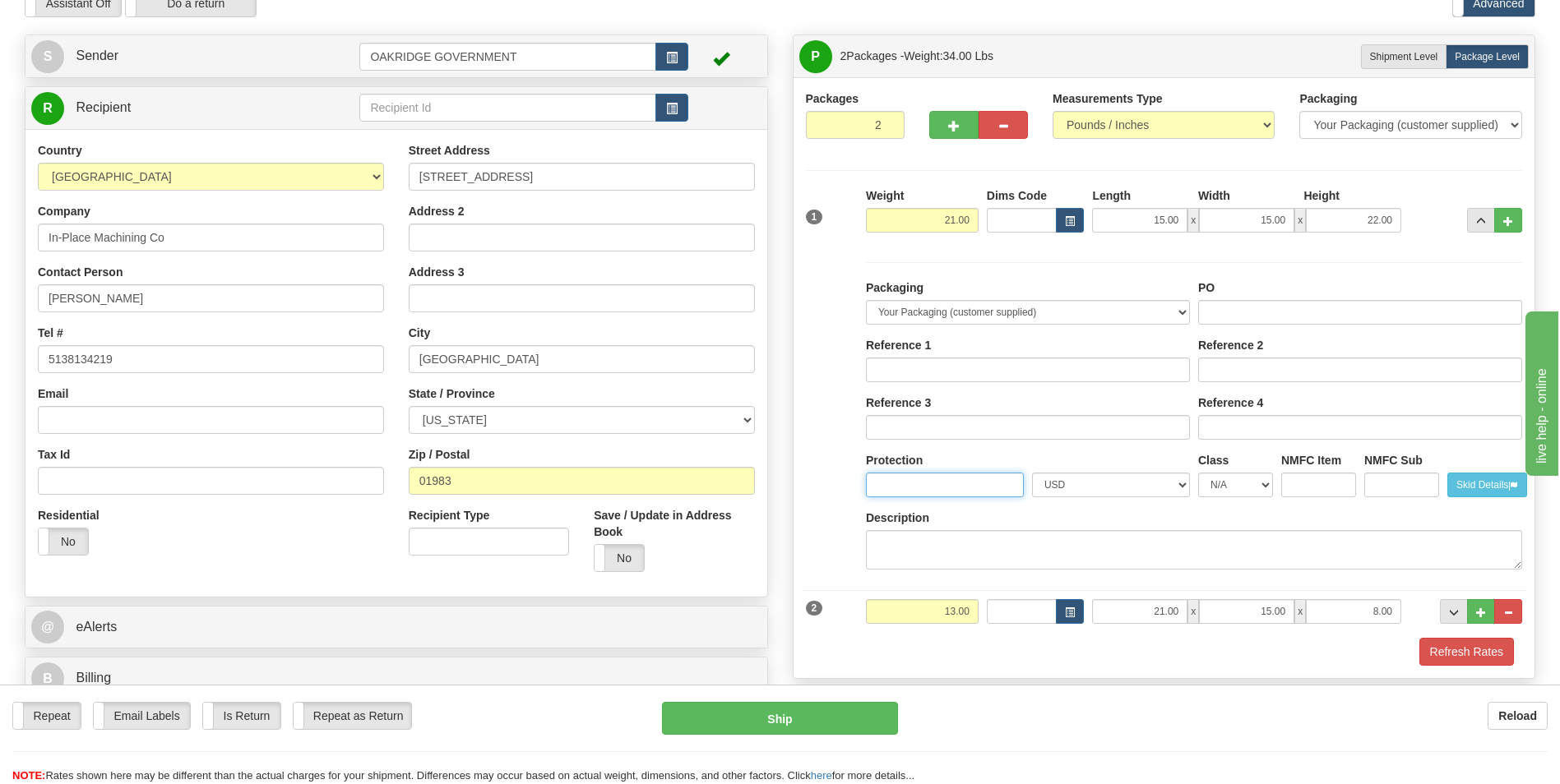
click at [921, 489] on input "Protection" at bounding box center [944, 484] width 158 height 24
type input "24000"
click at [1072, 513] on div "Description" at bounding box center [1193, 540] width 656 height 60
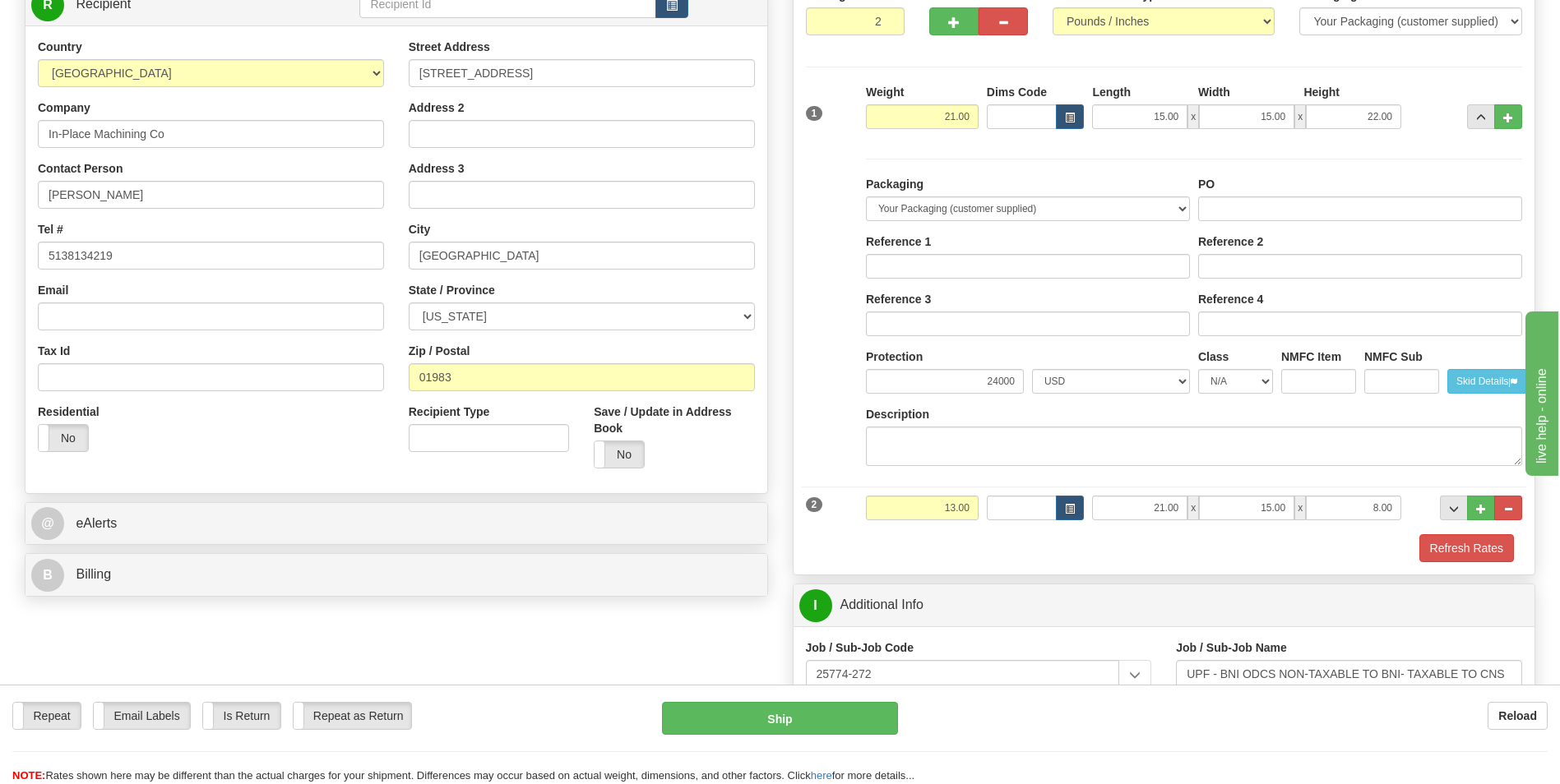
scroll to position [247, 0]
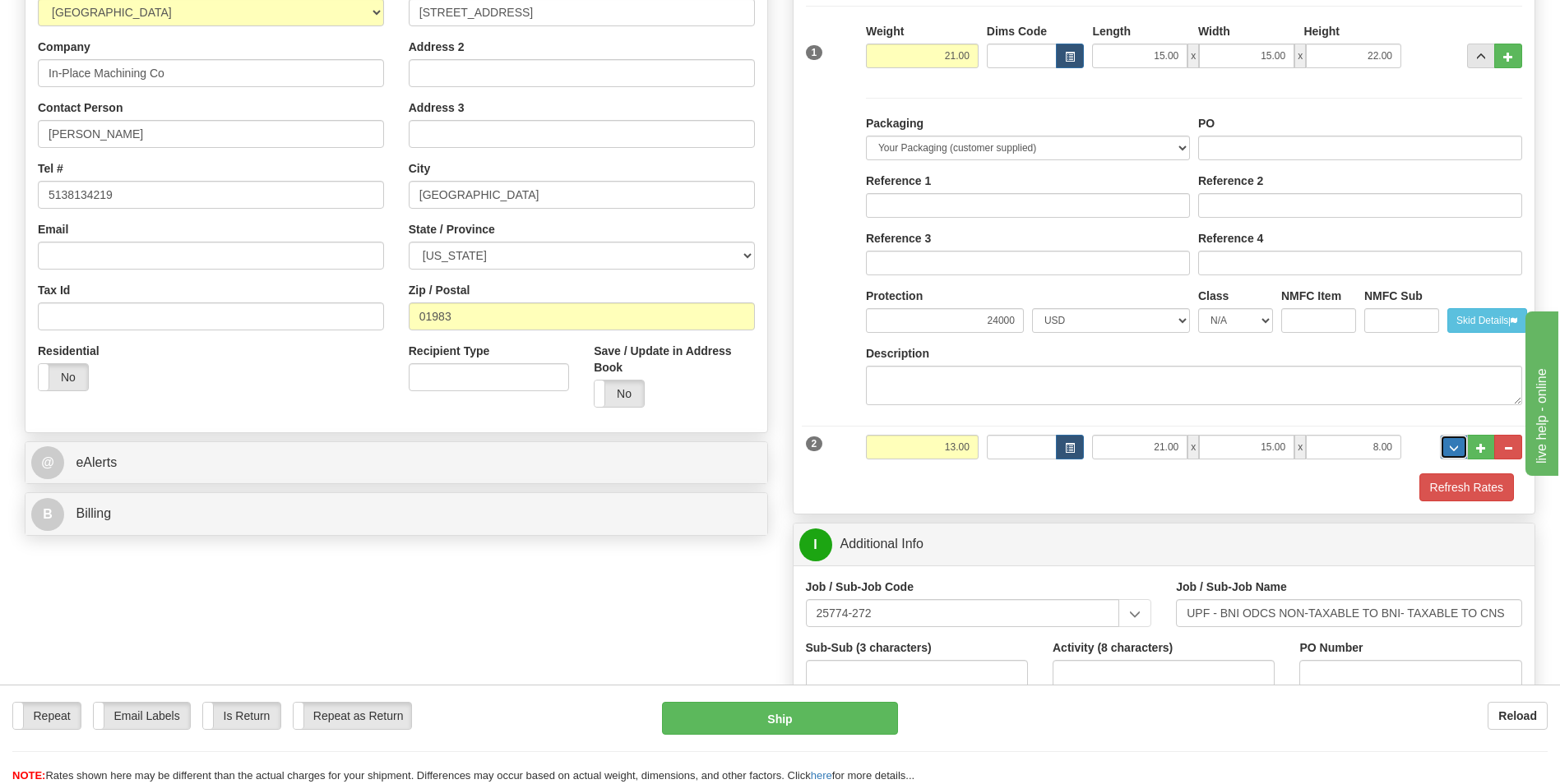
drag, startPoint x: 1453, startPoint y: 452, endPoint x: 1387, endPoint y: 455, distance: 66.1
click at [1452, 452] on span "..." at bounding box center [1454, 448] width 10 height 9
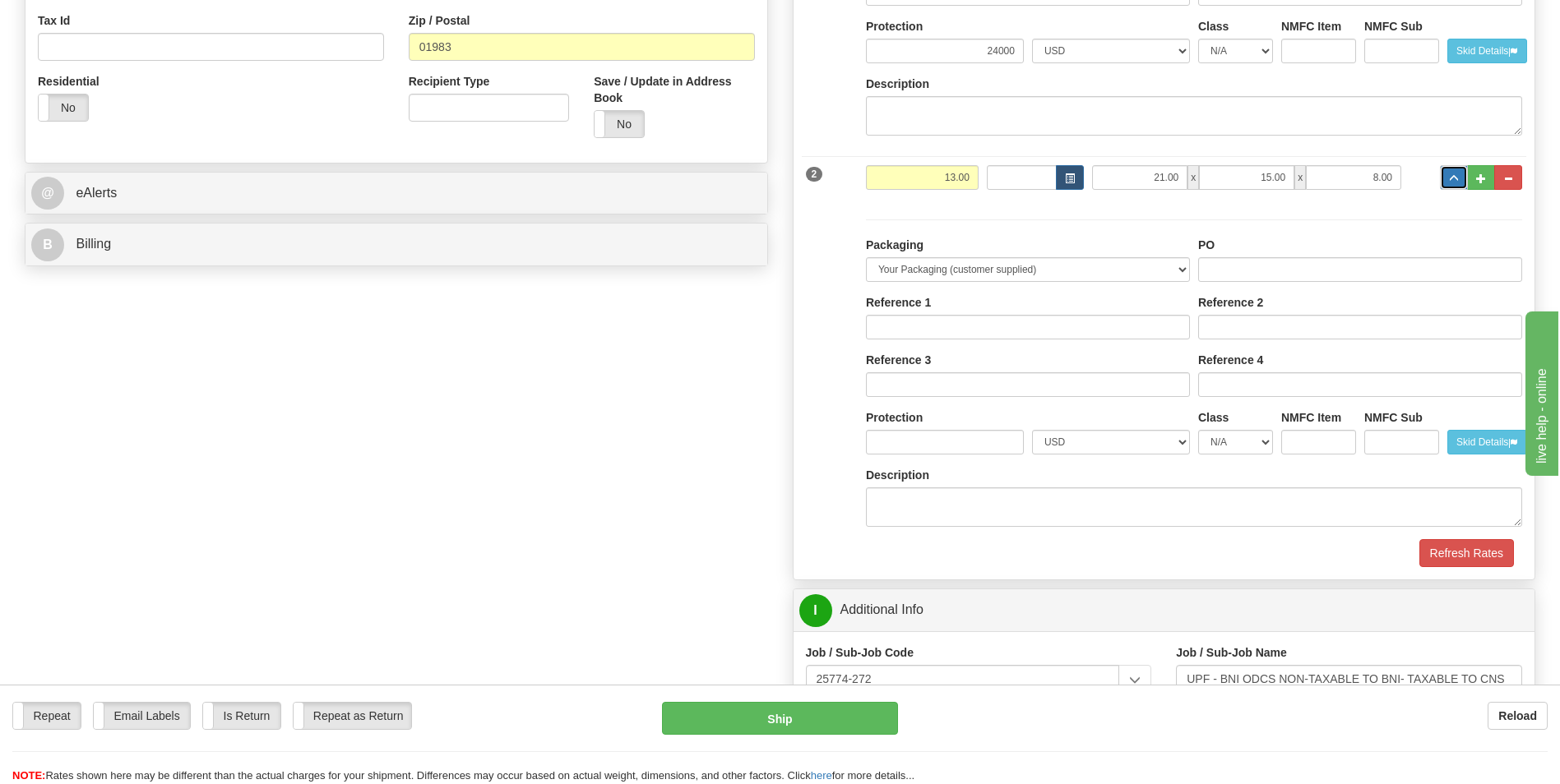
scroll to position [576, 0]
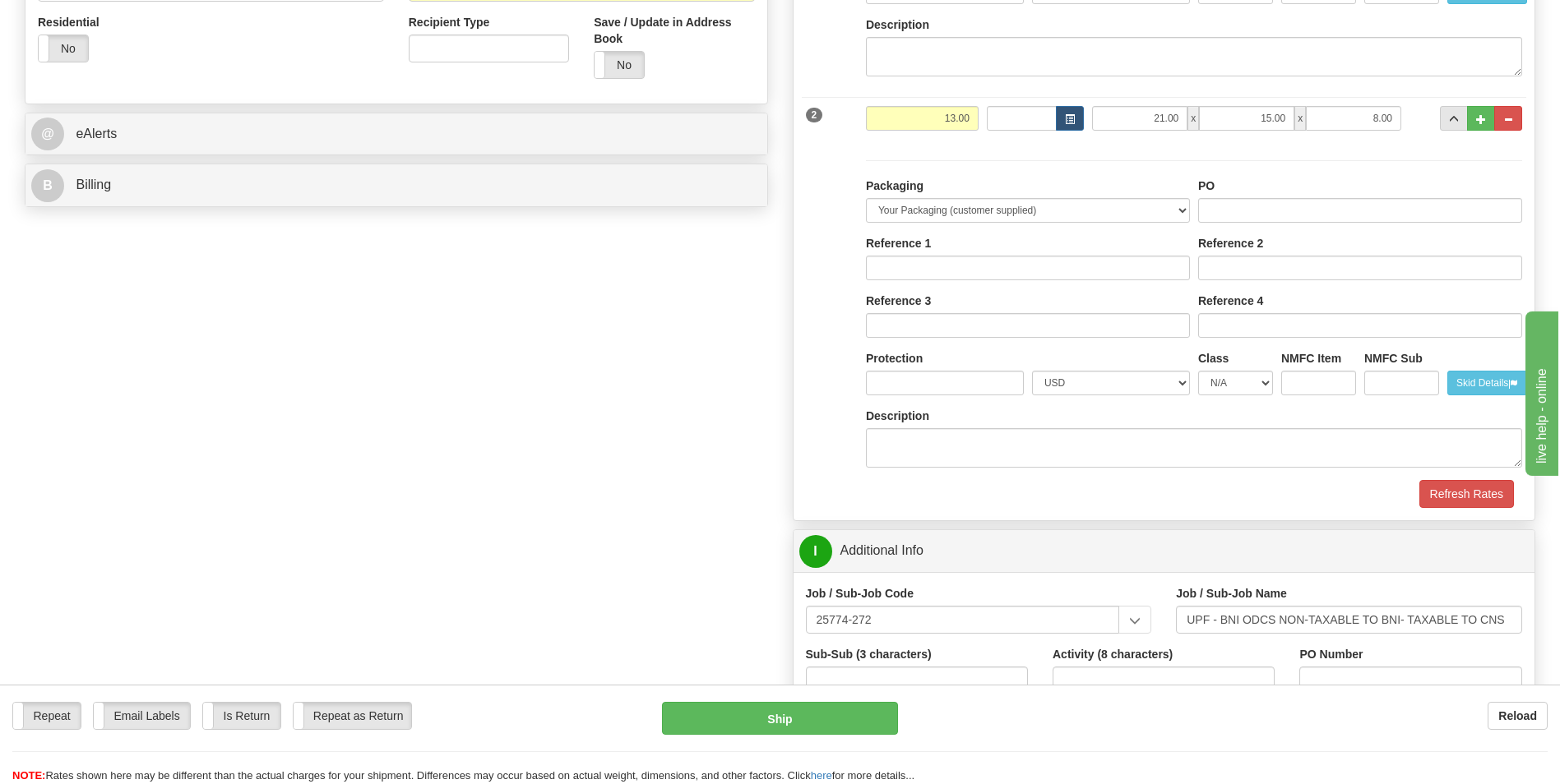
click at [944, 399] on div "Protection" at bounding box center [945, 378] width 166 height 58
click at [948, 393] on input "Protection" at bounding box center [944, 382] width 158 height 24
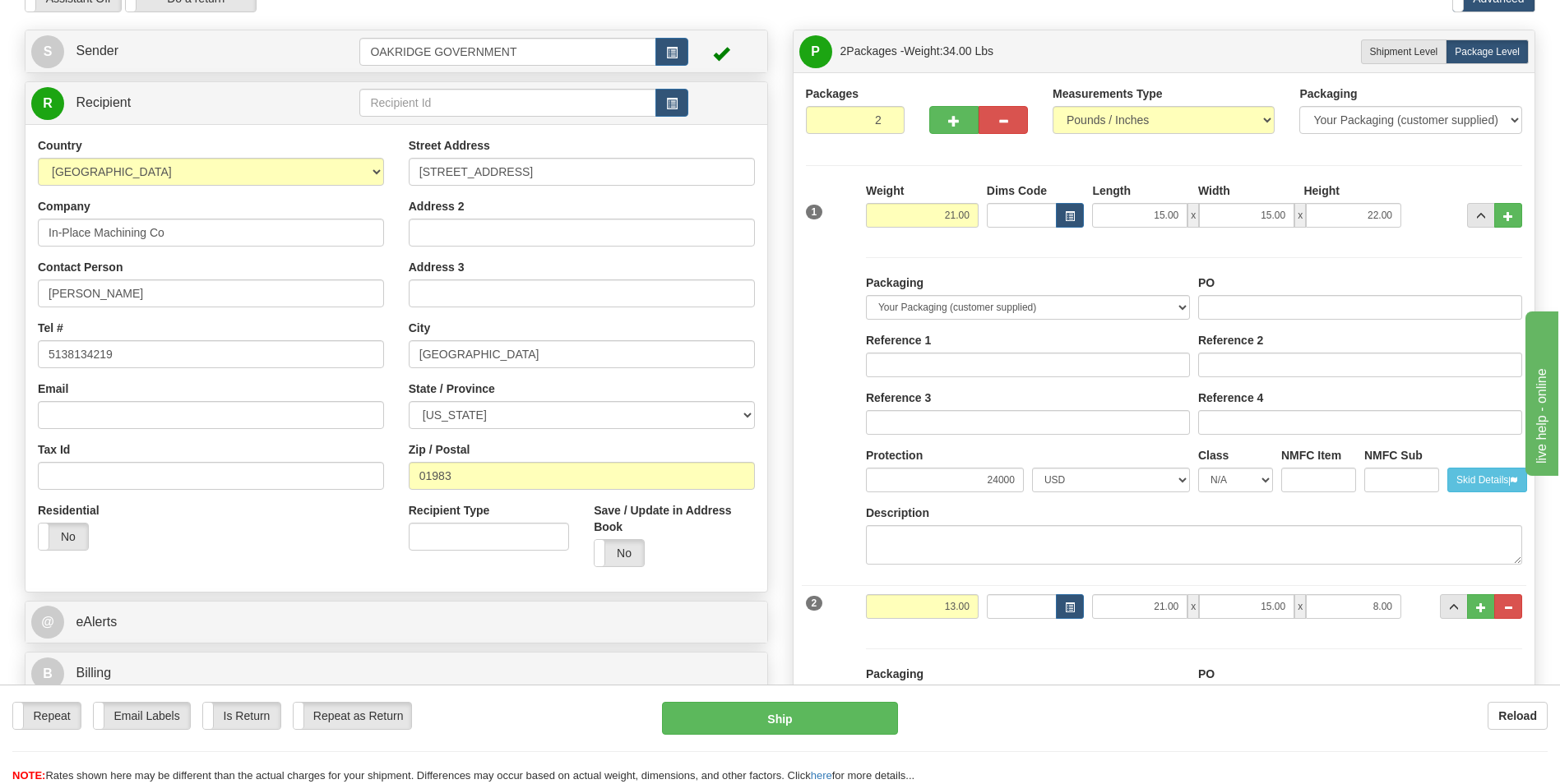
scroll to position [82, 0]
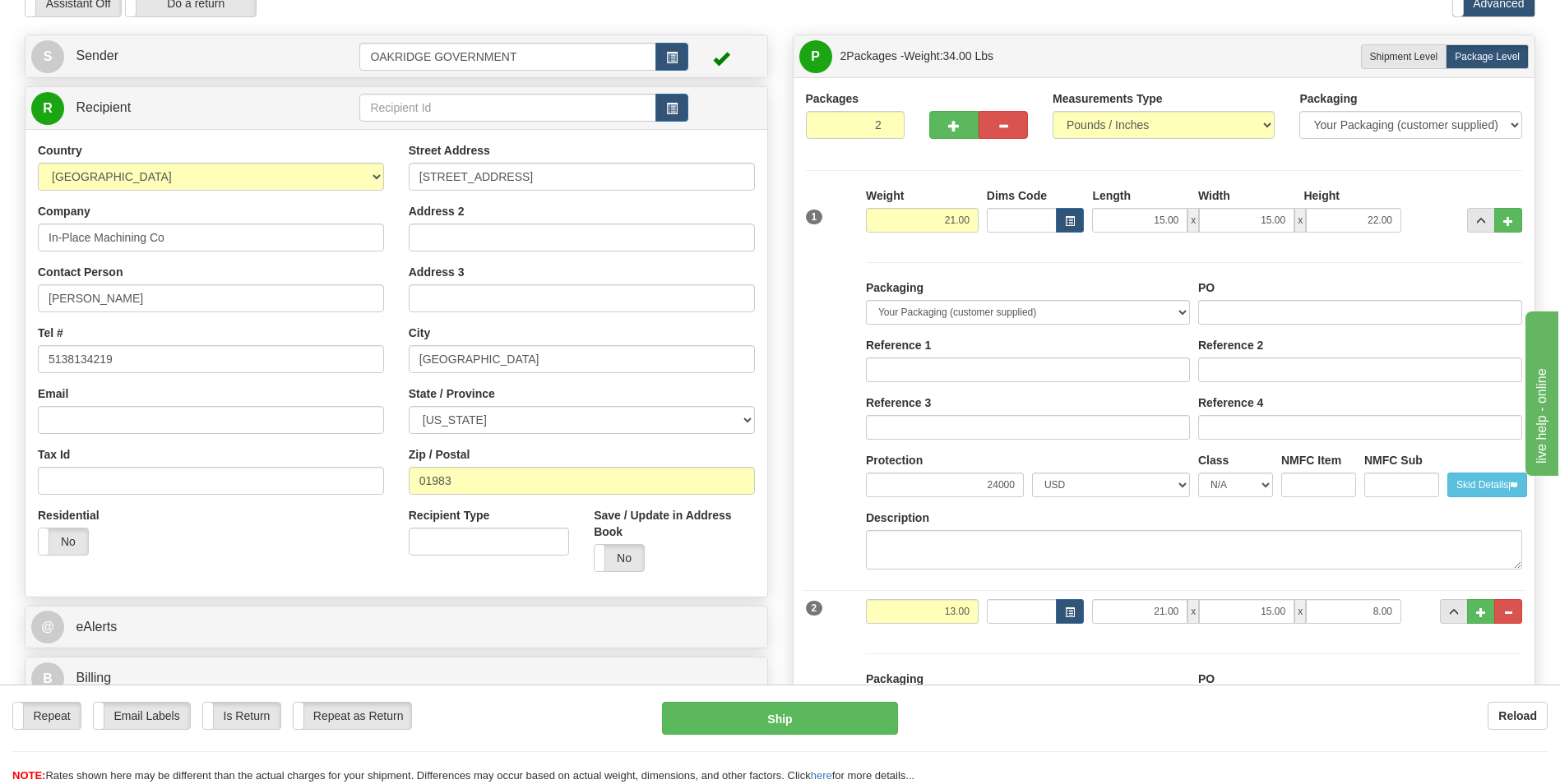
type input "24000"
click at [1017, 484] on input "24000" at bounding box center [944, 484] width 158 height 24
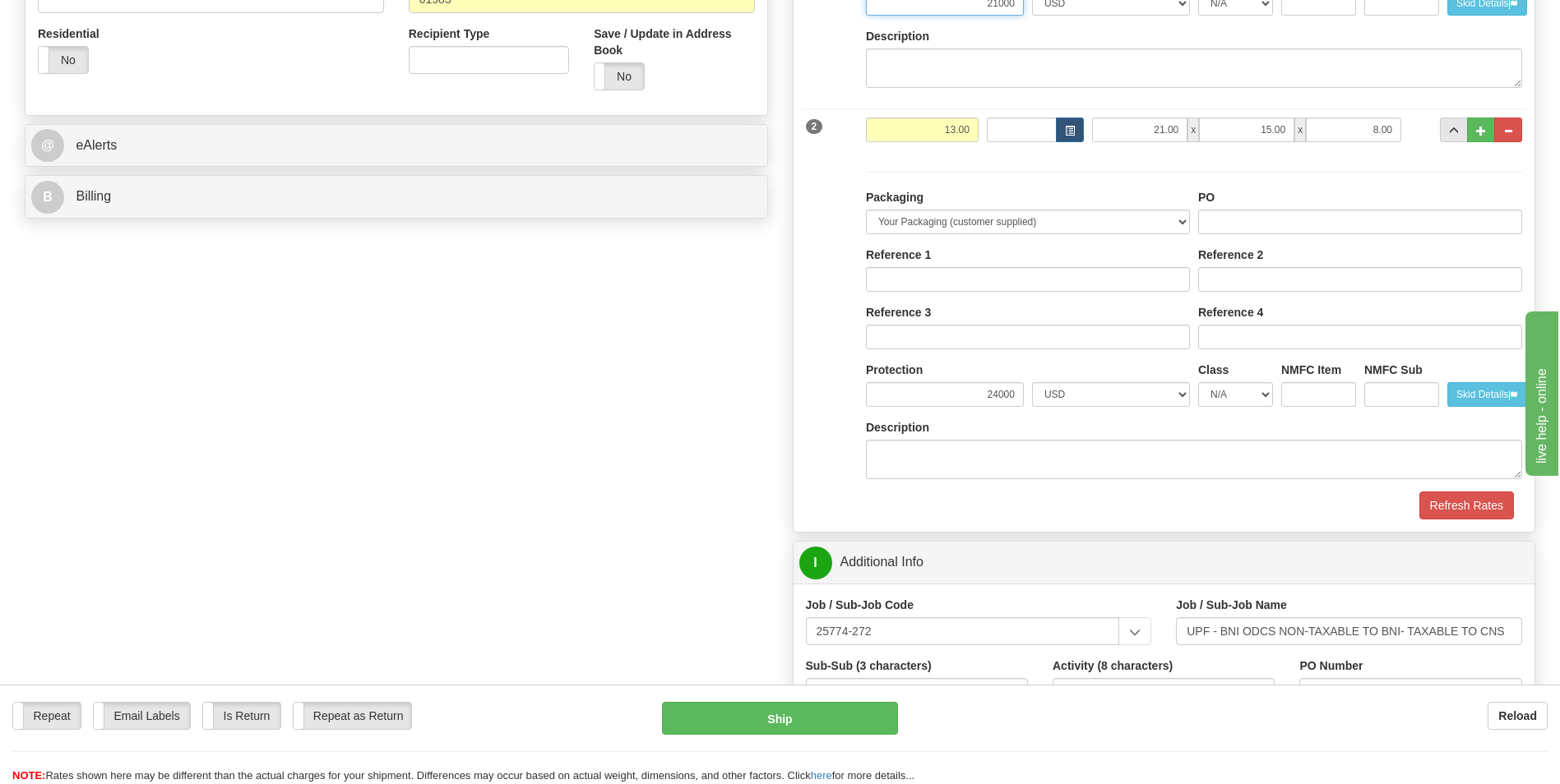
scroll to position [576, 0]
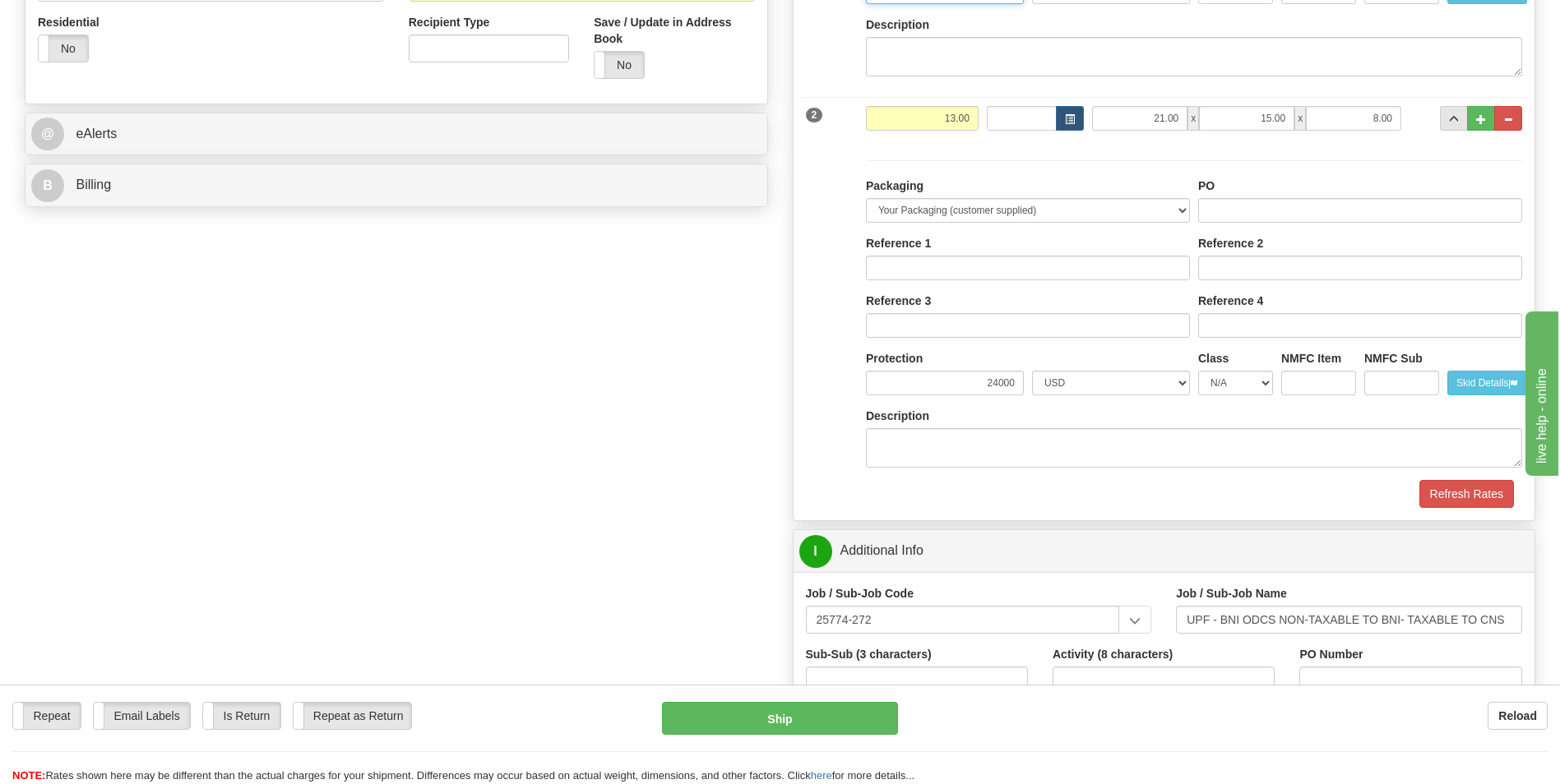
type input "21000"
click at [1019, 384] on input "24000" at bounding box center [944, 382] width 158 height 24
type input "21000"
click at [1003, 407] on div "Description" at bounding box center [1193, 438] width 656 height 60
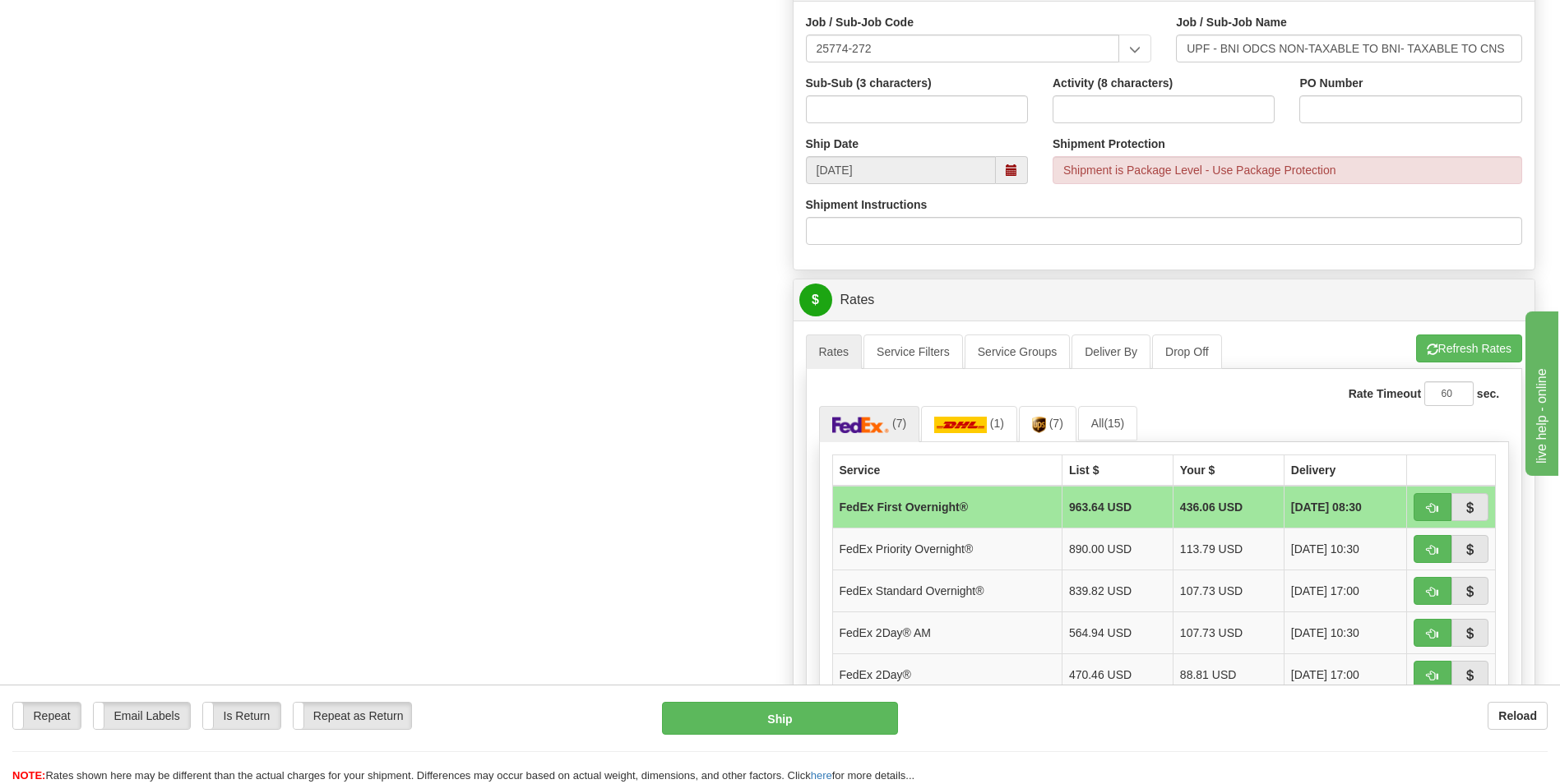
scroll to position [1315, 0]
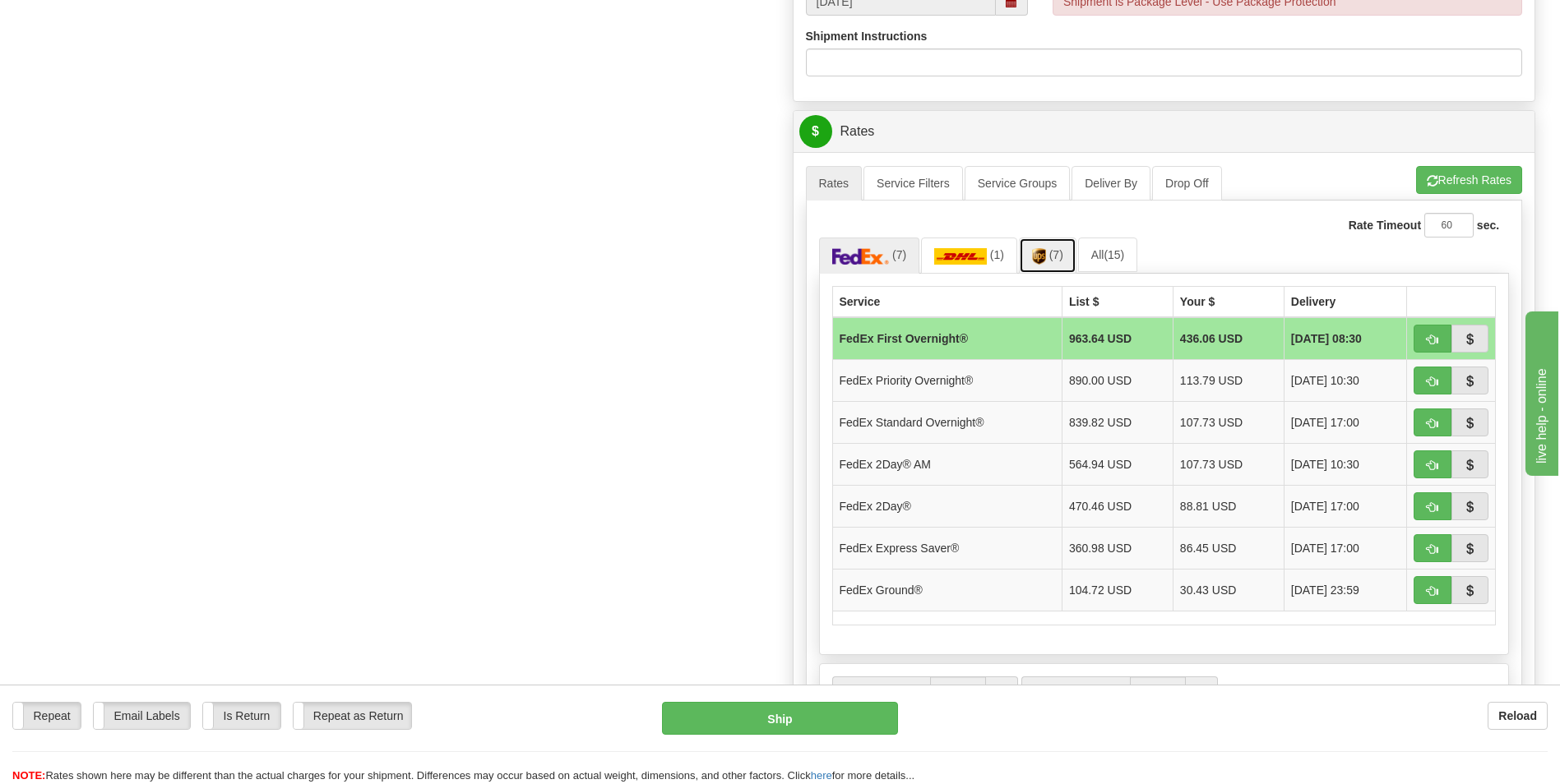
click at [1044, 252] on img at bounding box center [1039, 257] width 14 height 17
click at [897, 378] on td "UPS Next Day Air®" at bounding box center [942, 380] width 221 height 42
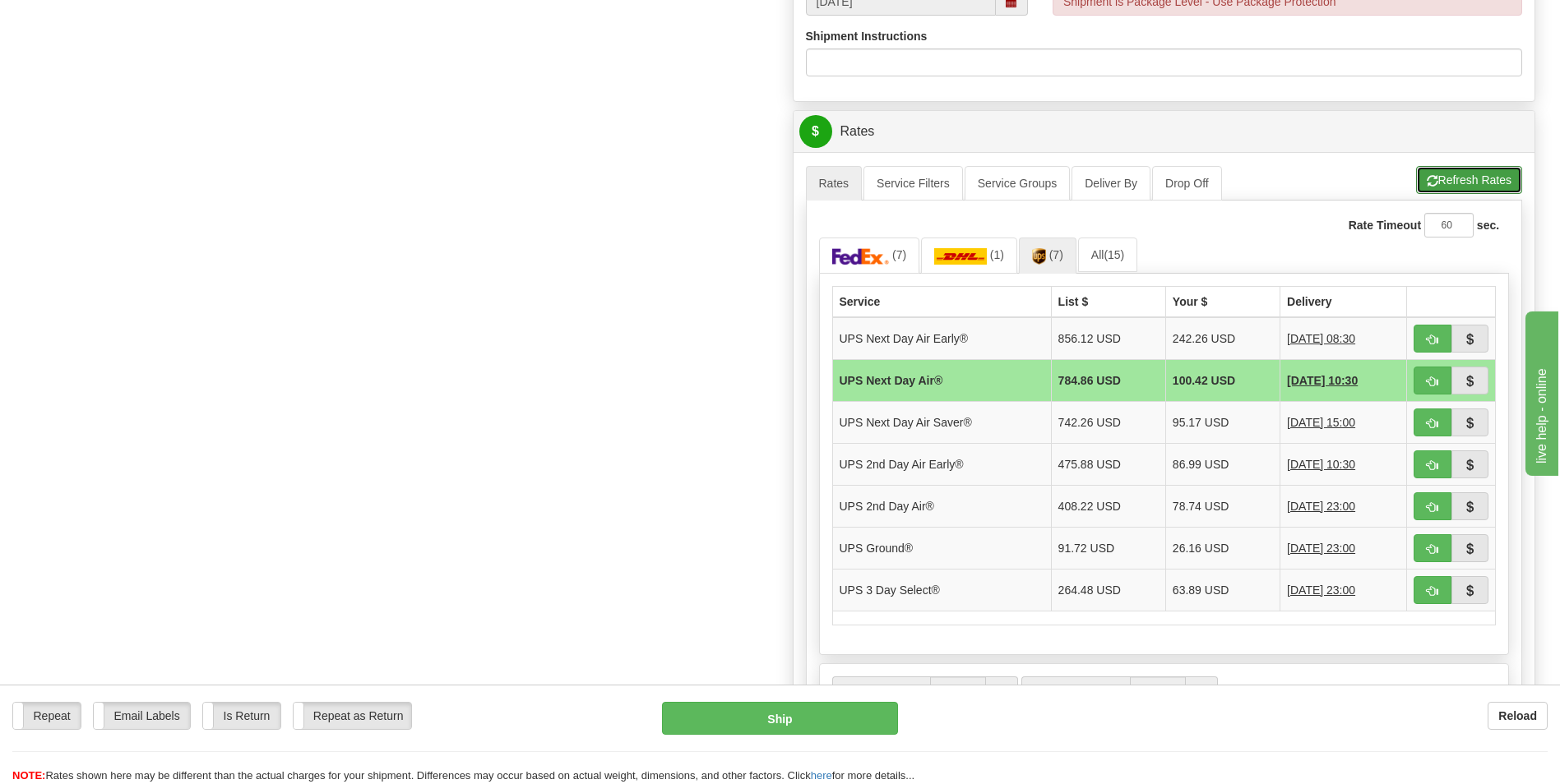
click at [1446, 187] on button "Refresh Rates" at bounding box center [1469, 179] width 106 height 28
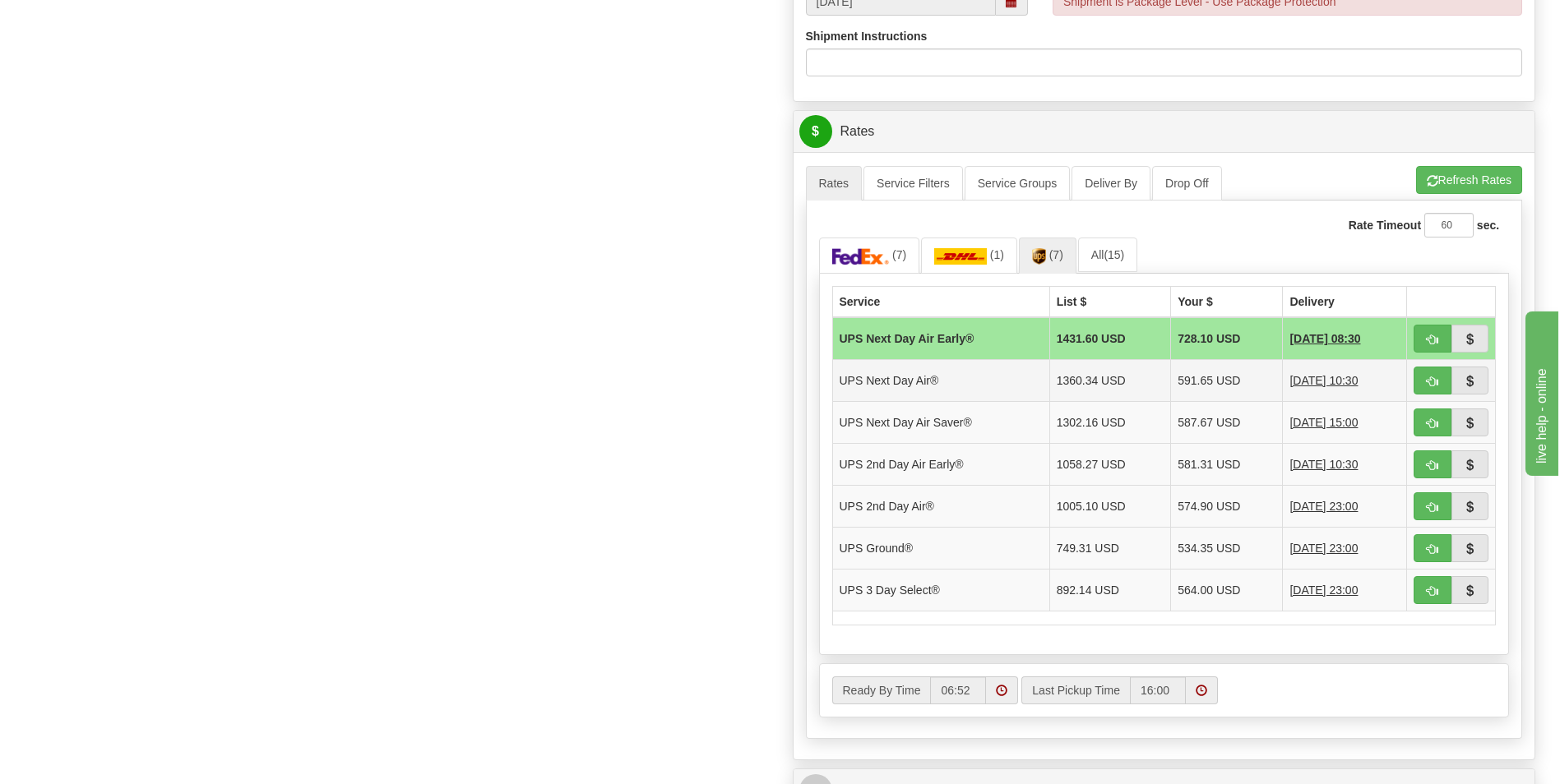
click at [935, 377] on td "UPS Next Day Air®" at bounding box center [940, 380] width 217 height 42
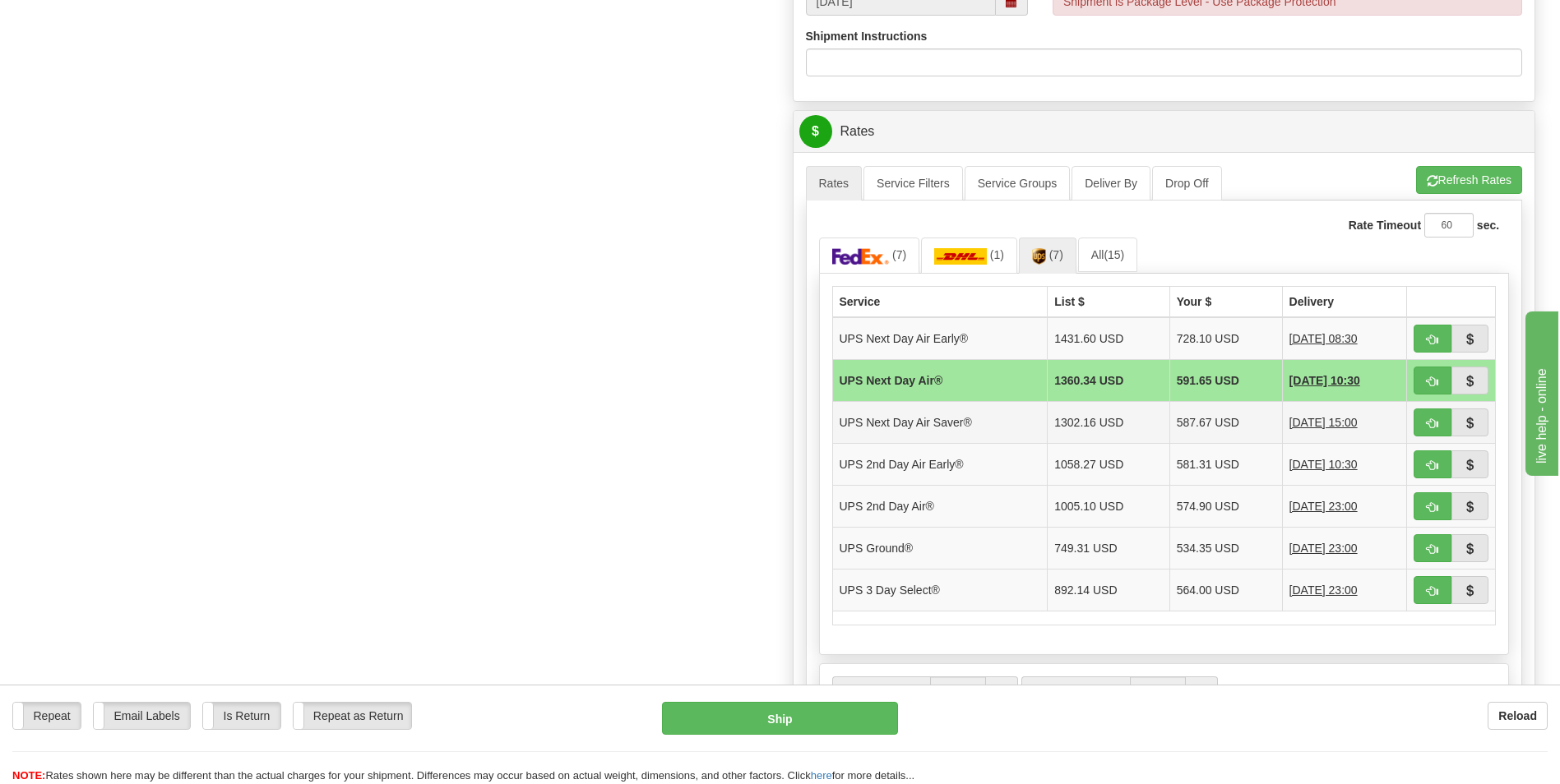
click at [990, 425] on td "UPS Next Day Air Saver®" at bounding box center [939, 422] width 215 height 42
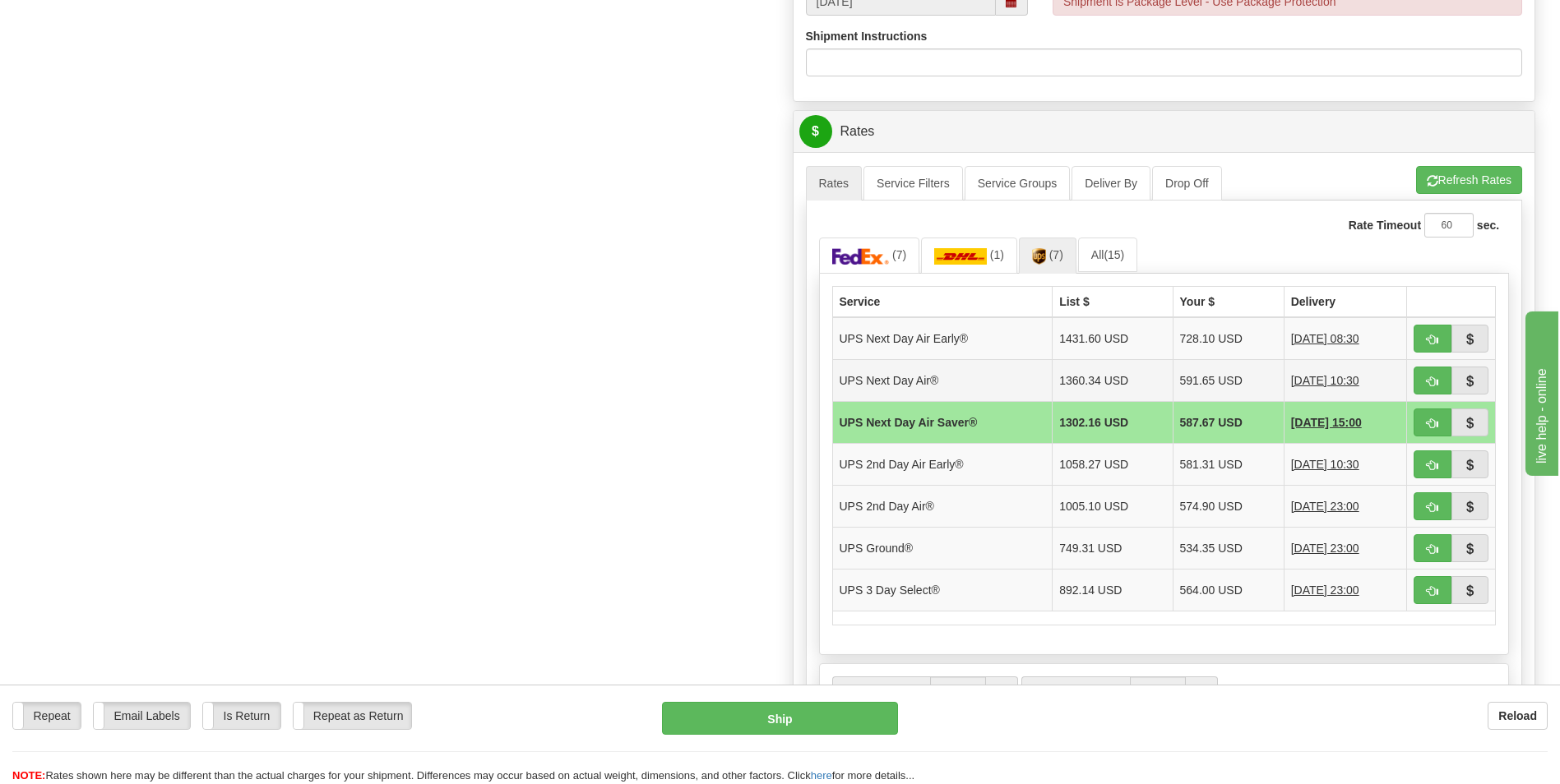
click at [988, 378] on td "UPS Next Day Air®" at bounding box center [942, 380] width 220 height 42
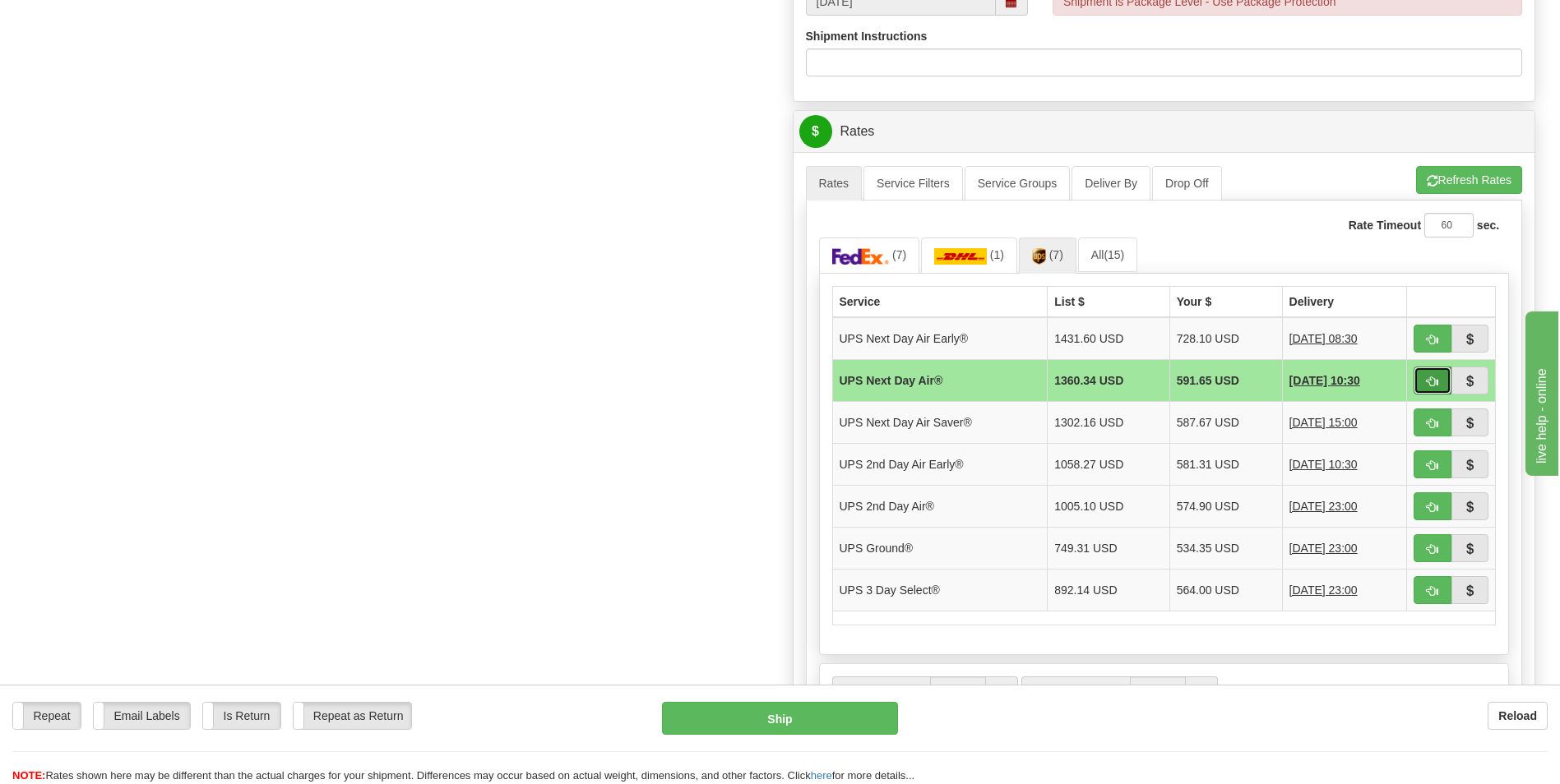
click at [1428, 377] on span "button" at bounding box center [1432, 382] width 12 height 11
type input "01"
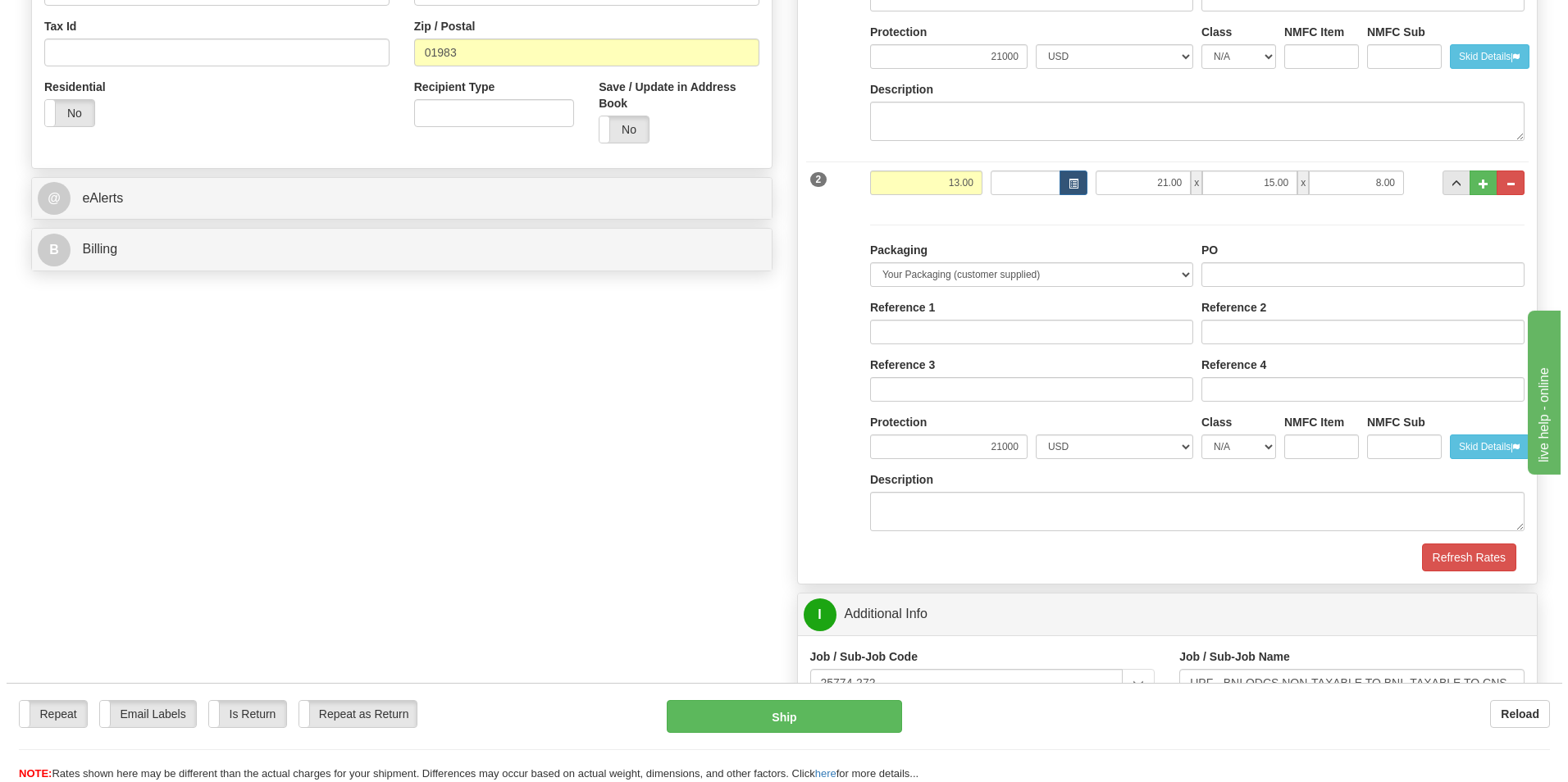
scroll to position [820, 0]
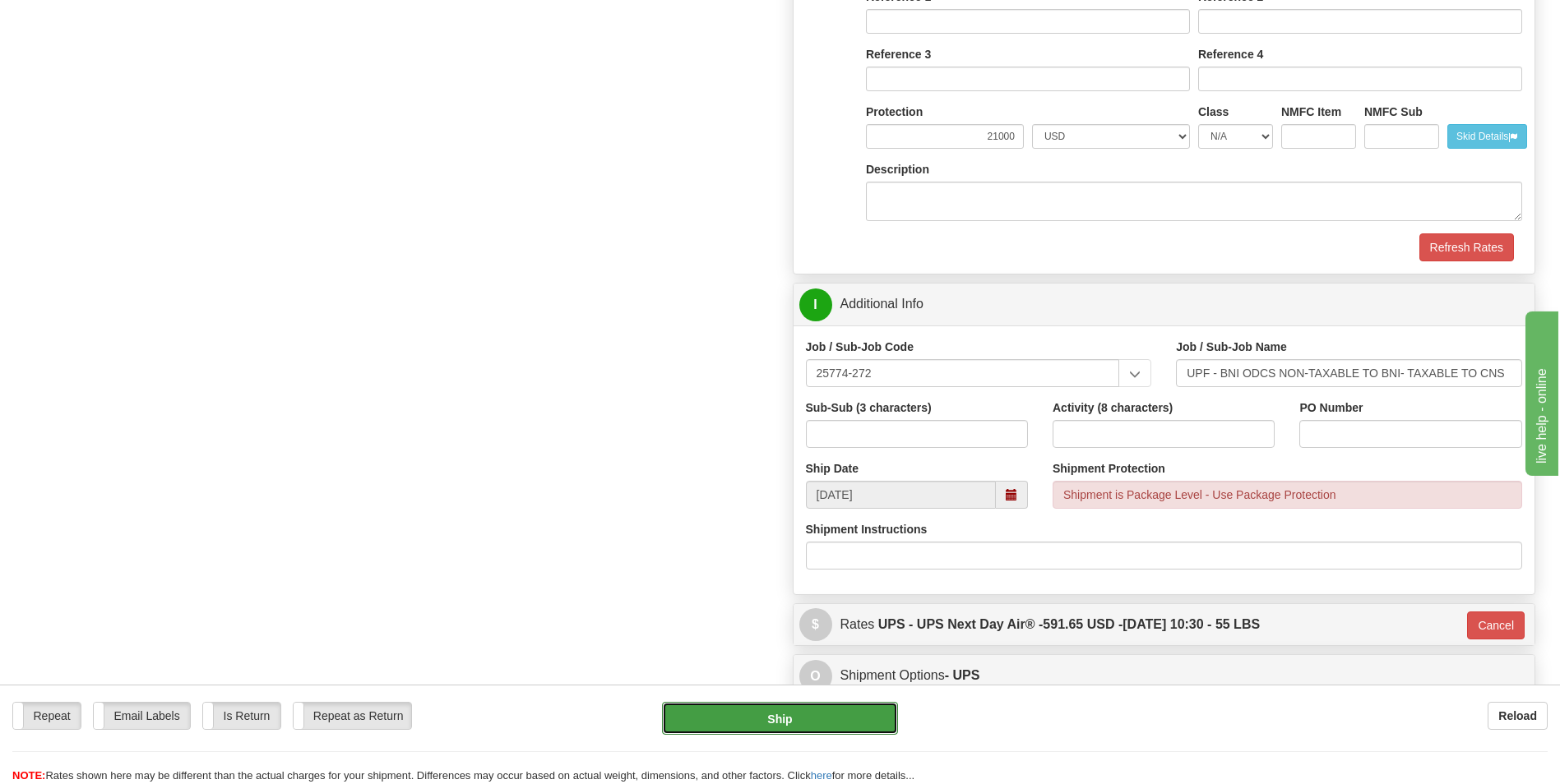
click at [792, 715] on button "Ship" at bounding box center [779, 718] width 235 height 33
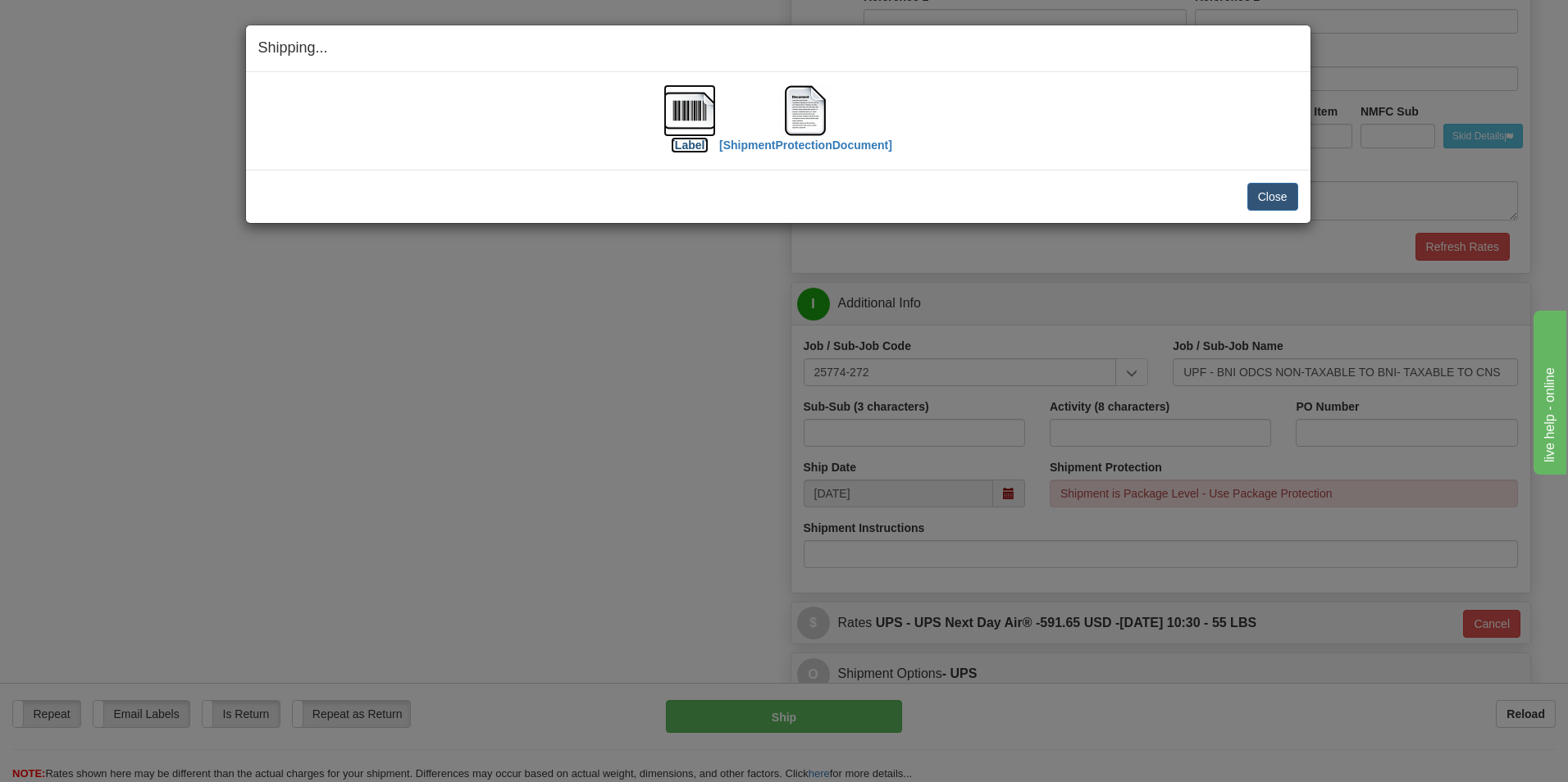
click at [691, 119] on img at bounding box center [690, 110] width 53 height 53
click at [804, 109] on img at bounding box center [805, 110] width 53 height 53
click at [918, 42] on h4 "Shipping... Your SHIPMENT will EXPIRE in" at bounding box center [778, 48] width 1040 height 22
click at [1269, 198] on button "Close" at bounding box center [1272, 196] width 51 height 28
